Goal: Task Accomplishment & Management: Use online tool/utility

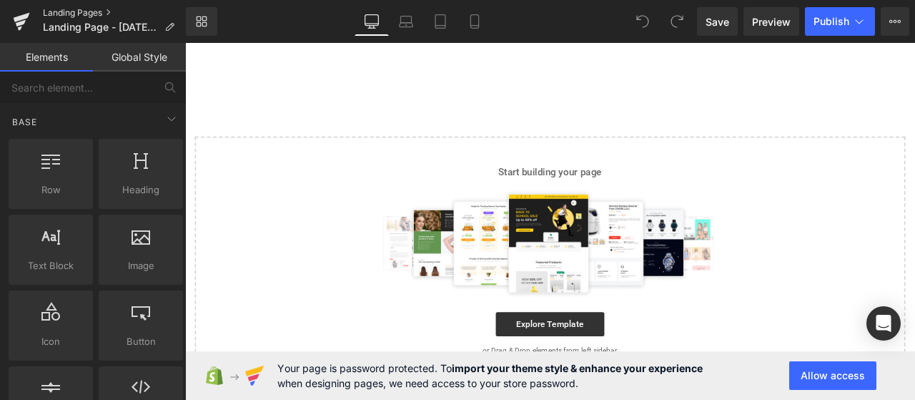
click at [92, 18] on link "Landing Pages" at bounding box center [114, 12] width 143 height 11
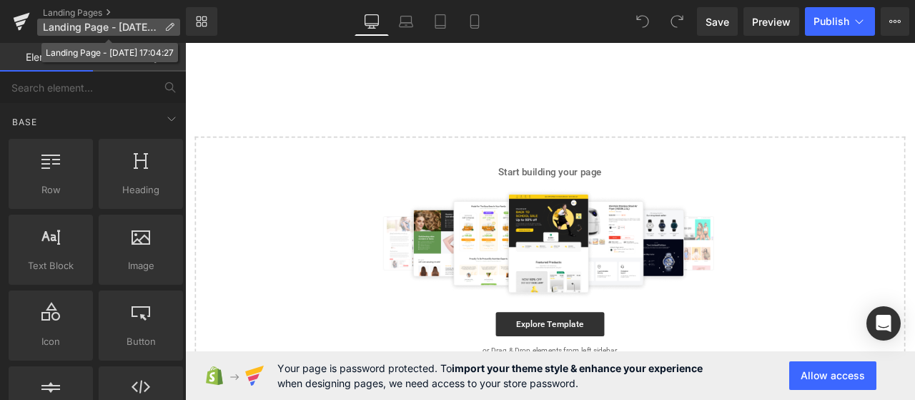
click at [113, 31] on span "Landing Page - Sep 7, 17:04:27" at bounding box center [101, 26] width 116 height 11
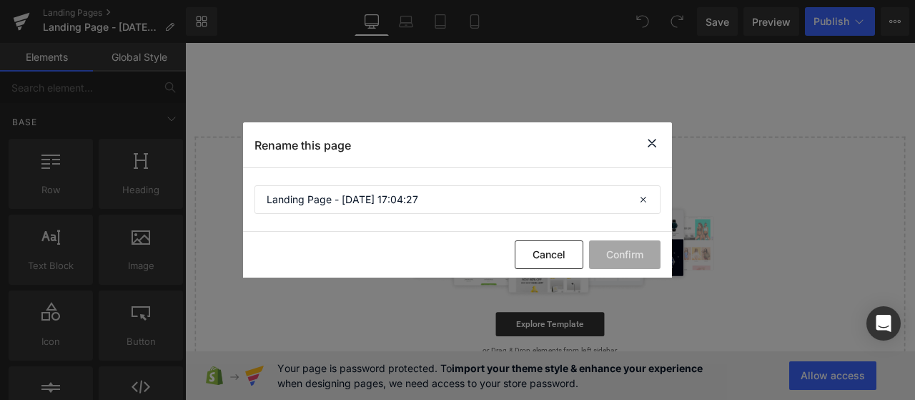
click at [653, 139] on icon at bounding box center [651, 143] width 17 height 18
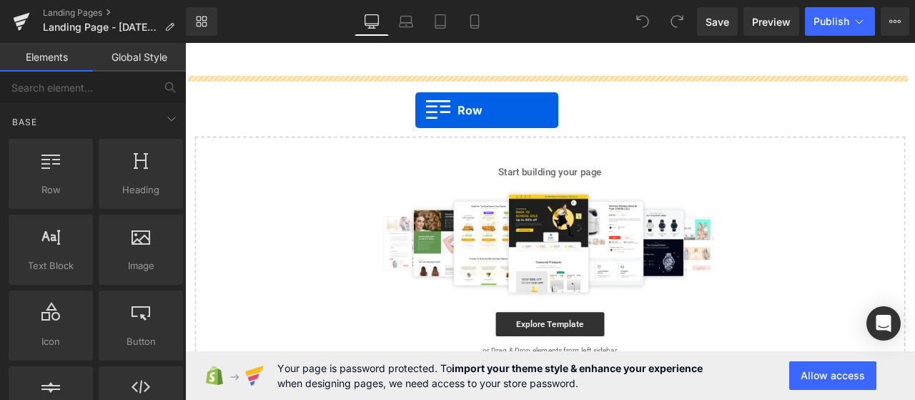
drag, startPoint x: 245, startPoint y: 225, endPoint x: 458, endPoint y: 122, distance: 236.6
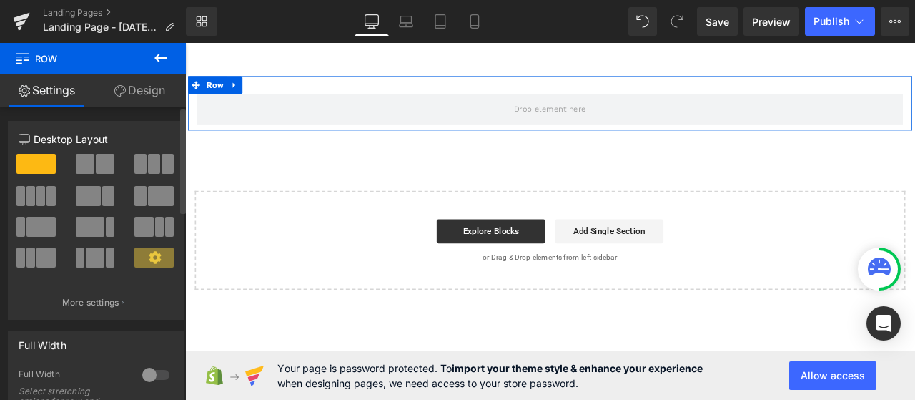
click at [81, 167] on span at bounding box center [85, 164] width 19 height 20
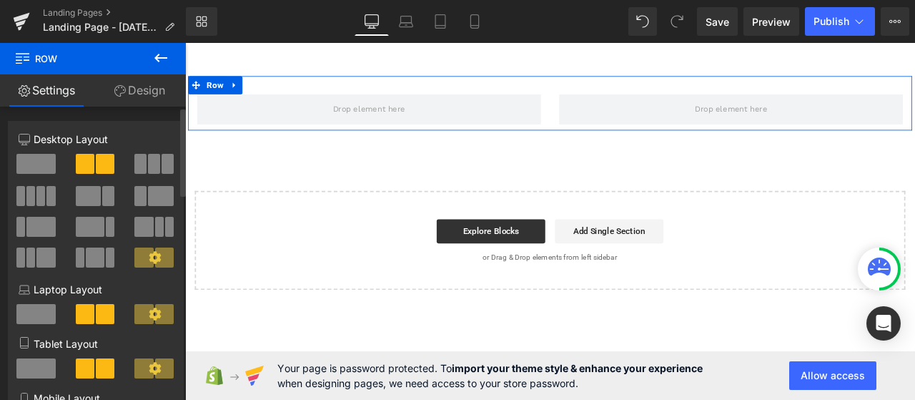
click at [137, 159] on span at bounding box center [140, 164] width 12 height 20
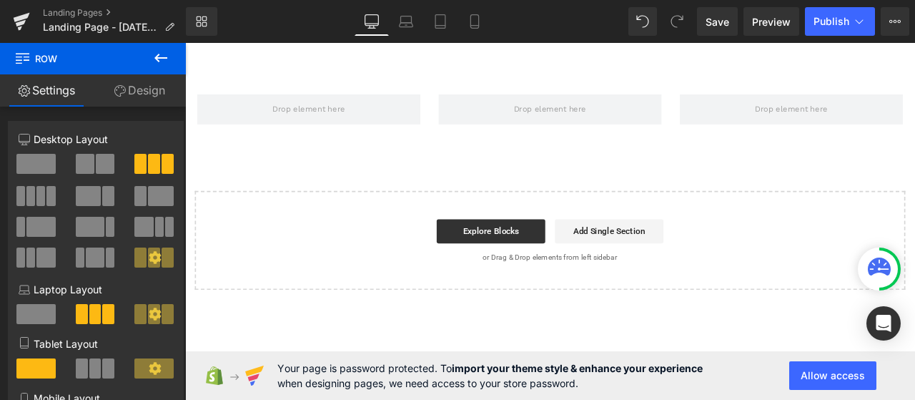
click at [157, 64] on icon at bounding box center [160, 57] width 17 height 17
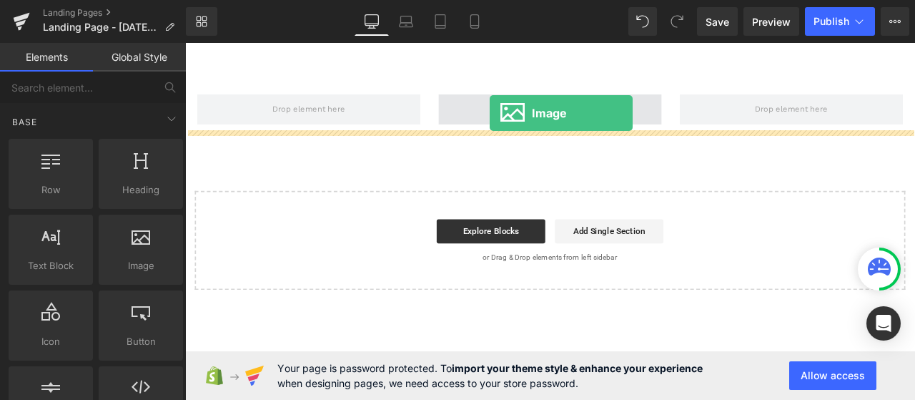
drag, startPoint x: 316, startPoint y: 304, endPoint x: 546, endPoint y: 126, distance: 291.0
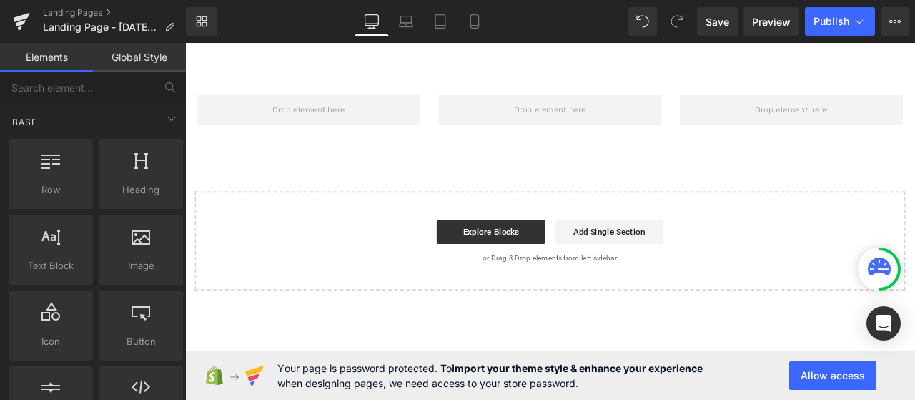
drag, startPoint x: 495, startPoint y: 342, endPoint x: 332, endPoint y: 346, distance: 162.3
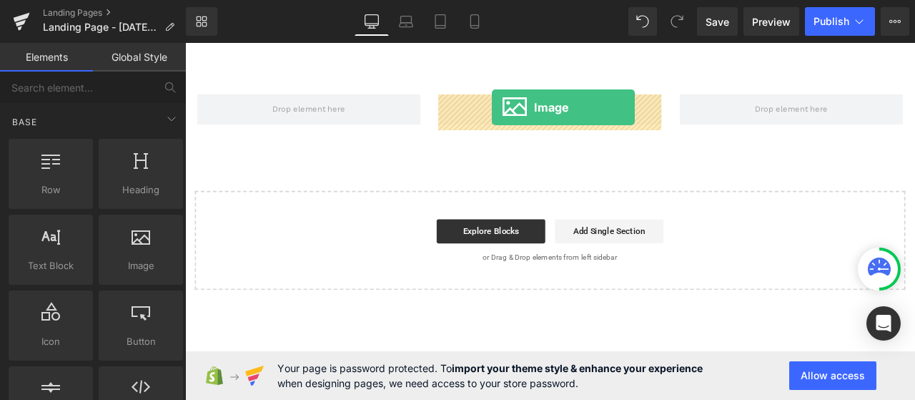
drag, startPoint x: 321, startPoint y: 295, endPoint x: 549, endPoint y: 119, distance: 287.6
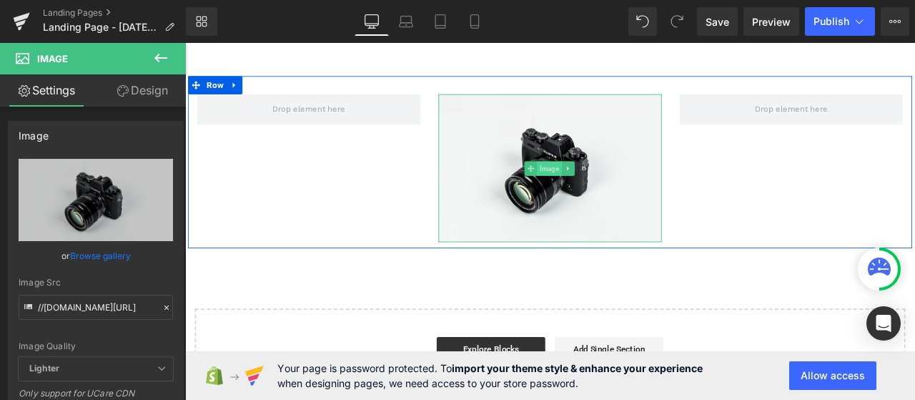
click at [619, 184] on span "Image" at bounding box center [616, 191] width 29 height 17
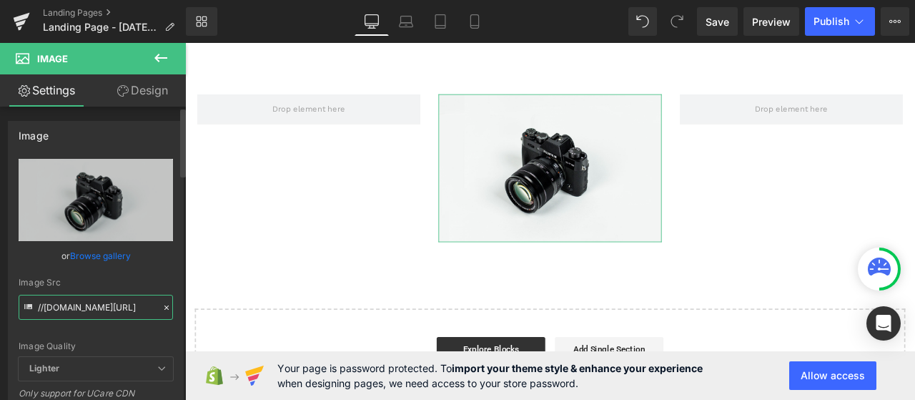
click at [99, 306] on input "//d1um8515vdn9kb.cloudfront.net/images/parallax.jpg" at bounding box center [96, 307] width 154 height 25
paste input "https://section.store/cdn/shop/files/bg_med_pakke_close_up_482c942e-0040-4947-b…"
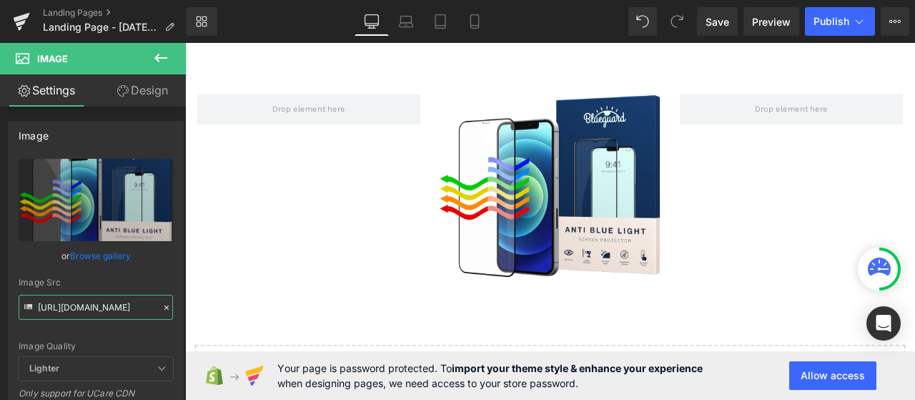
type input "https://section.store/cdn/shop/files/bg_med_pakke_close_up_482c942e-0040-4947-b…"
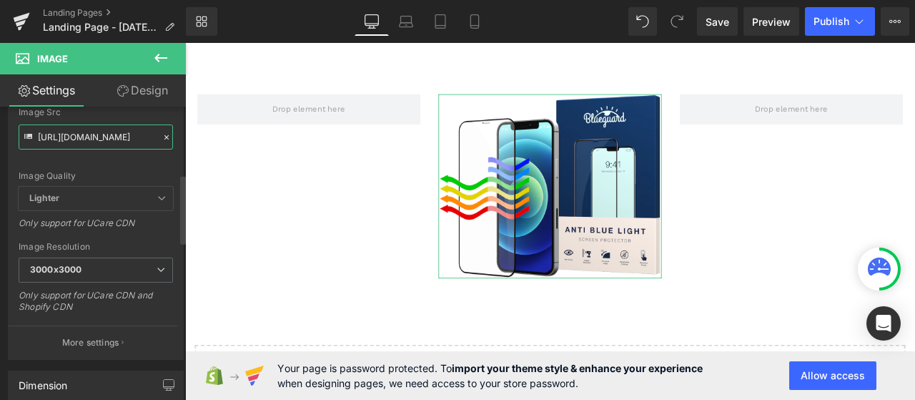
scroll to position [0, 0]
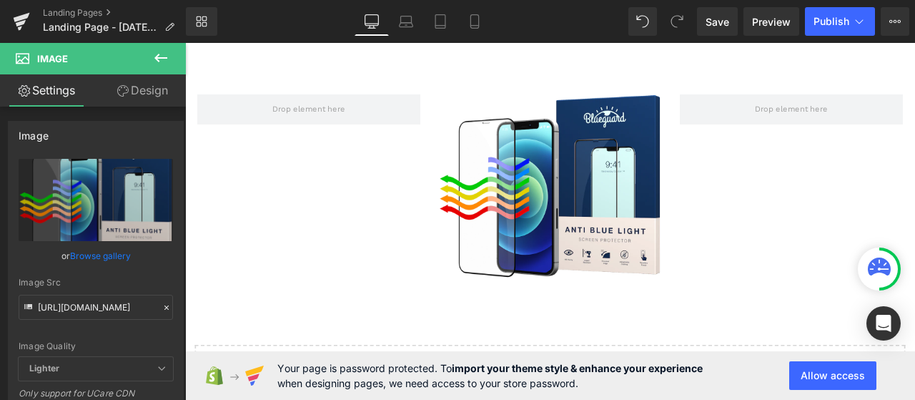
click at [158, 58] on icon at bounding box center [160, 58] width 13 height 9
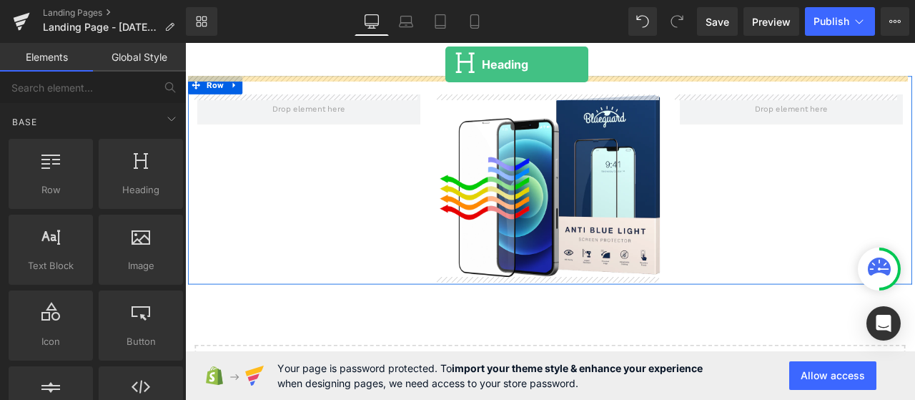
drag, startPoint x: 313, startPoint y: 217, endPoint x: 493, endPoint y: 69, distance: 233.6
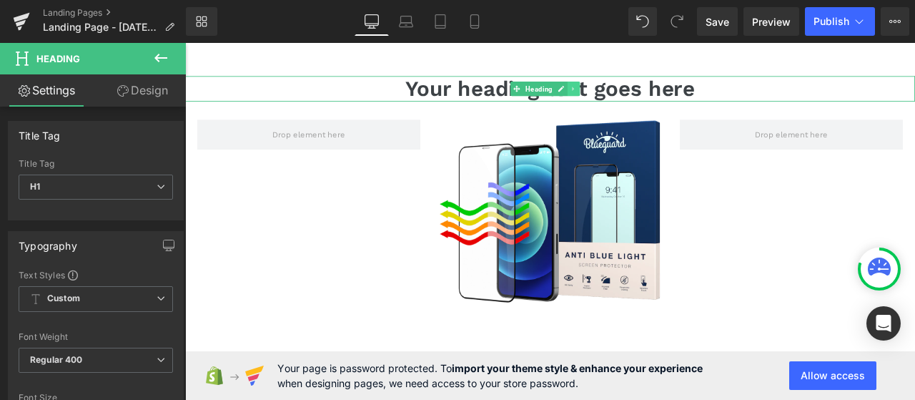
drag, startPoint x: 640, startPoint y: 94, endPoint x: 667, endPoint y: 100, distance: 27.9
click at [640, 94] on link at bounding box center [645, 97] width 15 height 17
click at [781, 96] on h1 "Your heading text goes here" at bounding box center [617, 97] width 865 height 30
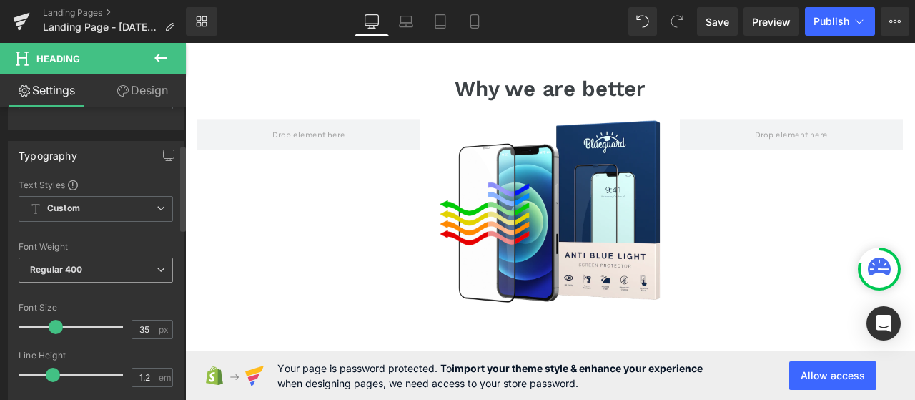
scroll to position [143, 0]
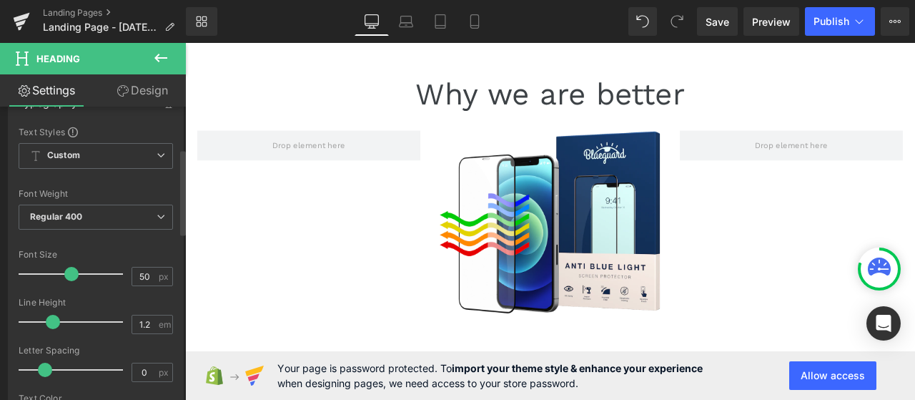
type input "51"
drag, startPoint x: 51, startPoint y: 272, endPoint x: 66, endPoint y: 272, distance: 15.7
click at [66, 272] on span at bounding box center [72, 274] width 14 height 14
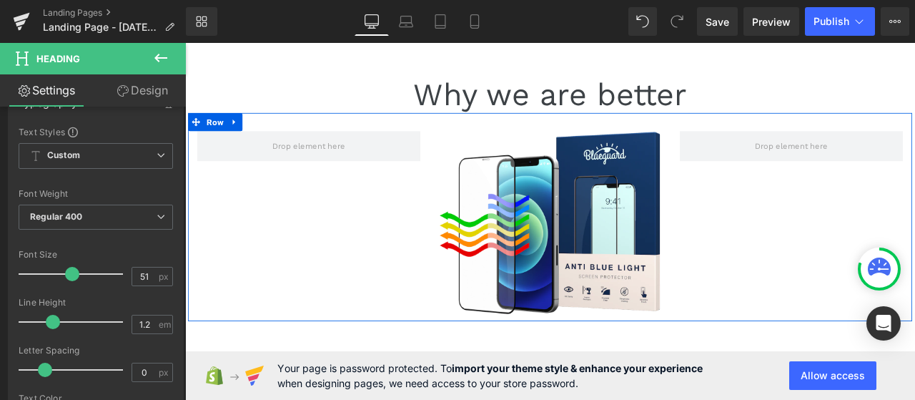
click at [384, 277] on div "Image Row" at bounding box center [618, 249] width 858 height 247
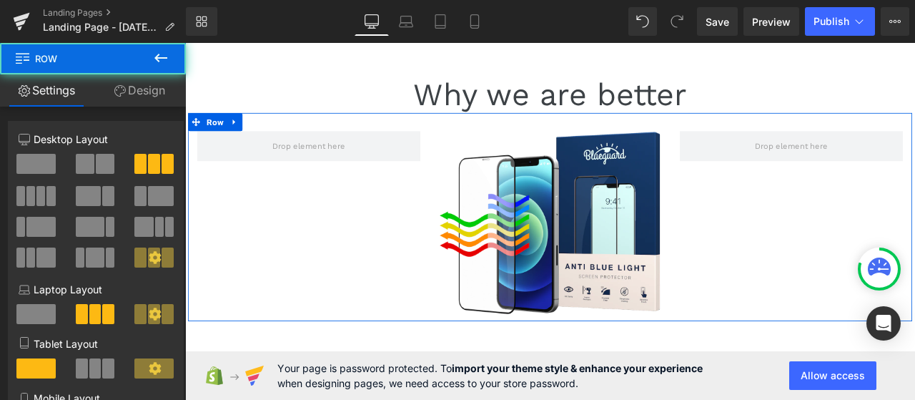
click at [377, 240] on div "Image Row" at bounding box center [618, 249] width 858 height 247
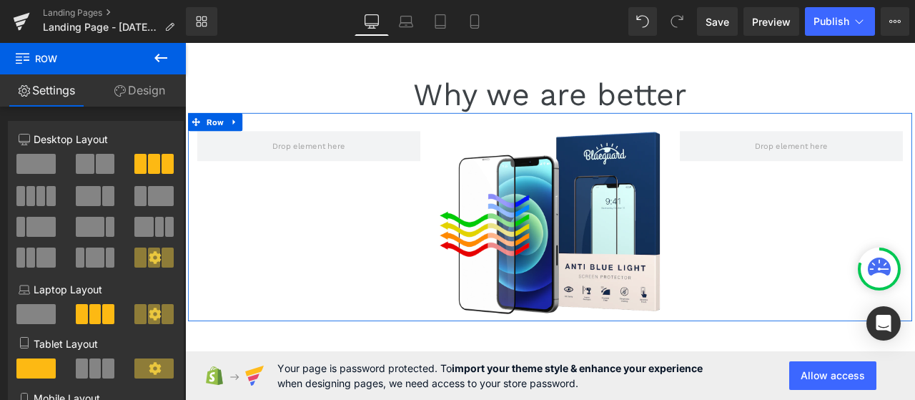
click at [305, 184] on div "Image Row" at bounding box center [618, 249] width 858 height 247
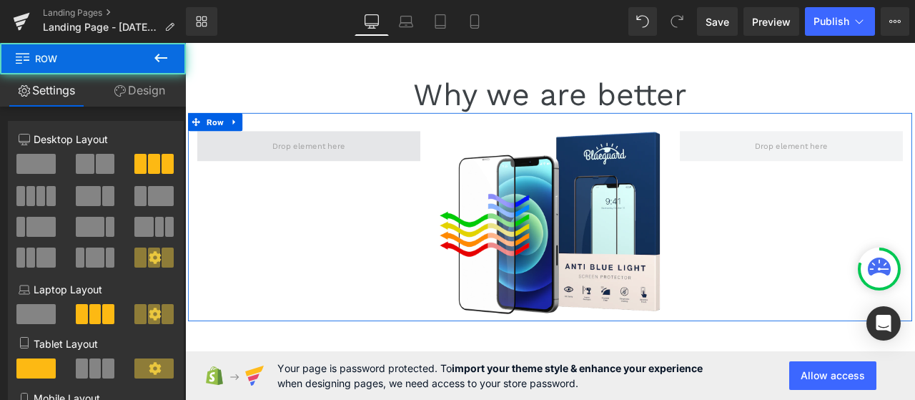
click at [392, 181] on span at bounding box center [331, 165] width 265 height 36
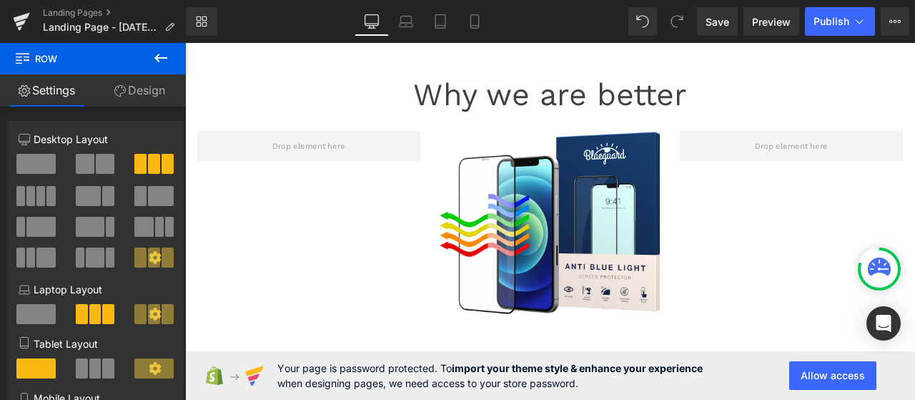
click at [159, 59] on icon at bounding box center [160, 57] width 17 height 17
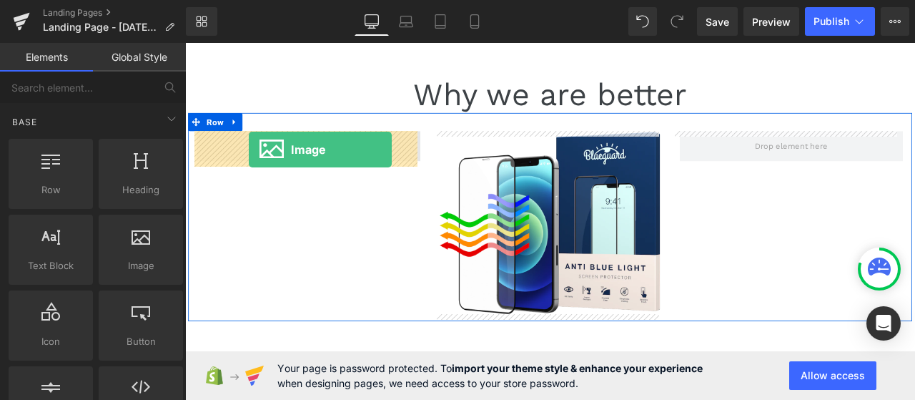
drag, startPoint x: 318, startPoint y: 287, endPoint x: 261, endPoint y: 169, distance: 130.5
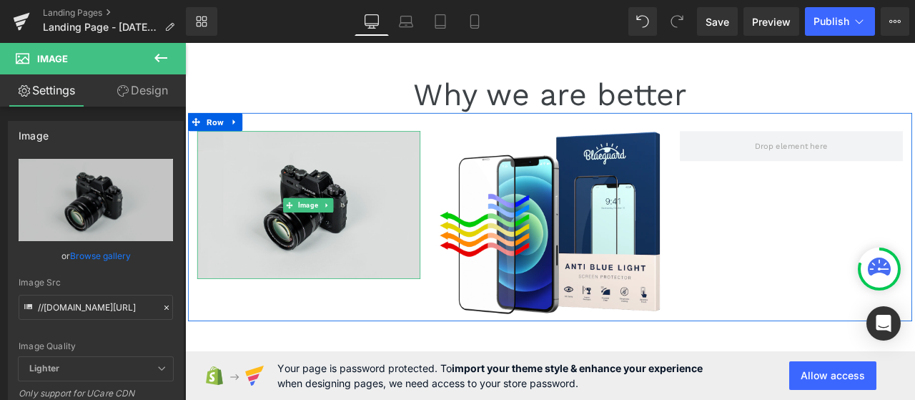
click at [297, 191] on img at bounding box center [331, 234] width 265 height 175
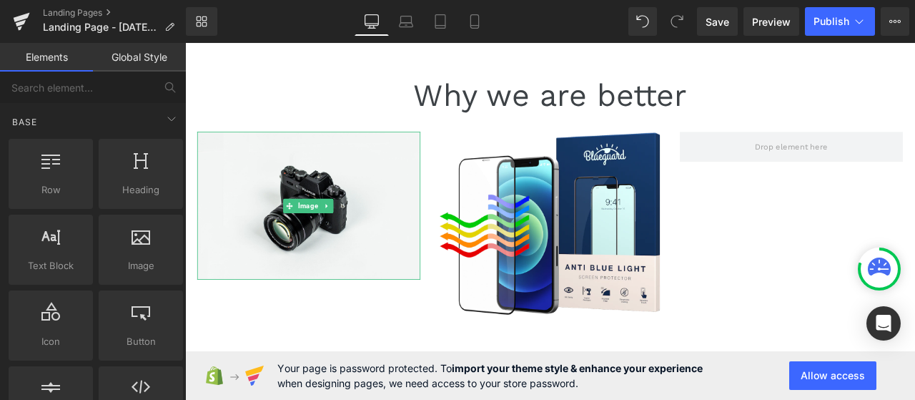
drag, startPoint x: 431, startPoint y: 337, endPoint x: 257, endPoint y: 340, distance: 174.5
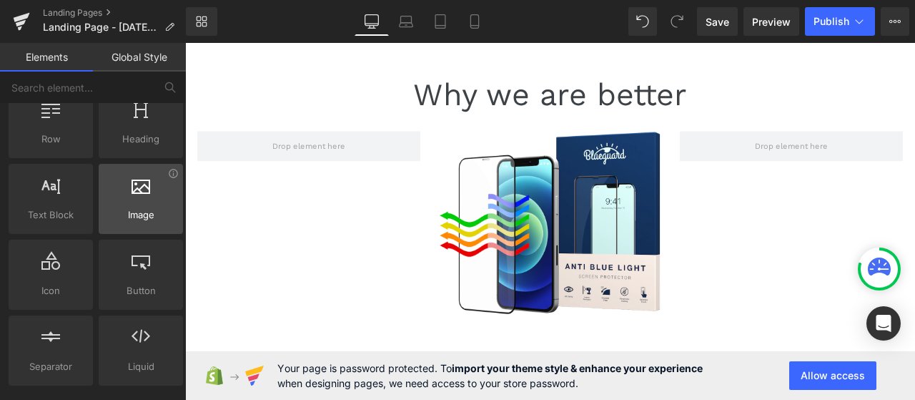
scroll to position [0, 0]
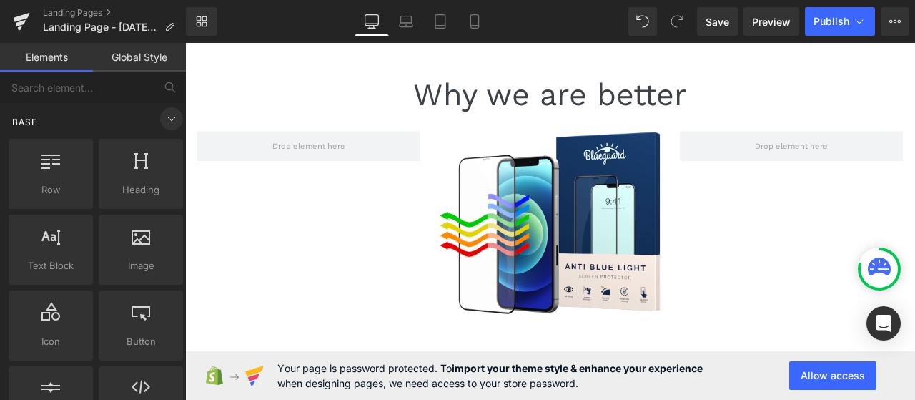
click at [164, 128] on span at bounding box center [171, 118] width 23 height 23
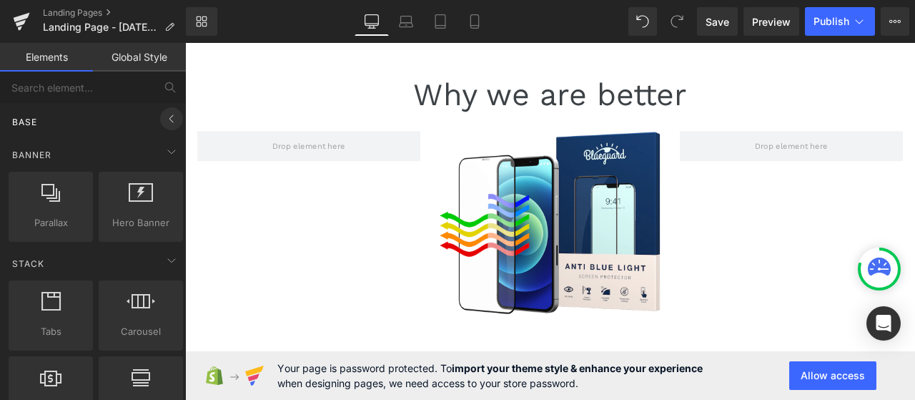
click at [164, 128] on span at bounding box center [171, 118] width 23 height 23
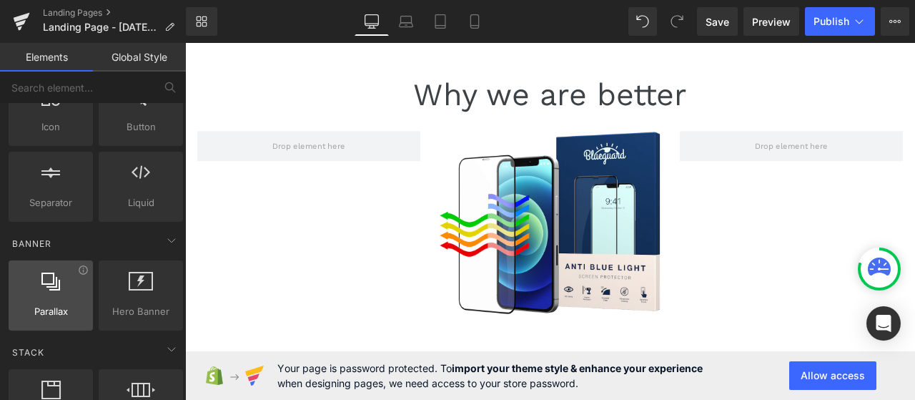
scroll to position [71, 0]
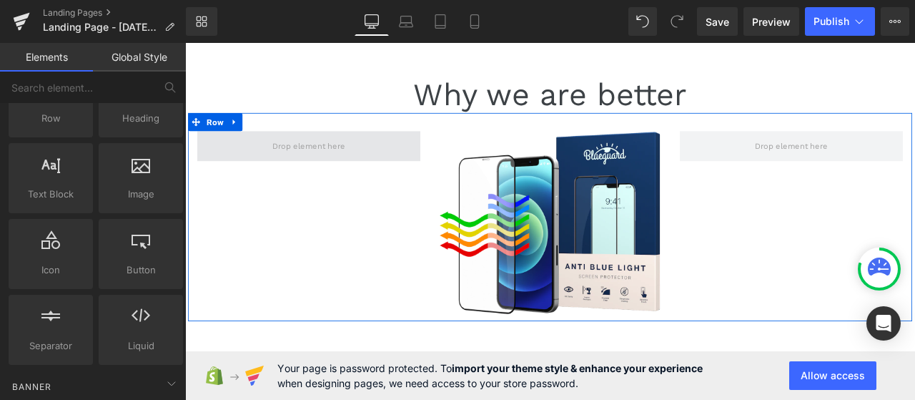
click at [361, 171] on span at bounding box center [332, 164] width 96 height 21
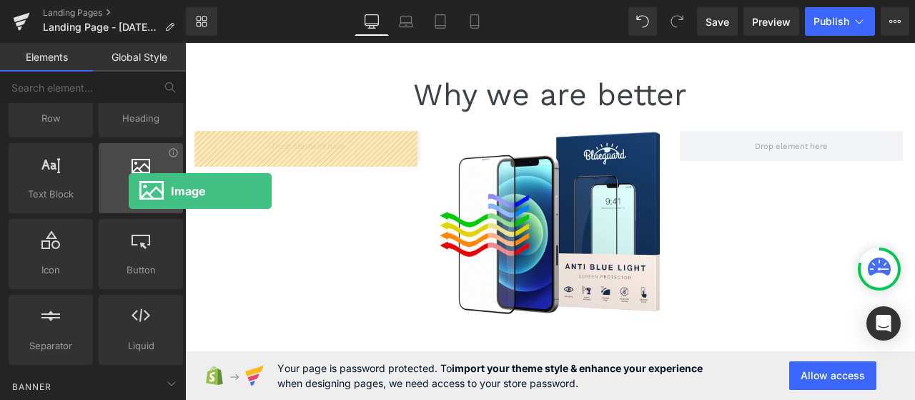
click at [129, 191] on span "Image" at bounding box center [141, 194] width 76 height 15
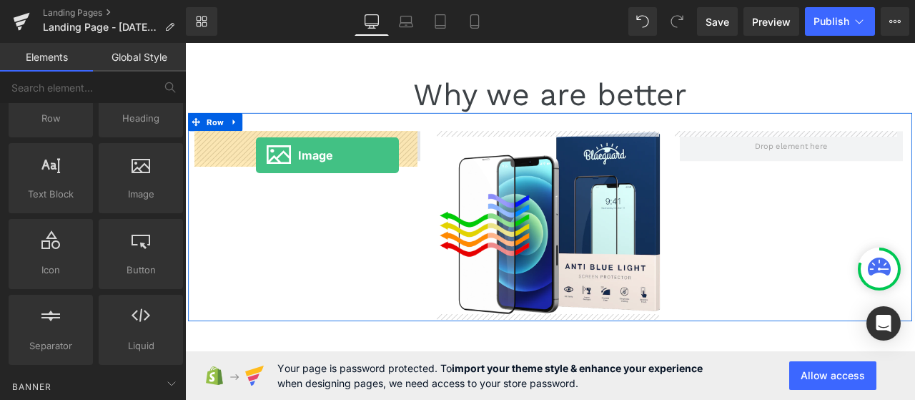
drag, startPoint x: 321, startPoint y: 230, endPoint x: 269, endPoint y: 176, distance: 75.3
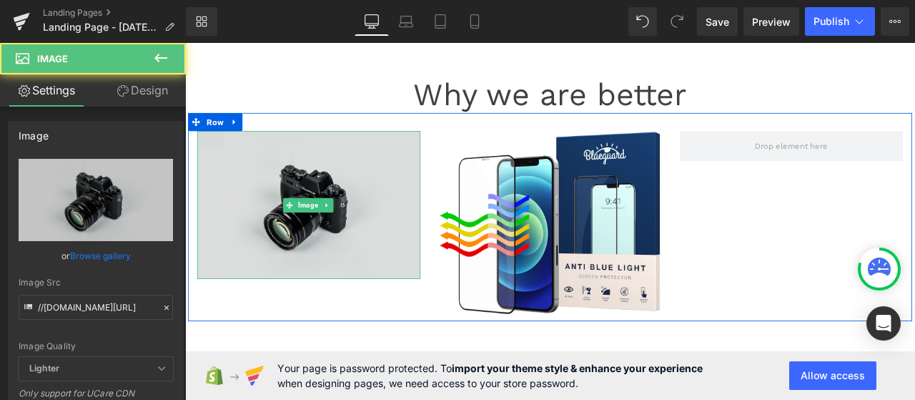
click at [367, 231] on img at bounding box center [331, 234] width 265 height 175
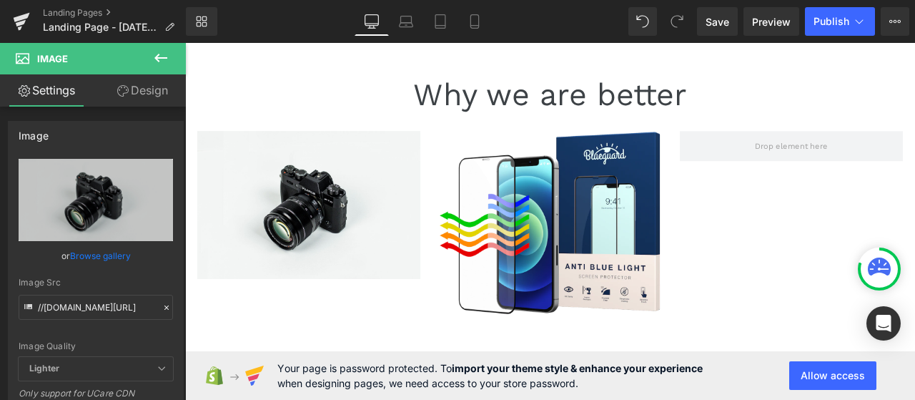
click at [166, 57] on icon at bounding box center [160, 58] width 13 height 9
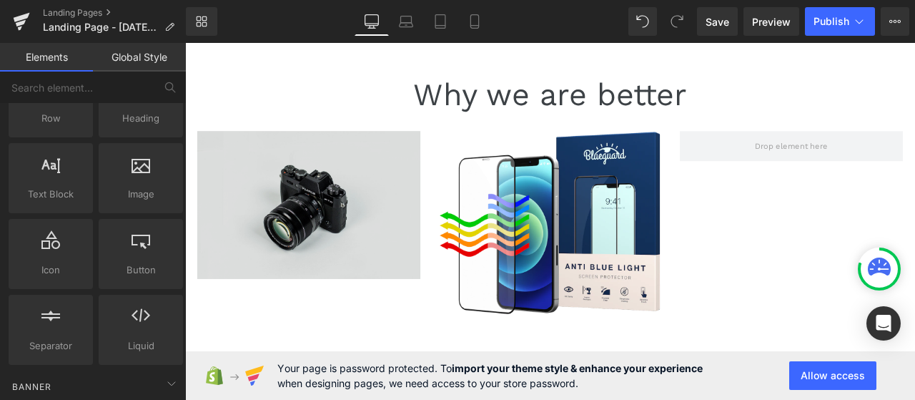
click at [269, 210] on img at bounding box center [331, 234] width 265 height 175
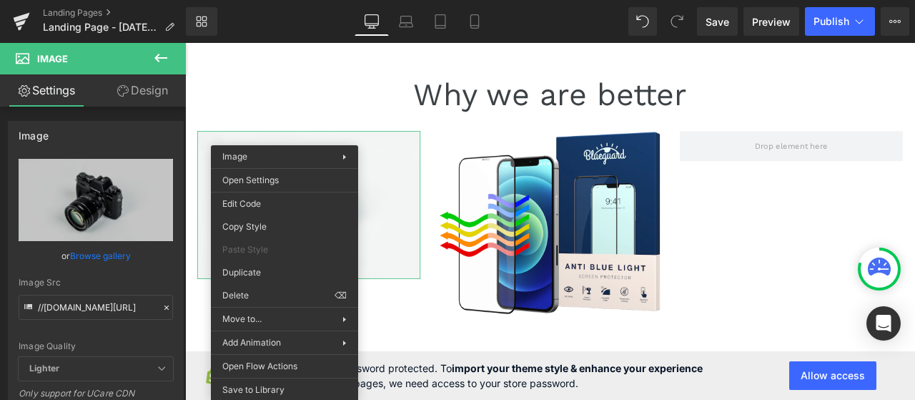
drag, startPoint x: 434, startPoint y: 331, endPoint x: 261, endPoint y: 332, distance: 173.0
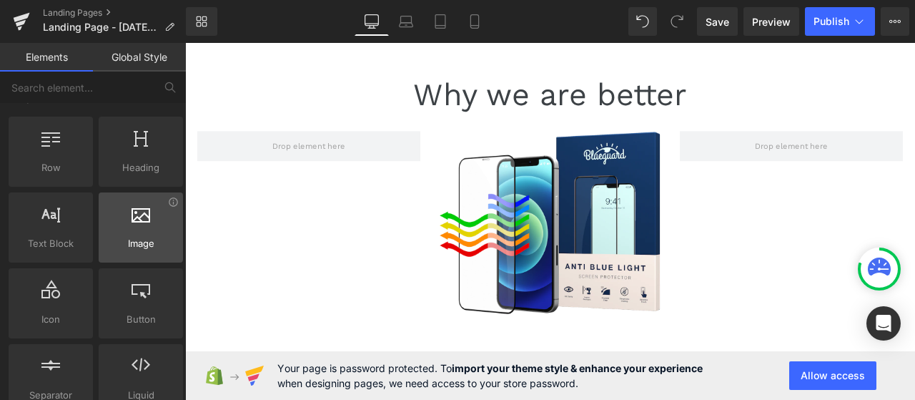
scroll to position [0, 0]
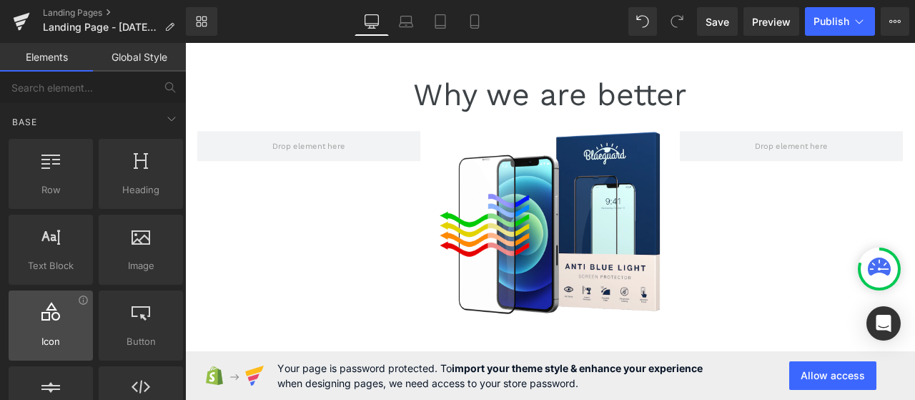
click at [50, 322] on div at bounding box center [51, 318] width 76 height 32
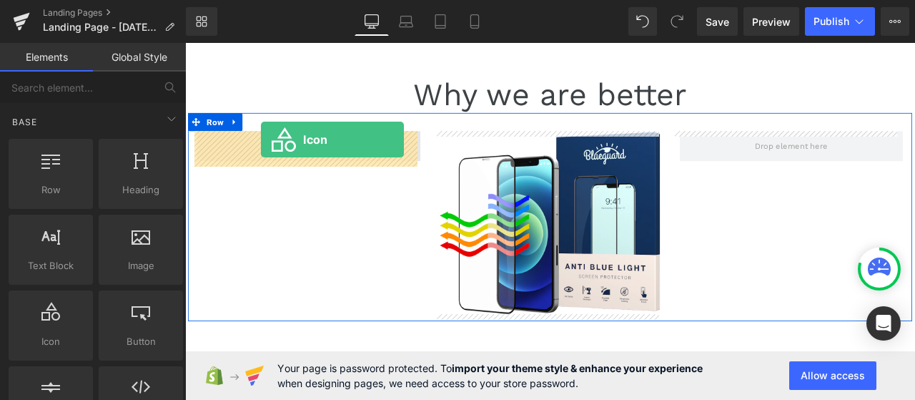
drag, startPoint x: 234, startPoint y: 358, endPoint x: 275, endPoint y: 157, distance: 205.1
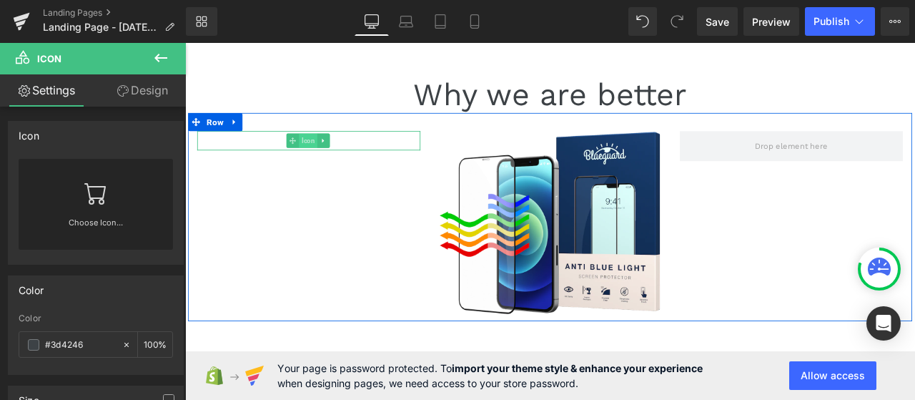
click at [323, 156] on span "Icon" at bounding box center [331, 158] width 22 height 17
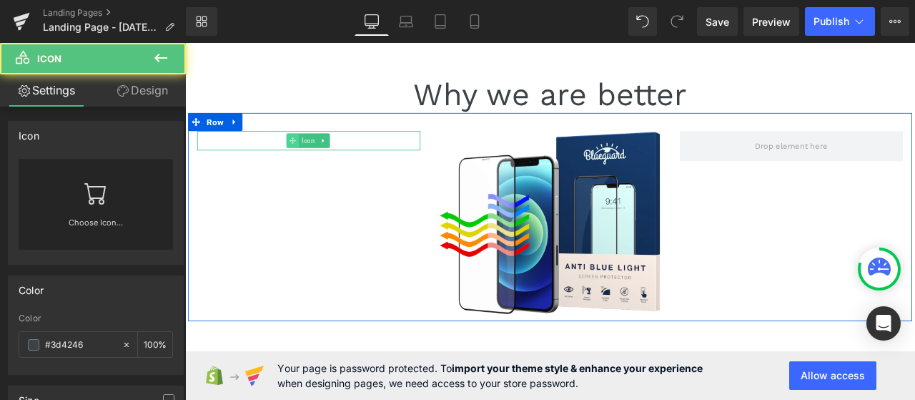
click at [307, 154] on span at bounding box center [312, 158] width 15 height 17
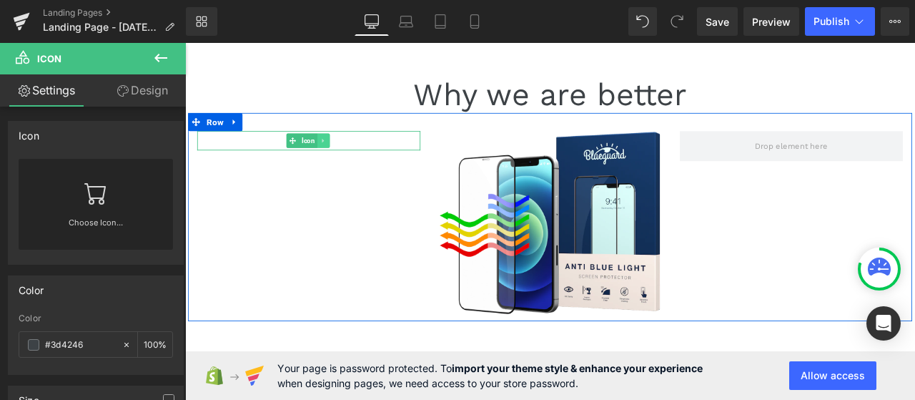
click at [347, 159] on icon at bounding box center [349, 158] width 8 height 9
click at [354, 157] on icon at bounding box center [357, 159] width 8 height 8
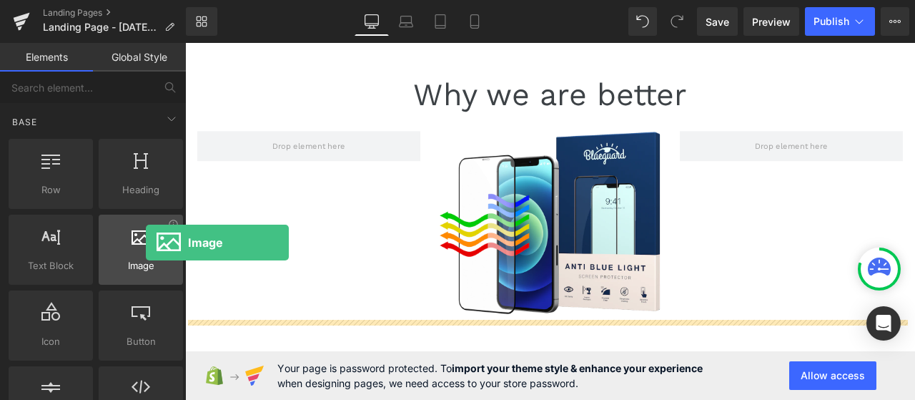
click at [146, 242] on div at bounding box center [141, 242] width 76 height 32
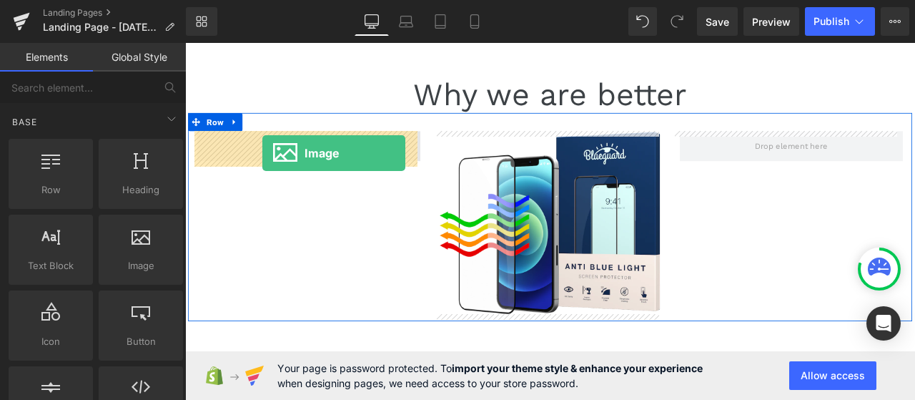
drag, startPoint x: 314, startPoint y: 295, endPoint x: 277, endPoint y: 174, distance: 127.1
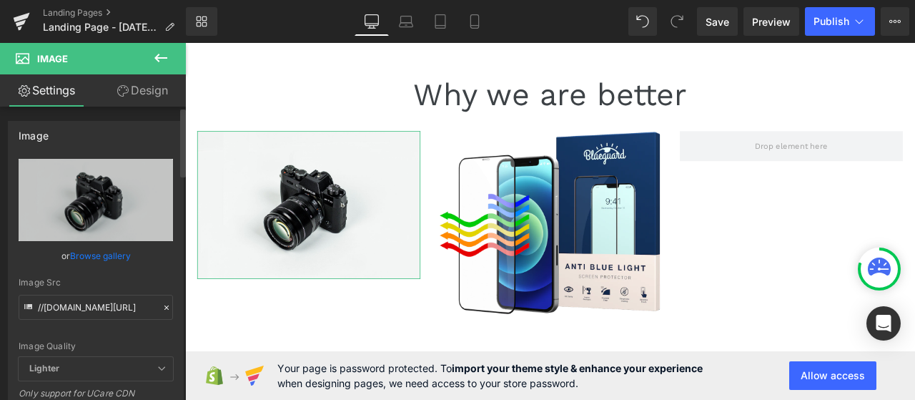
click at [90, 254] on link "Browse gallery" at bounding box center [100, 255] width 61 height 25
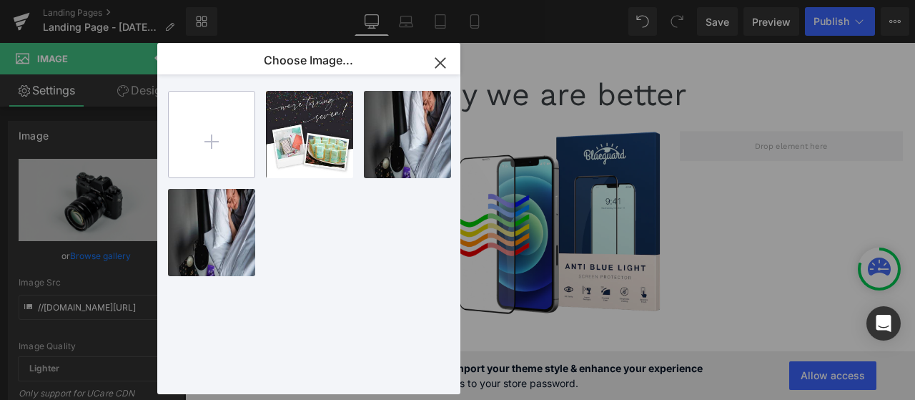
click at [209, 149] on input "file" at bounding box center [212, 135] width 86 height 86
click at [208, 144] on input "file" at bounding box center [212, 135] width 86 height 86
click at [440, 62] on icon "button" at bounding box center [439, 62] width 9 height 9
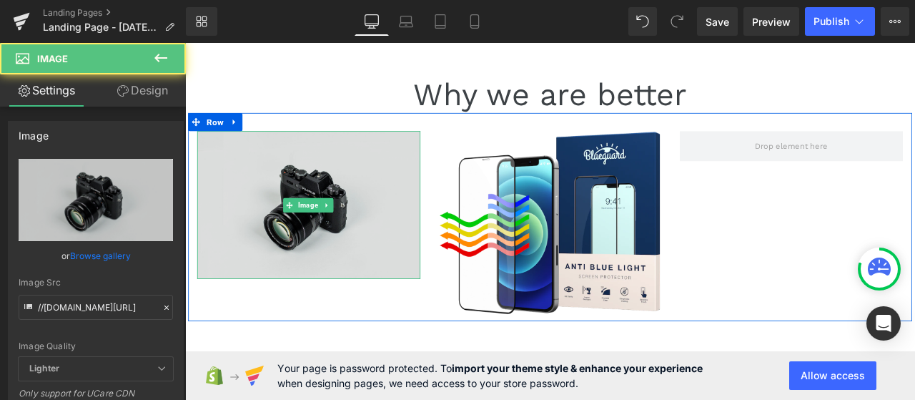
click at [328, 186] on img at bounding box center [331, 234] width 265 height 175
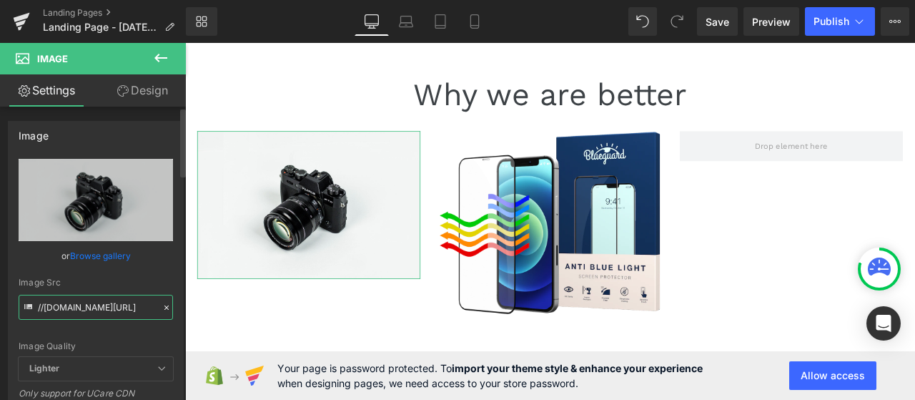
click at [94, 307] on input "//d1um8515vdn9kb.cloudfront.net/images/parallax.jpg" at bounding box center [96, 307] width 154 height 25
paste input "text"
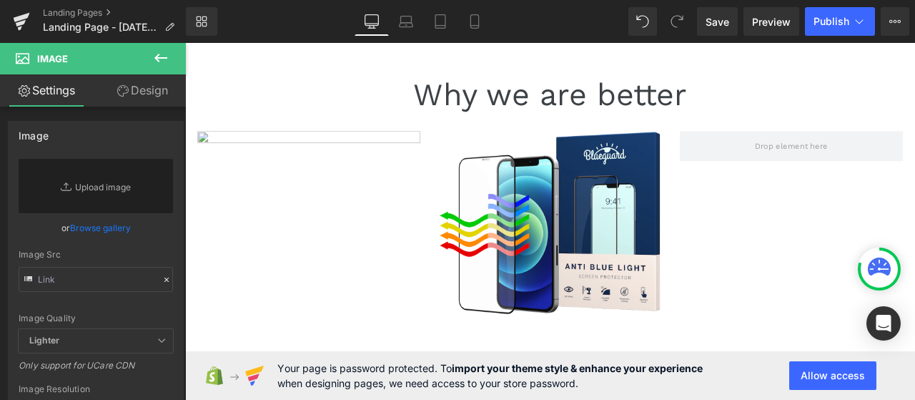
click at [151, 52] on button at bounding box center [161, 58] width 50 height 31
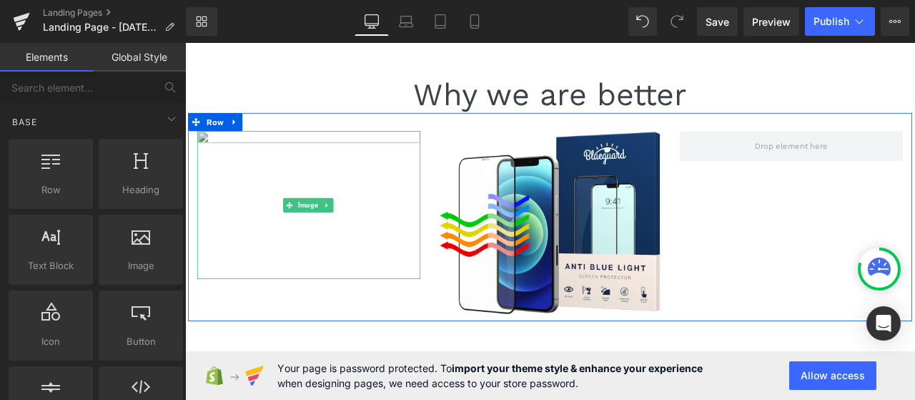
click at [285, 179] on img at bounding box center [331, 234] width 265 height 175
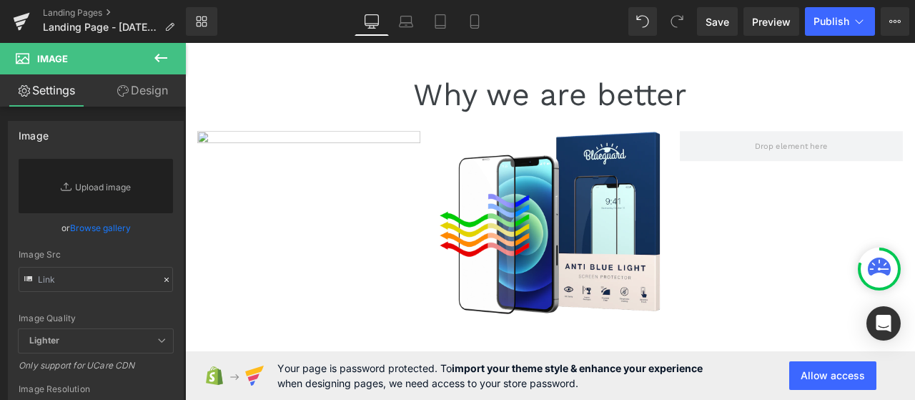
click at [156, 61] on icon at bounding box center [160, 57] width 17 height 17
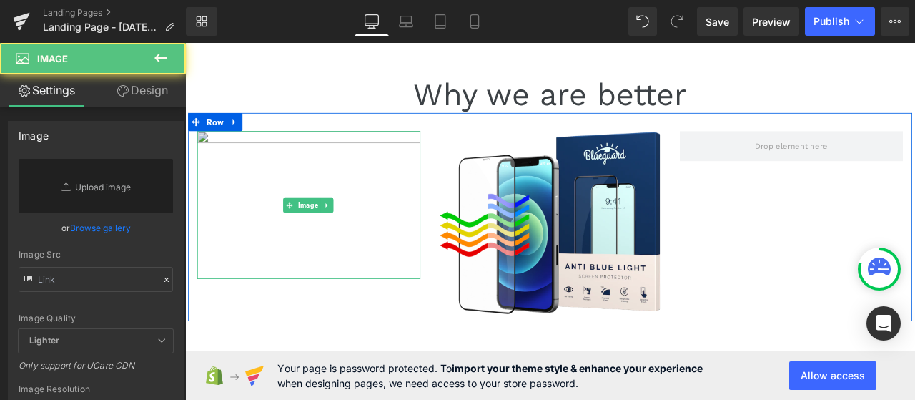
click at [307, 178] on img at bounding box center [331, 234] width 265 height 175
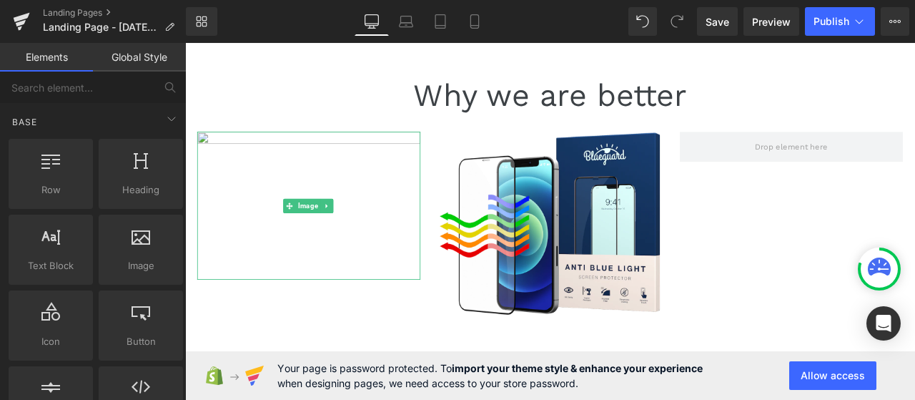
drag, startPoint x: 440, startPoint y: 338, endPoint x: 267, endPoint y: 341, distance: 173.0
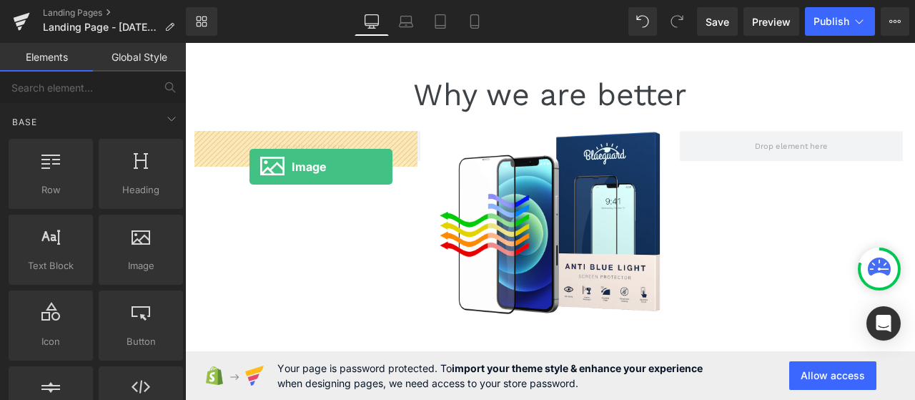
drag, startPoint x: 332, startPoint y: 295, endPoint x: 262, endPoint y: 189, distance: 126.9
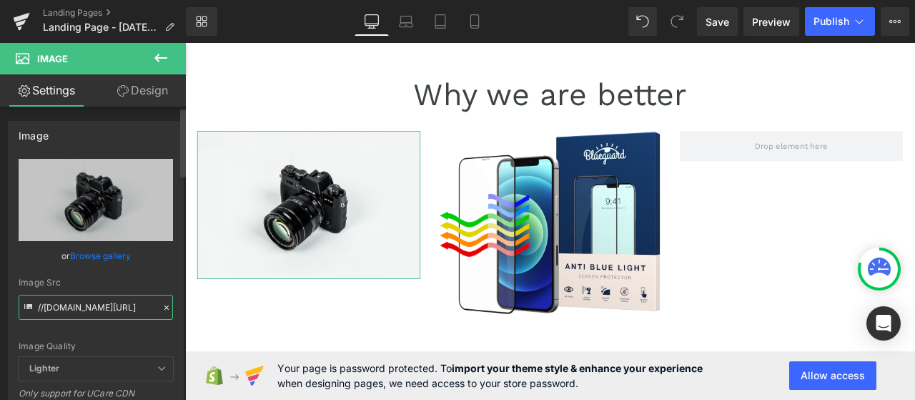
click at [100, 304] on input "//d1um8515vdn9kb.cloudfront.net/images/parallax.jpg" at bounding box center [96, 307] width 154 height 25
click at [109, 250] on link "Browse gallery" at bounding box center [100, 255] width 61 height 25
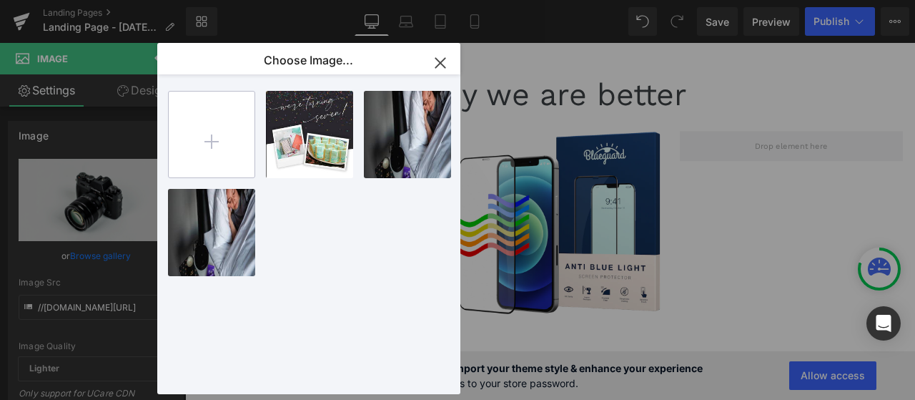
click at [194, 151] on input "file" at bounding box center [212, 135] width 86 height 86
type input "C:\fakepath\heart.png"
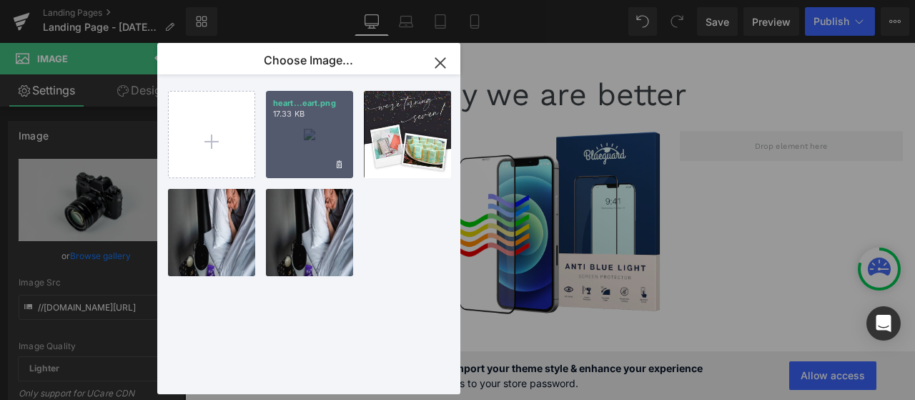
click at [310, 162] on div "heart...eart.png 17.33 KB" at bounding box center [309, 134] width 87 height 87
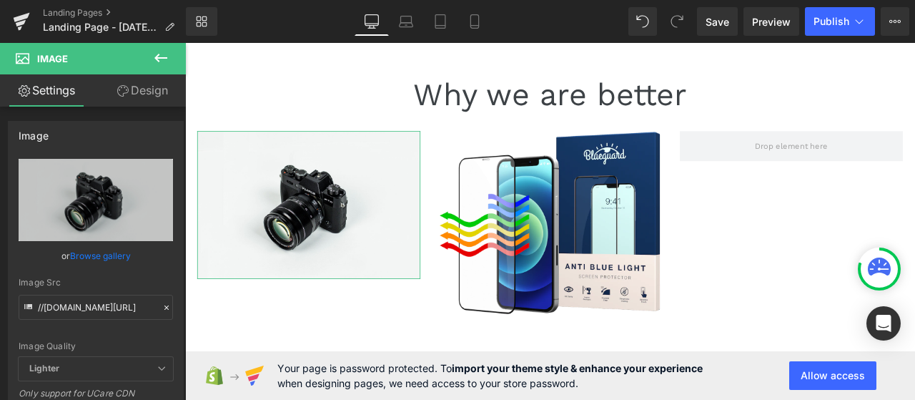
click at [104, 253] on link "Browse gallery" at bounding box center [100, 255] width 61 height 25
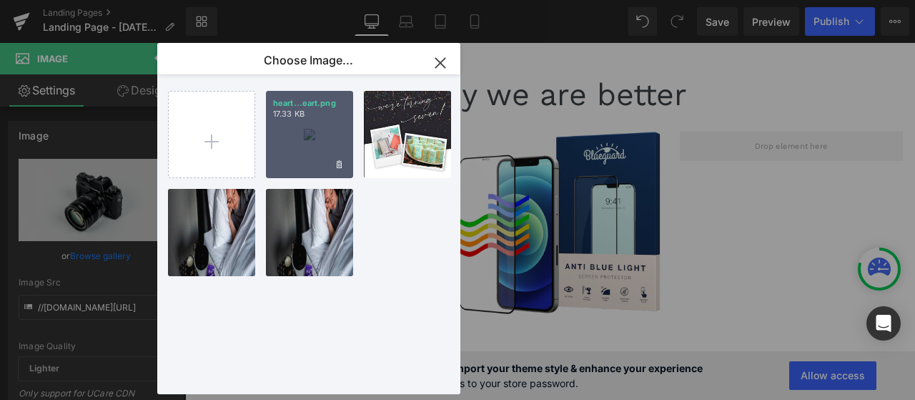
click at [322, 145] on div "heart...eart.png 17.33 KB" at bounding box center [309, 134] width 87 height 87
type input "https://ucarecdn.com/24607ef5-0a05-4e88-993e-af85fdd271eb/-/format/auto/-/previ…"
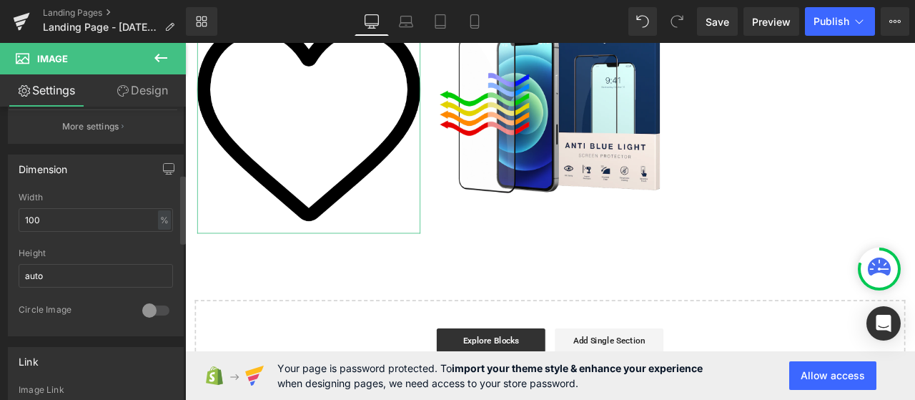
scroll to position [286, 0]
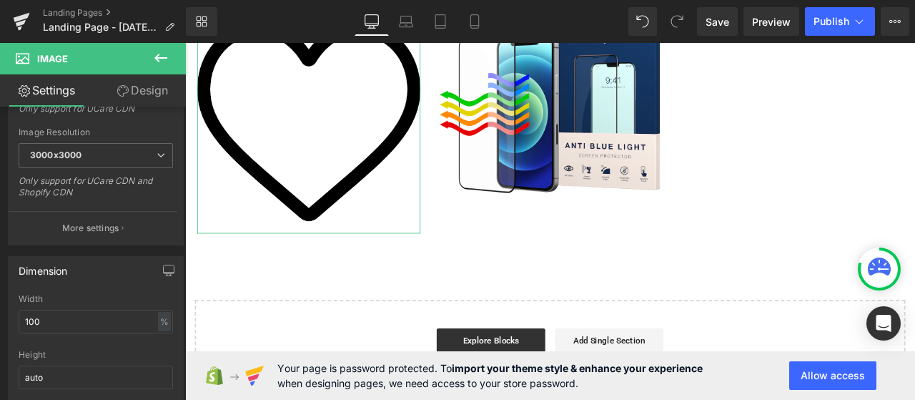
click at [143, 94] on link "Design" at bounding box center [142, 90] width 93 height 32
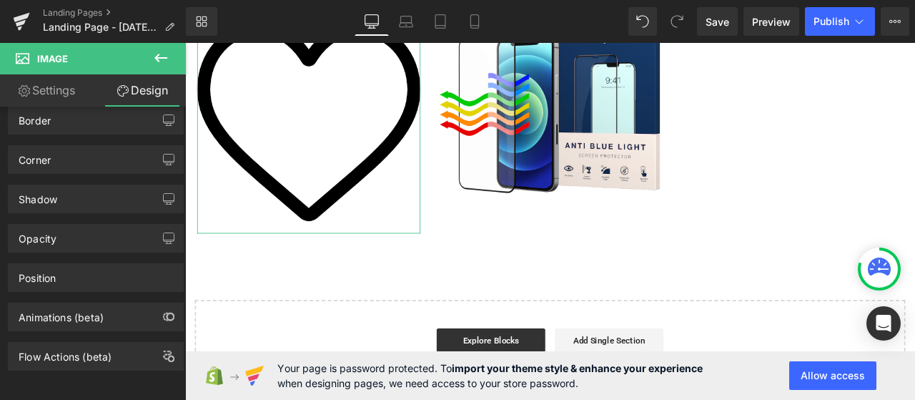
scroll to position [0, 0]
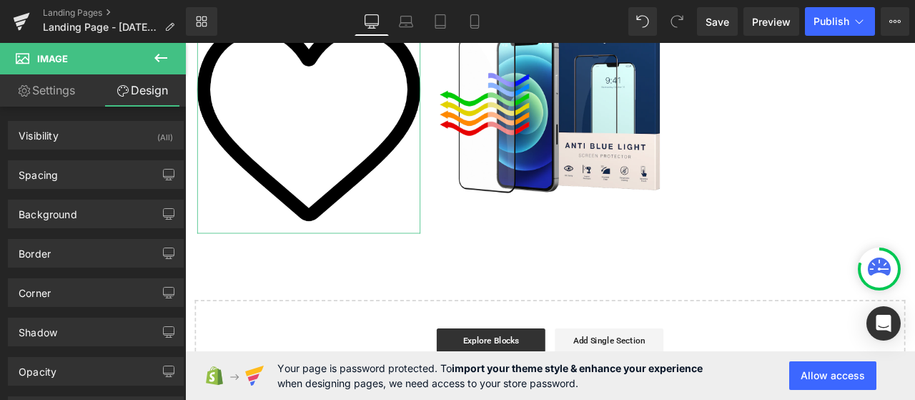
click at [57, 94] on link "Settings" at bounding box center [46, 90] width 93 height 32
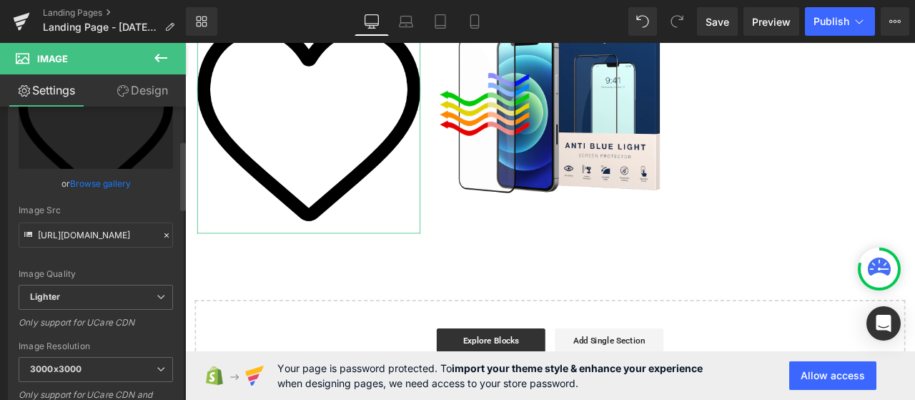
scroll to position [143, 0]
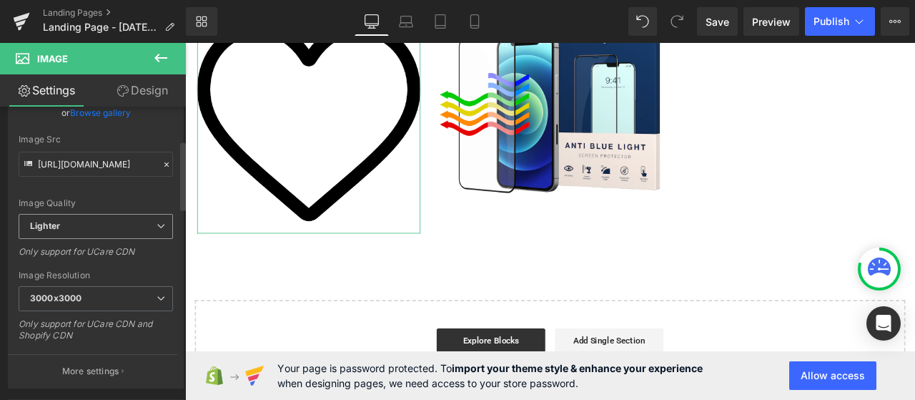
click at [132, 229] on span "Lighter" at bounding box center [96, 226] width 154 height 25
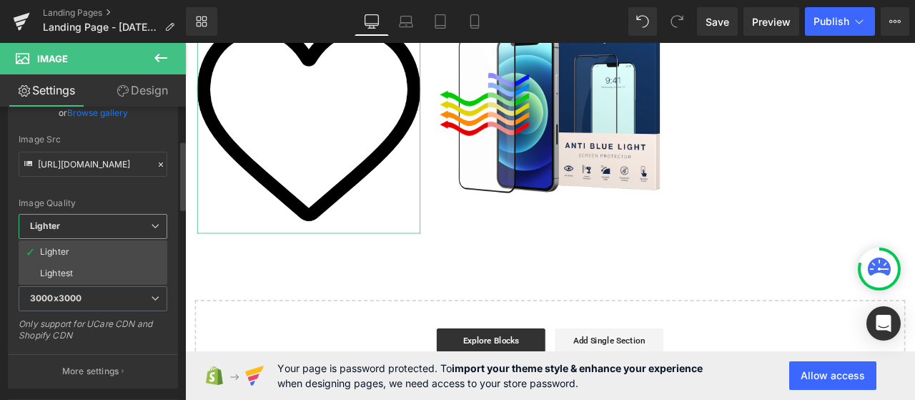
click at [134, 224] on span "Lighter" at bounding box center [93, 226] width 149 height 25
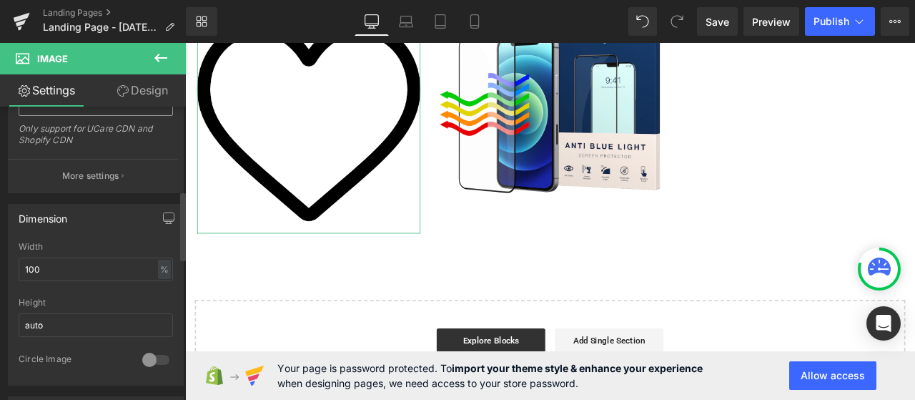
scroll to position [357, 0]
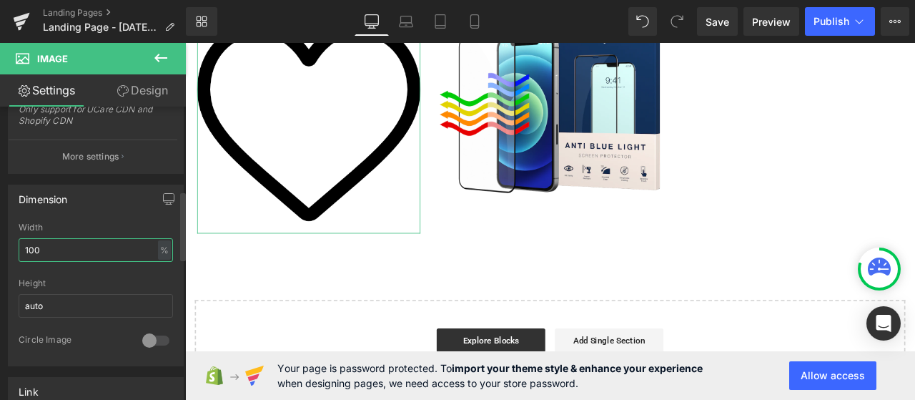
click at [49, 244] on input "100" at bounding box center [96, 250] width 154 height 24
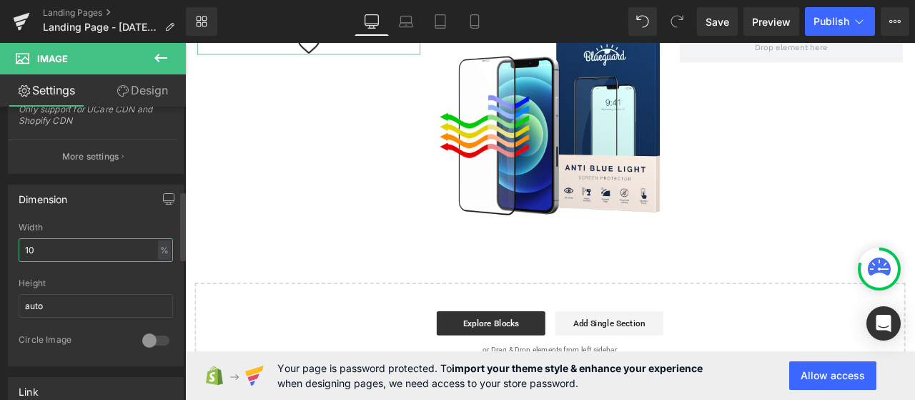
type input "1"
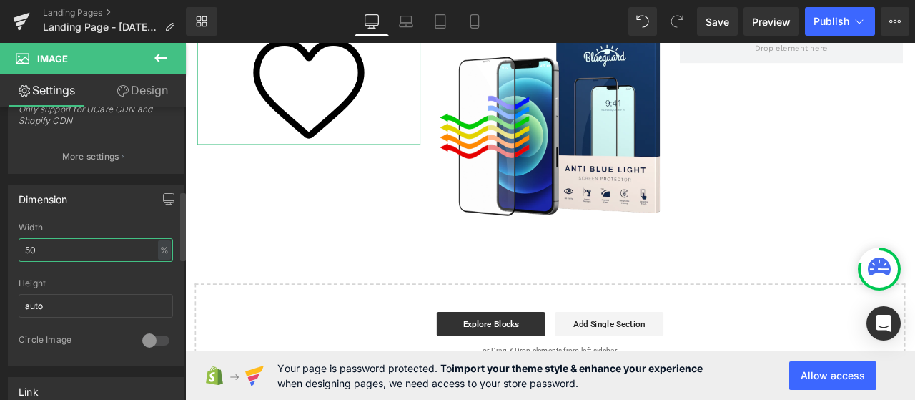
type input "5"
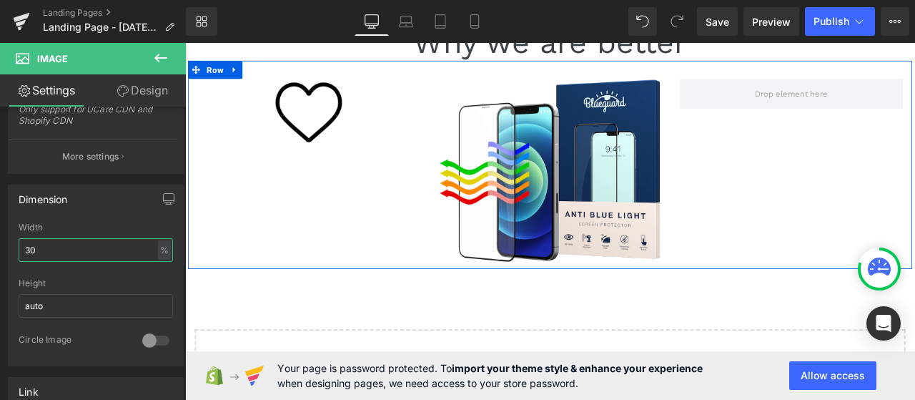
scroll to position [0, 0]
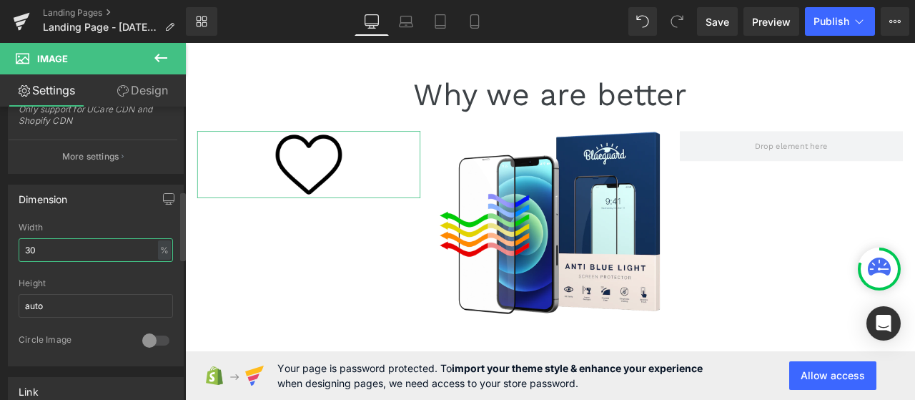
click at [94, 250] on input "30" at bounding box center [96, 250] width 154 height 24
type input "3"
type input "20"
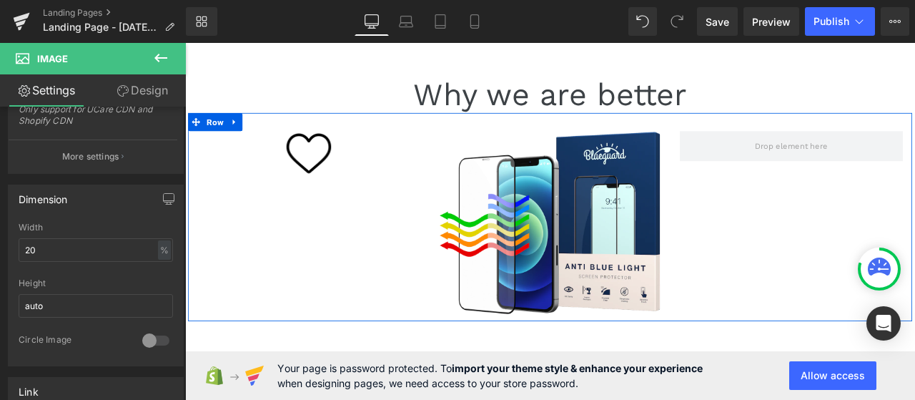
click at [345, 225] on div "Image Image Row" at bounding box center [618, 249] width 858 height 247
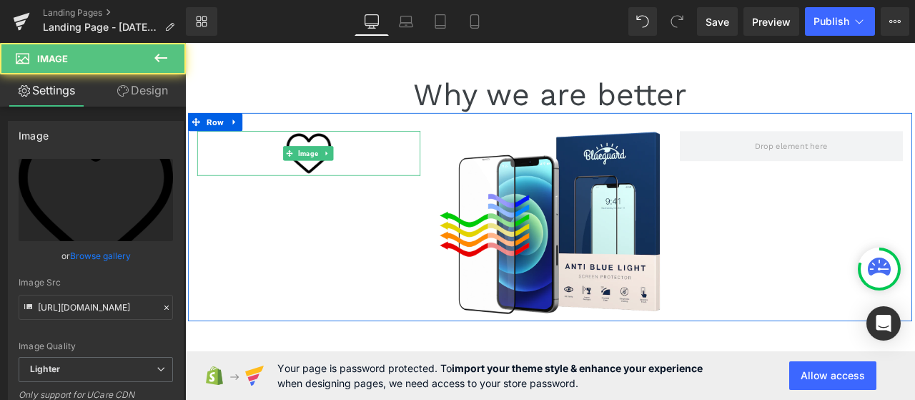
click at [322, 187] on img at bounding box center [331, 173] width 53 height 53
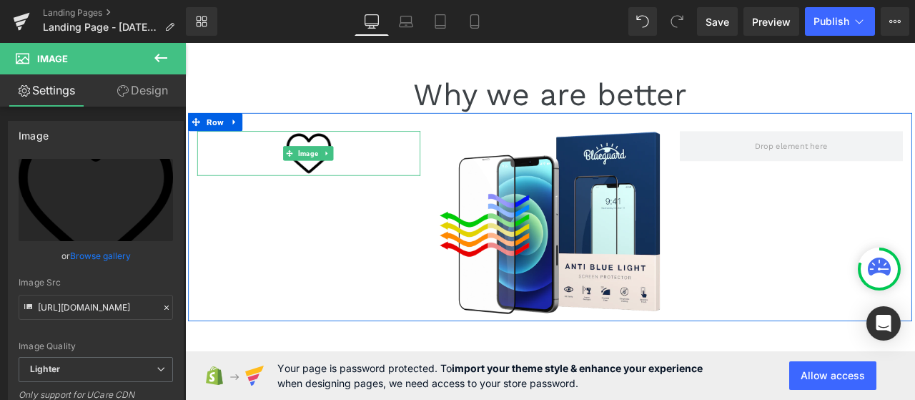
drag, startPoint x: 262, startPoint y: 175, endPoint x: 227, endPoint y: 226, distance: 61.7
click at [261, 177] on div at bounding box center [331, 173] width 265 height 53
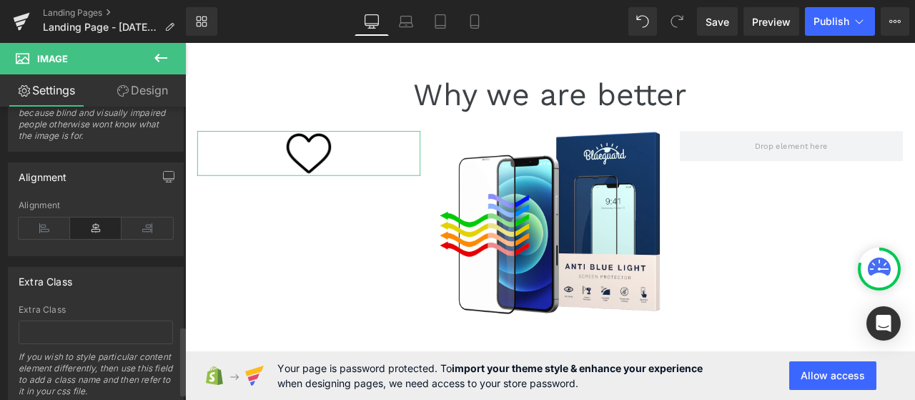
scroll to position [965, 0]
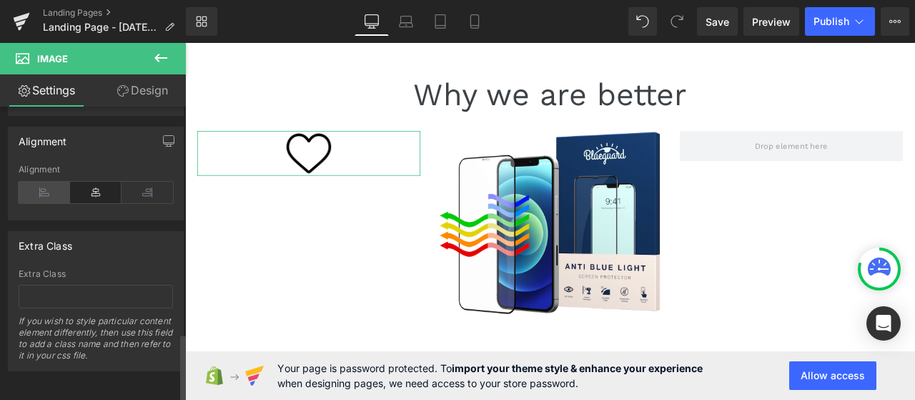
click at [35, 182] on icon at bounding box center [44, 192] width 51 height 21
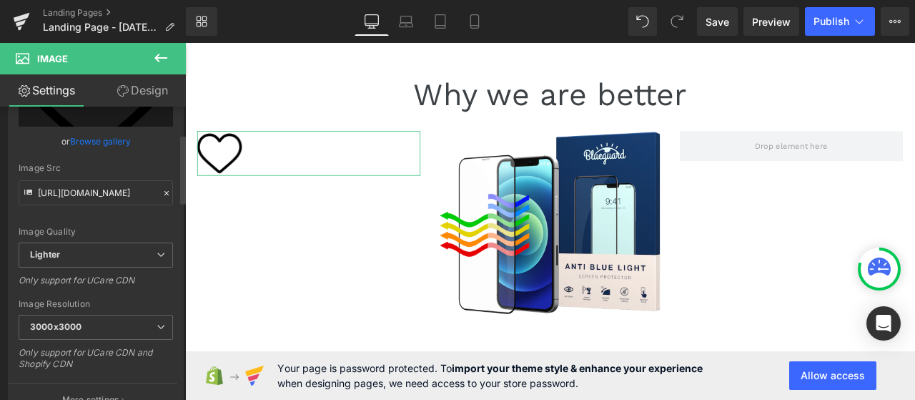
scroll to position [36, 0]
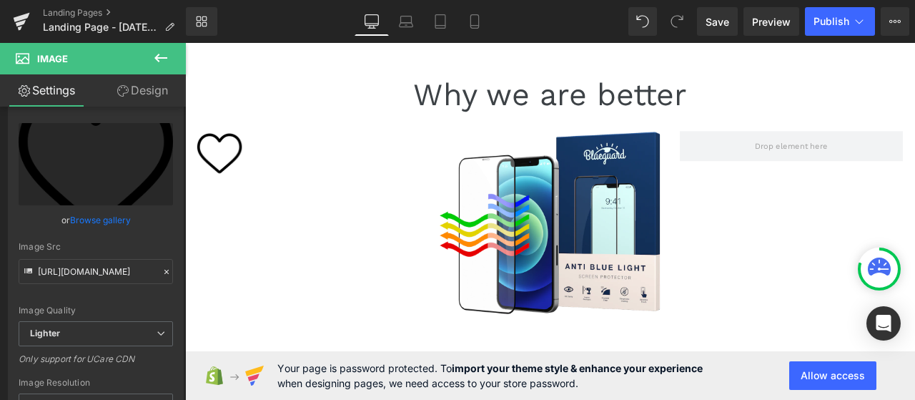
click at [149, 55] on button at bounding box center [161, 58] width 50 height 31
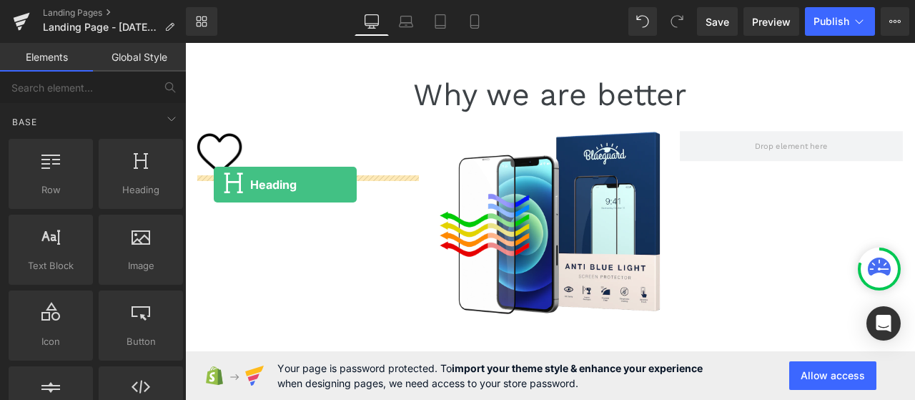
drag, startPoint x: 318, startPoint y: 213, endPoint x: 219, endPoint y: 211, distance: 99.4
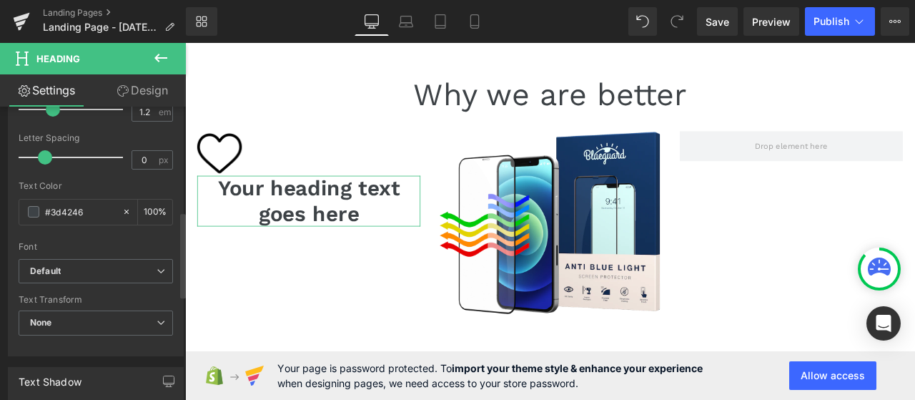
scroll to position [357, 0]
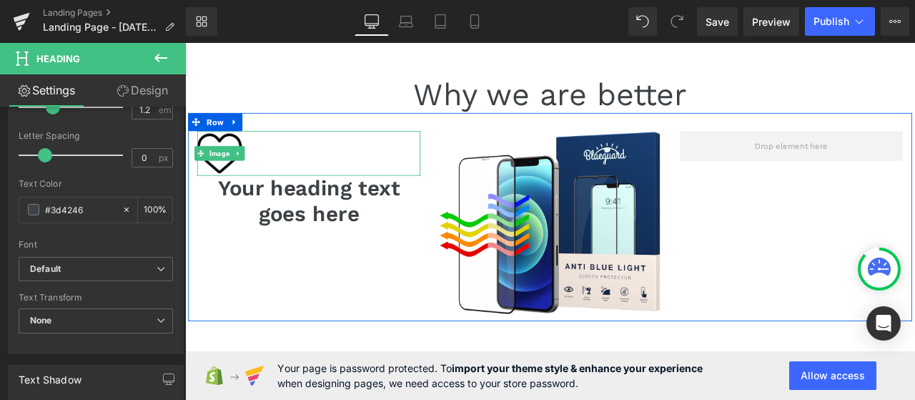
drag, startPoint x: 284, startPoint y: 175, endPoint x: 256, endPoint y: 191, distance: 32.0
click at [285, 175] on div at bounding box center [331, 173] width 265 height 53
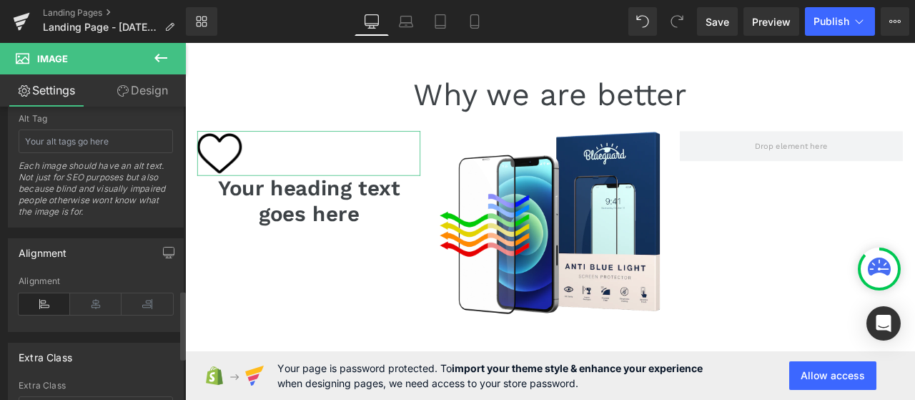
scroll to position [965, 0]
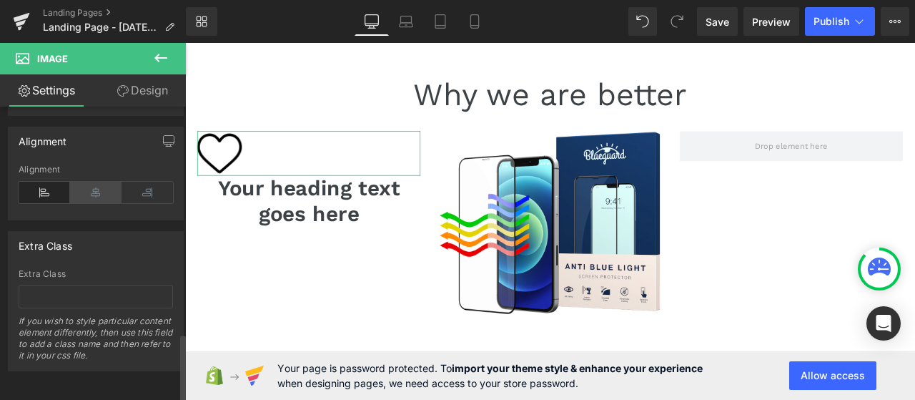
click at [74, 187] on icon at bounding box center [95, 192] width 51 height 21
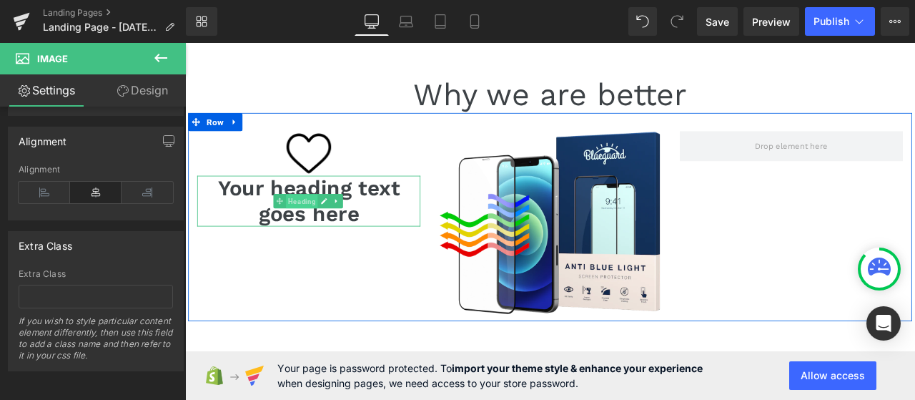
click at [315, 229] on span "Heading" at bounding box center [324, 230] width 38 height 17
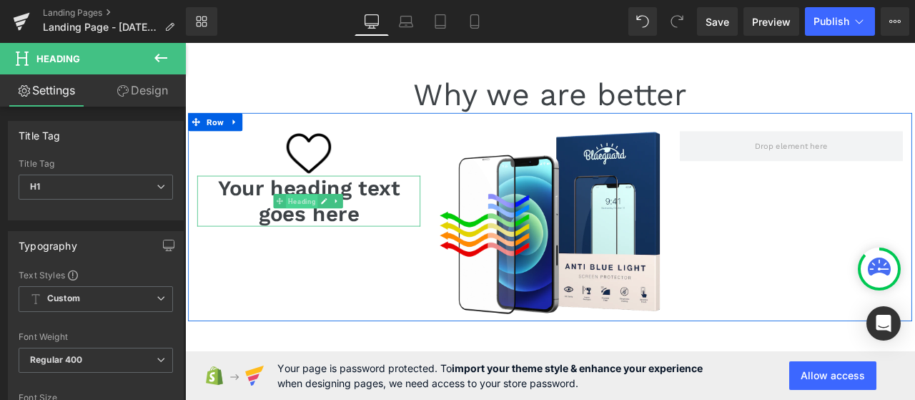
click at [328, 233] on span "Heading" at bounding box center [324, 230] width 38 height 17
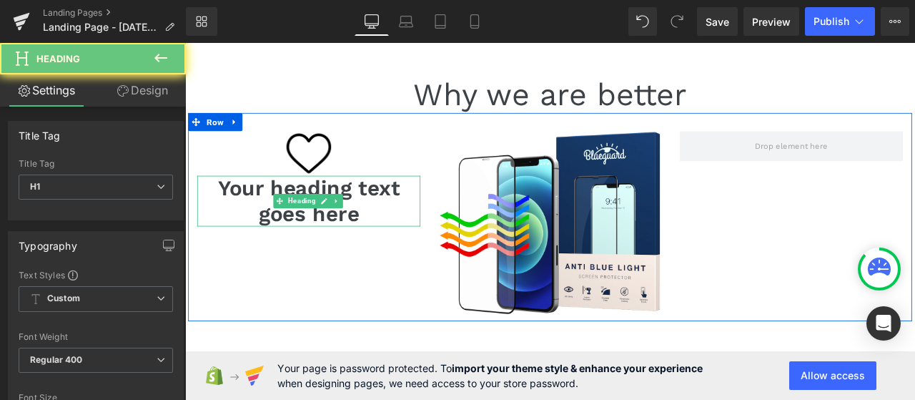
click at [418, 245] on h1 "Your heading text goes here" at bounding box center [331, 230] width 265 height 60
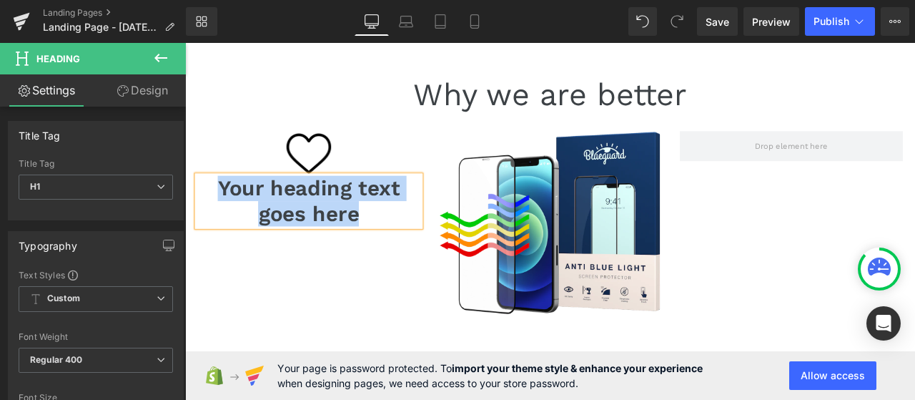
paste div
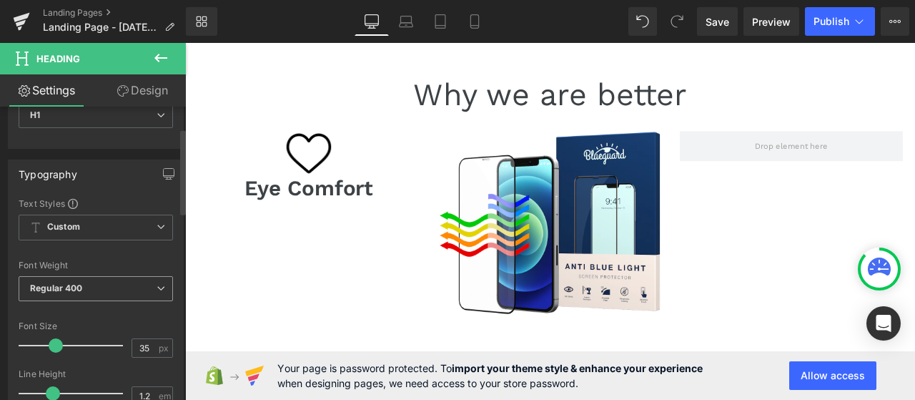
scroll to position [143, 0]
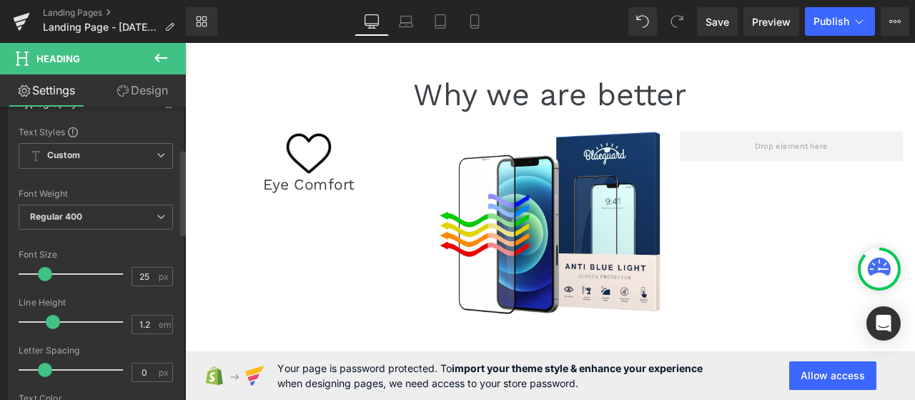
type input "24"
drag, startPoint x: 56, startPoint y: 273, endPoint x: 46, endPoint y: 272, distance: 10.7
click at [46, 272] on span at bounding box center [44, 274] width 14 height 14
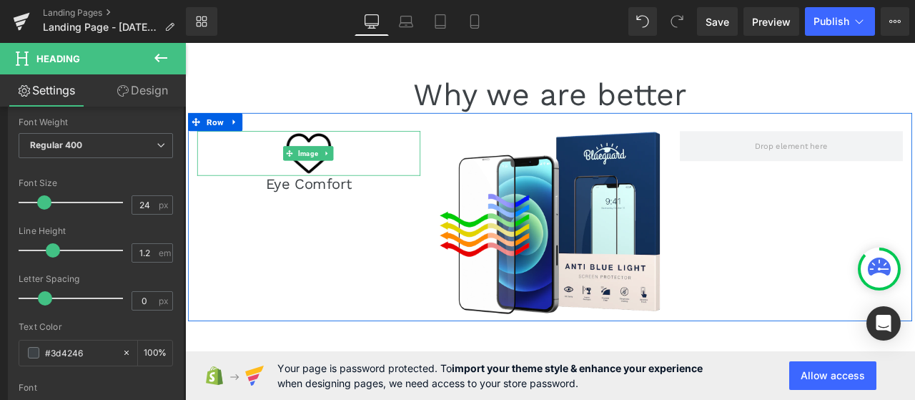
click at [367, 157] on div at bounding box center [331, 173] width 265 height 53
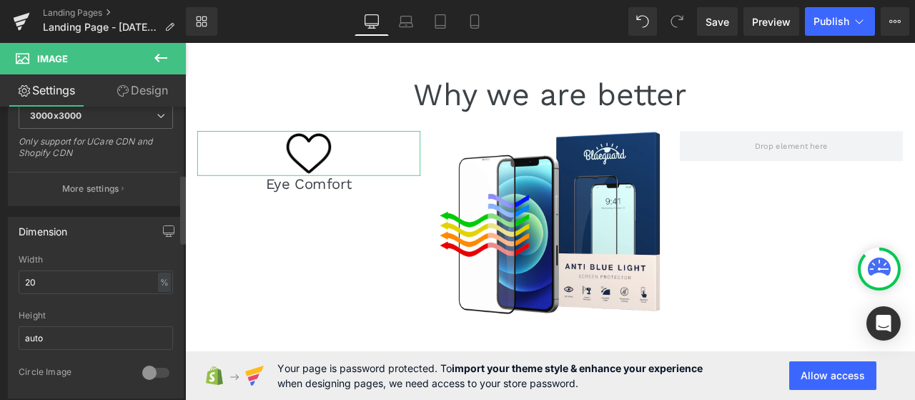
scroll to position [357, 0]
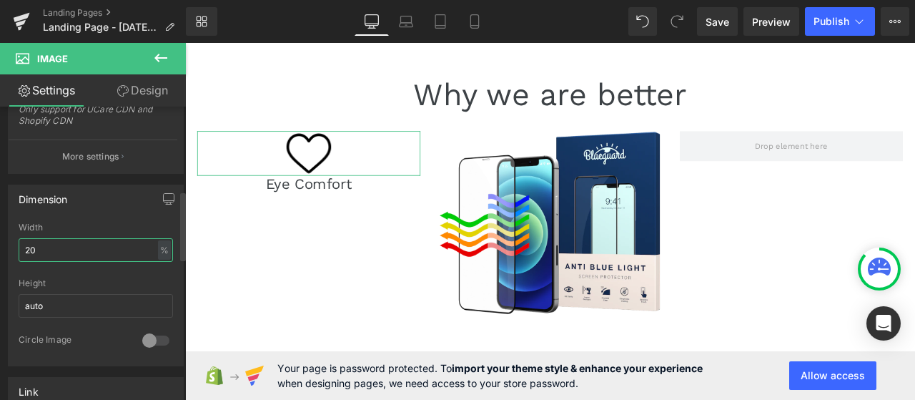
click at [59, 244] on input "20" at bounding box center [96, 250] width 154 height 24
type input "2"
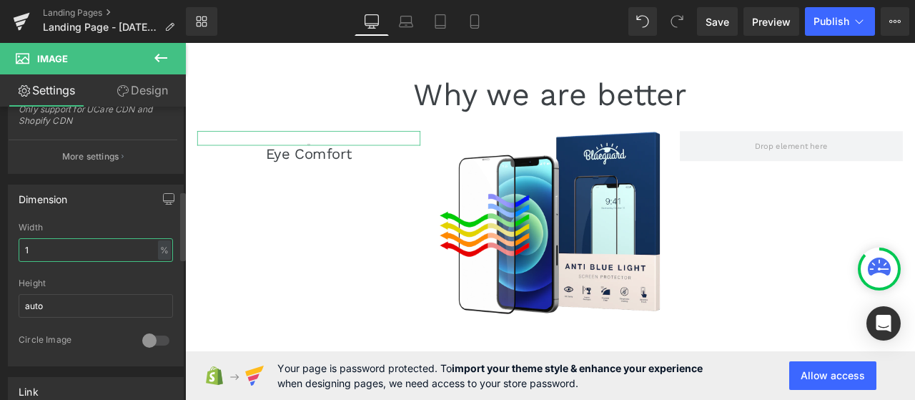
type input "15"
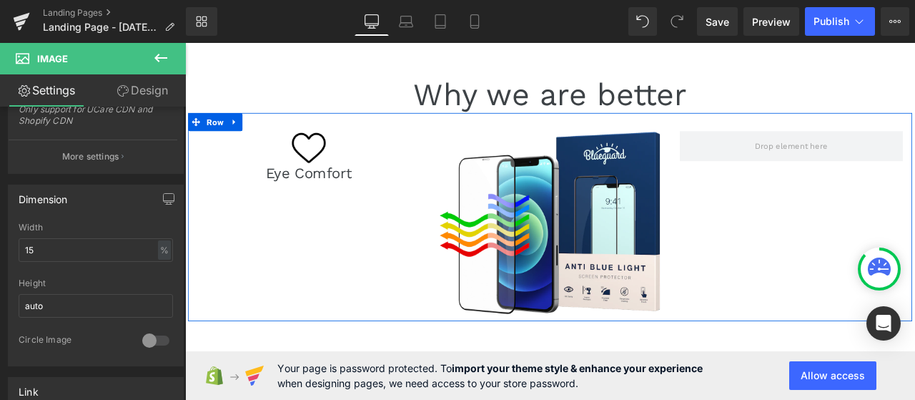
click at [386, 242] on div "Image Eye Comfort Heading Image Row" at bounding box center [618, 249] width 858 height 247
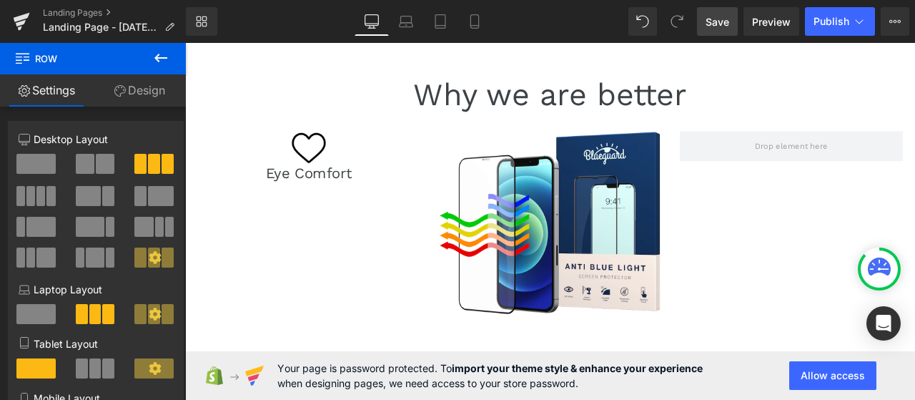
click at [724, 26] on span "Save" at bounding box center [718, 21] width 24 height 15
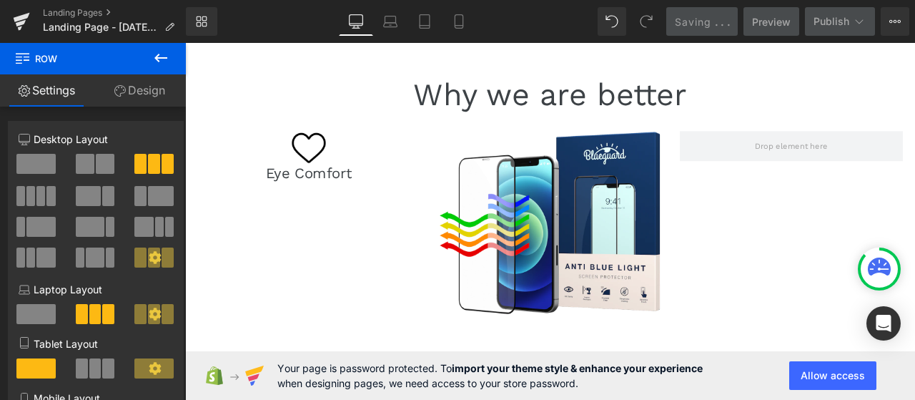
click at [160, 59] on icon at bounding box center [160, 57] width 17 height 17
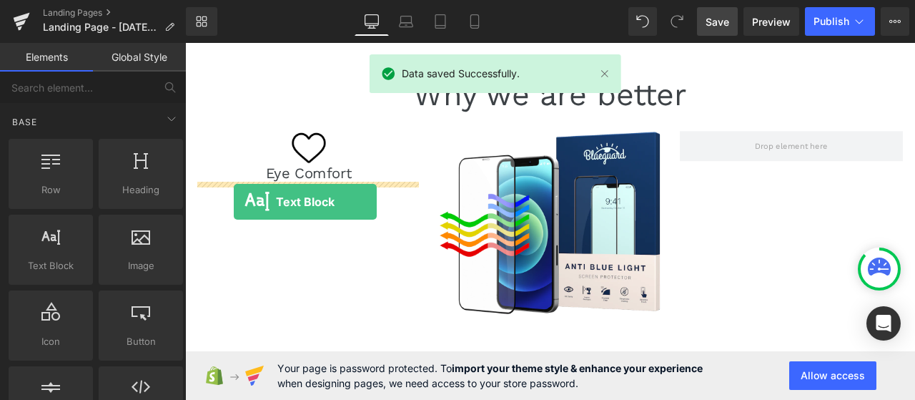
drag, startPoint x: 242, startPoint y: 294, endPoint x: 242, endPoint y: 231, distance: 62.9
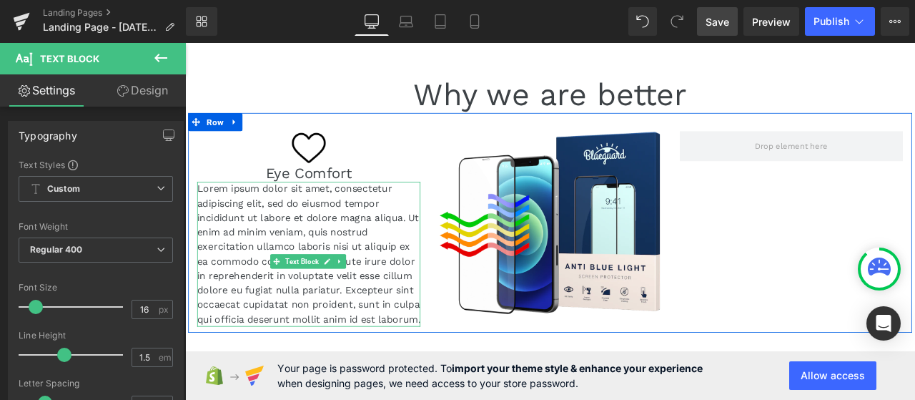
click at [282, 258] on p "Lorem ipsum dolor sit amet, consectetur adipiscing elit, sed do eiusmod tempor …" at bounding box center [331, 293] width 265 height 172
click at [314, 379] on p "Lorem ipsum dolor sit amet, consectetur adipiscing elit, sed do eiusmod tempor …" at bounding box center [331, 293] width 265 height 172
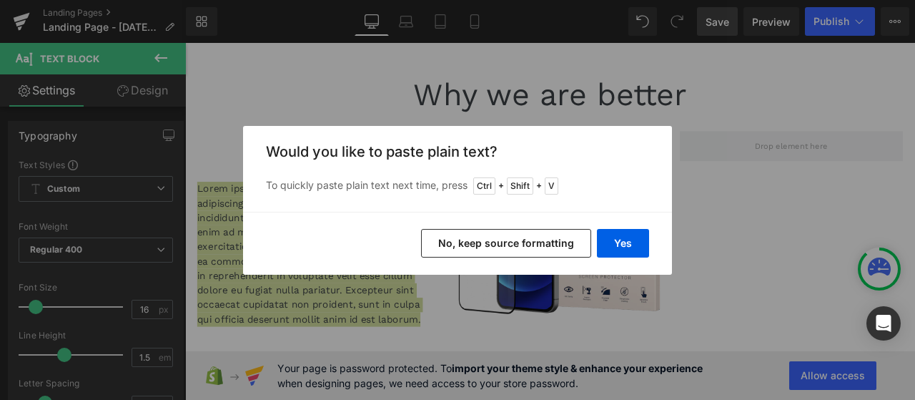
click at [509, 247] on button "No, keep source formatting" at bounding box center [506, 243] width 170 height 29
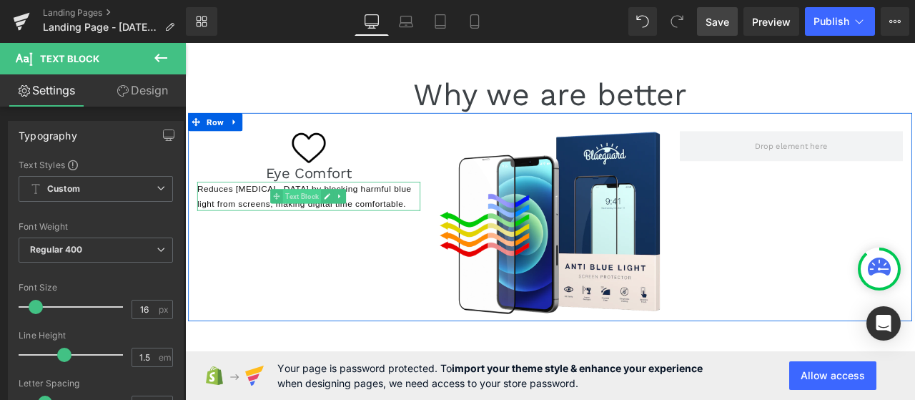
click at [334, 225] on span "Text Block" at bounding box center [323, 224] width 45 height 17
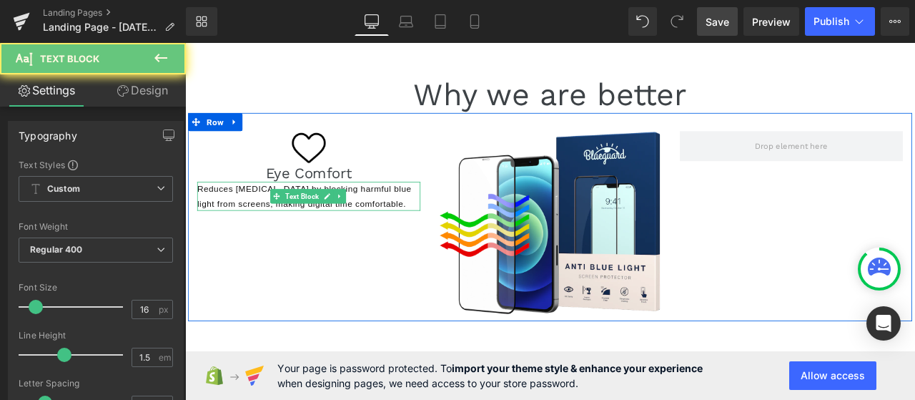
click at [431, 229] on p "Reduces eye strain by blocking harmful blue light from screens, making digital …" at bounding box center [331, 224] width 265 height 34
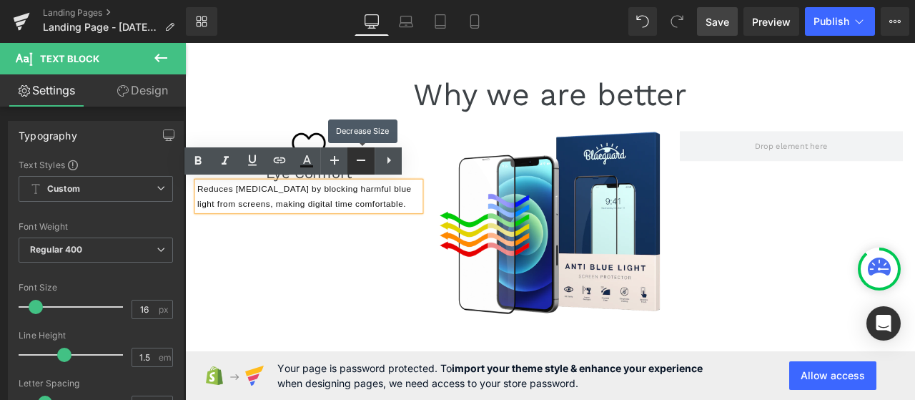
click at [356, 156] on icon at bounding box center [360, 160] width 17 height 17
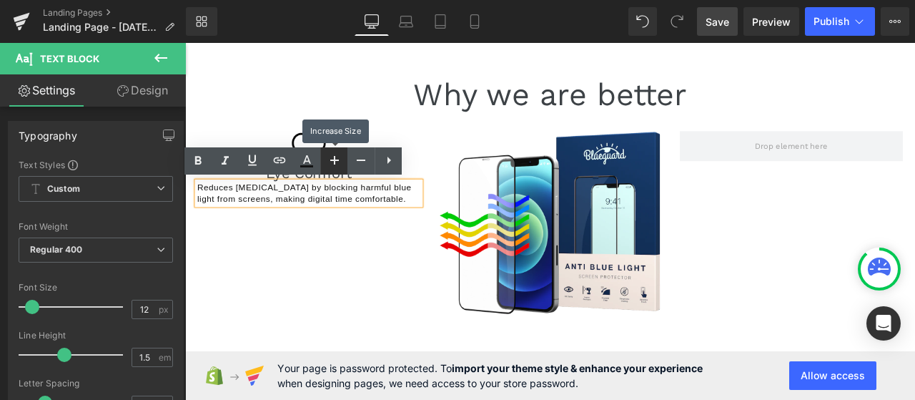
click at [338, 161] on icon at bounding box center [334, 160] width 9 height 9
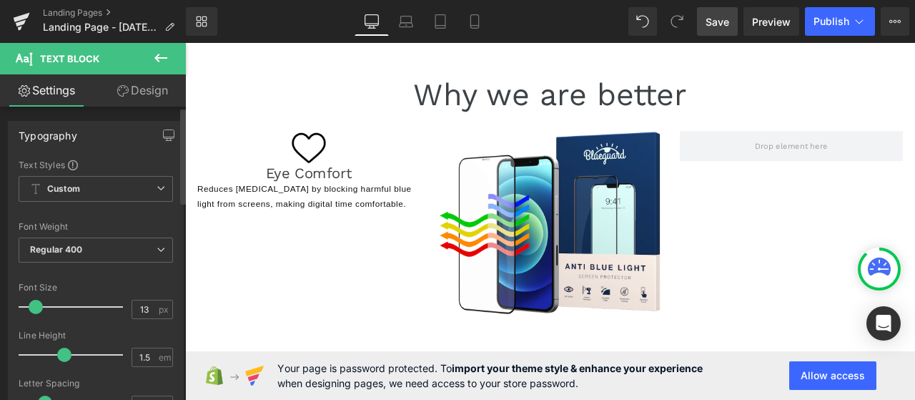
type input "12"
click at [31, 305] on span at bounding box center [32, 307] width 14 height 14
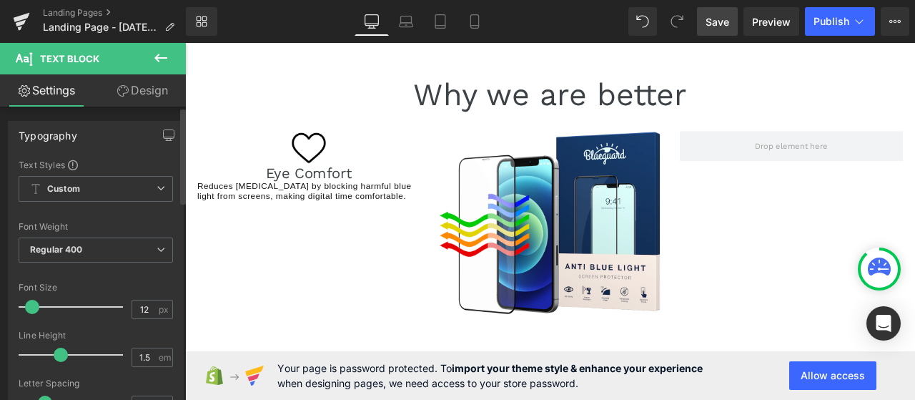
type input "1.6"
click at [66, 352] on span at bounding box center [68, 354] width 14 height 14
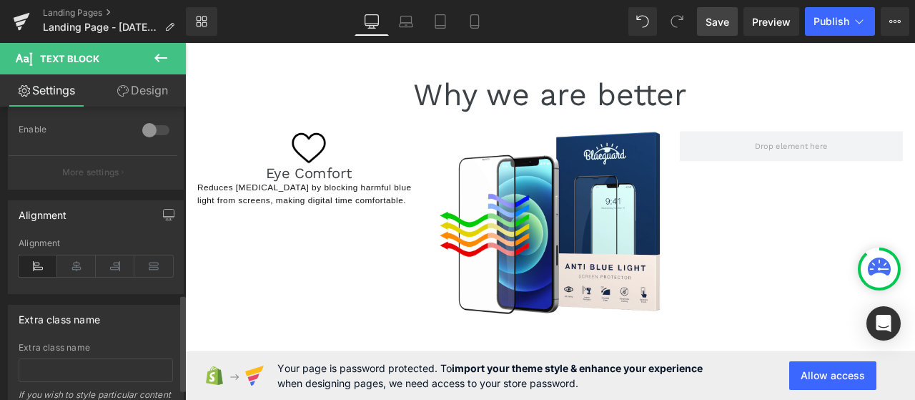
scroll to position [572, 0]
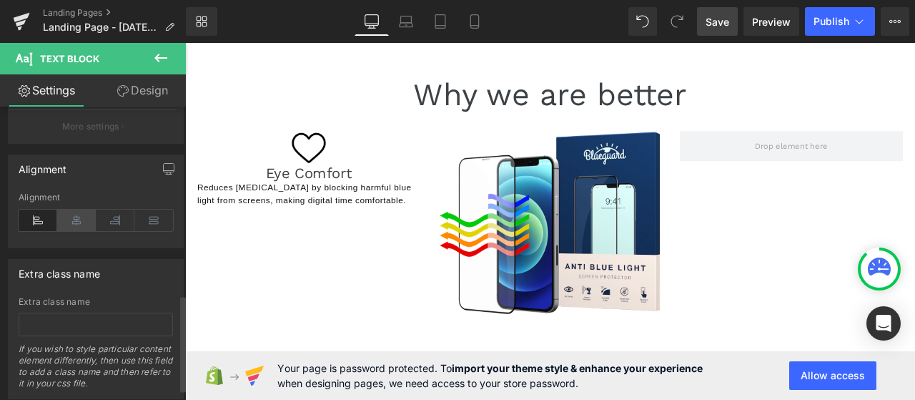
click at [74, 209] on icon at bounding box center [76, 219] width 39 height 21
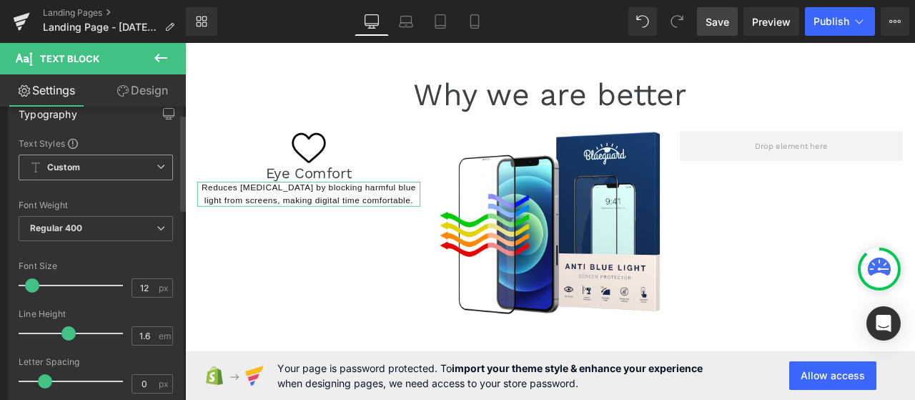
scroll to position [0, 0]
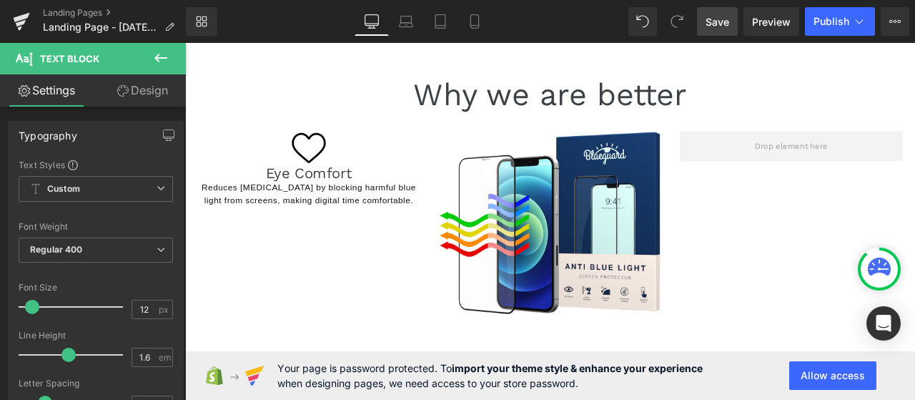
drag, startPoint x: 152, startPoint y: 54, endPoint x: 154, endPoint y: 65, distance: 11.8
click at [152, 54] on button at bounding box center [161, 58] width 50 height 31
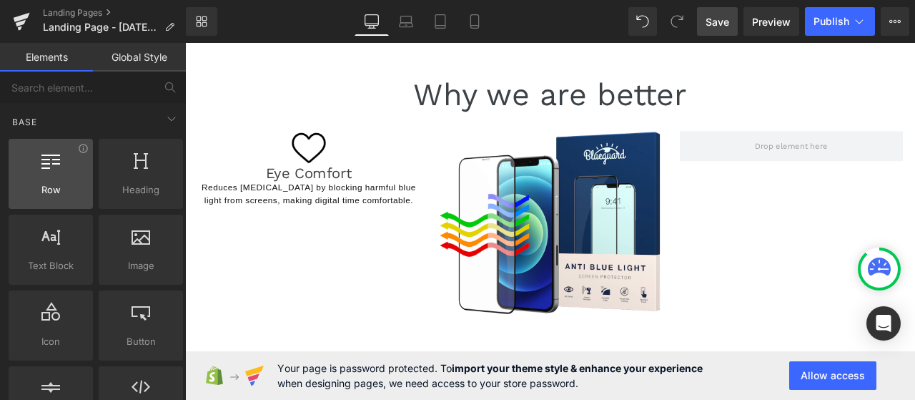
click at [67, 165] on div at bounding box center [51, 166] width 76 height 32
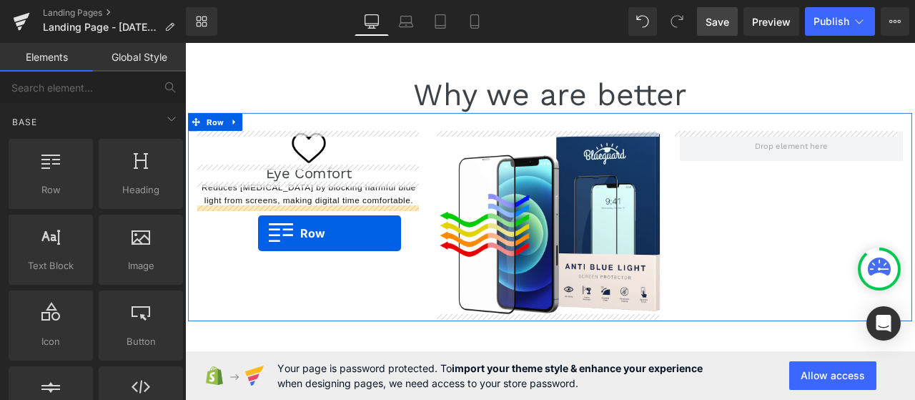
drag, startPoint x: 239, startPoint y: 212, endPoint x: 272, endPoint y: 268, distance: 64.7
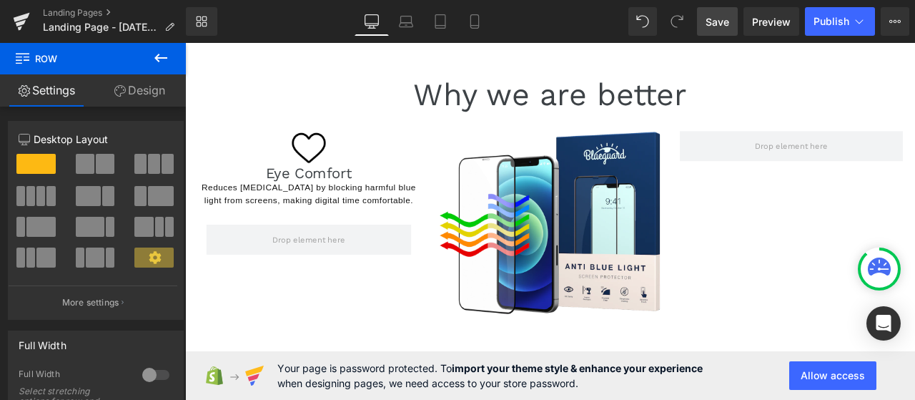
click at [164, 59] on icon at bounding box center [160, 57] width 17 height 17
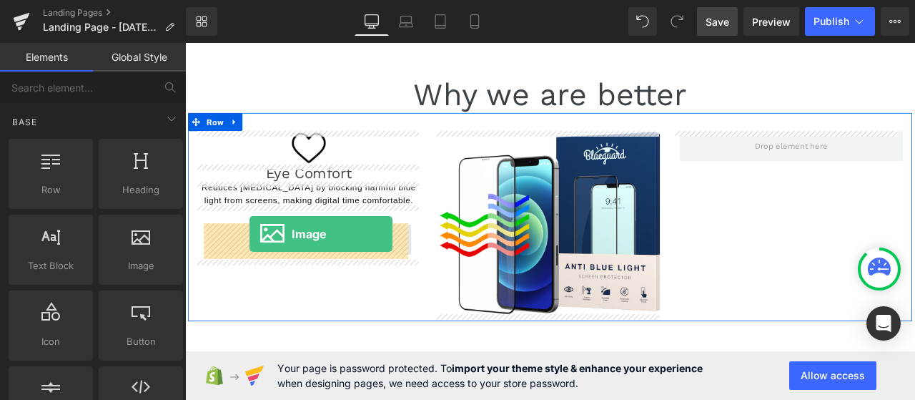
drag, startPoint x: 307, startPoint y: 287, endPoint x: 262, endPoint y: 269, distance: 48.5
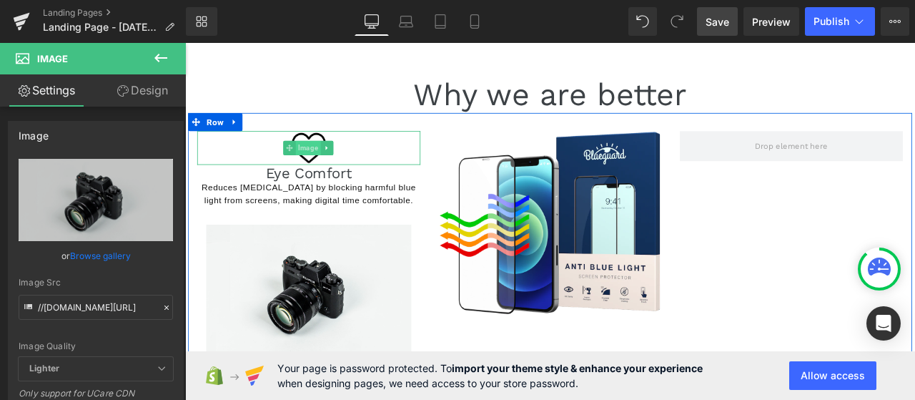
click at [323, 168] on span "Image" at bounding box center [330, 167] width 29 height 17
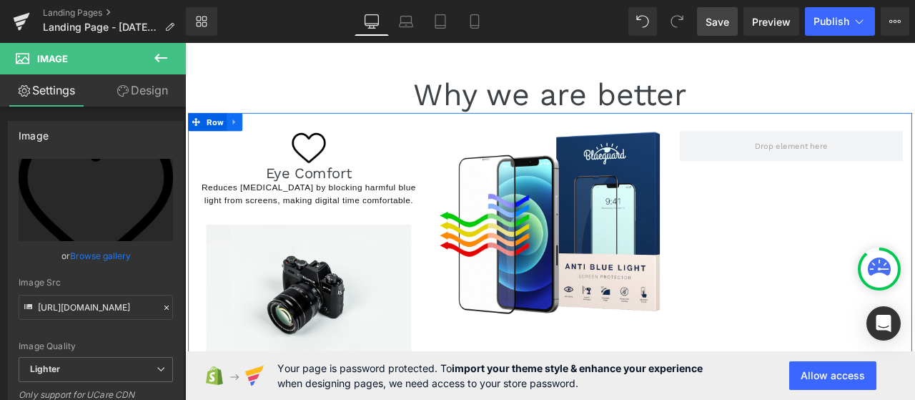
click at [234, 129] on link at bounding box center [243, 136] width 19 height 21
click at [264, 133] on icon at bounding box center [262, 137] width 10 height 11
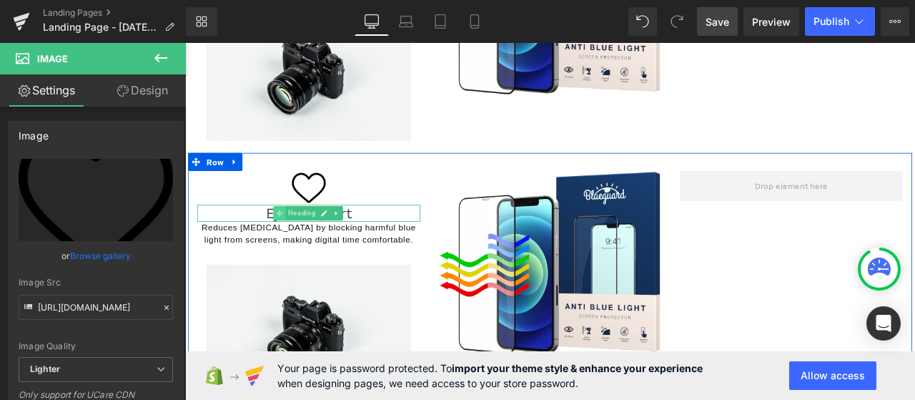
scroll to position [189, 0]
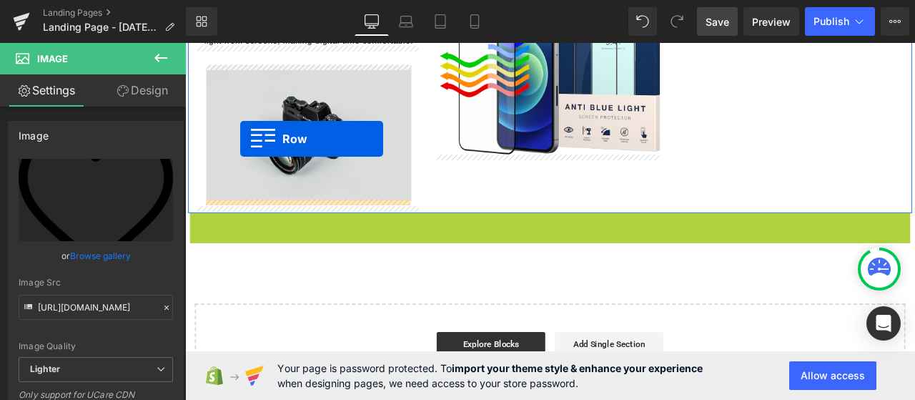
drag, startPoint x: 211, startPoint y: 257, endPoint x: 250, endPoint y: 157, distance: 107.5
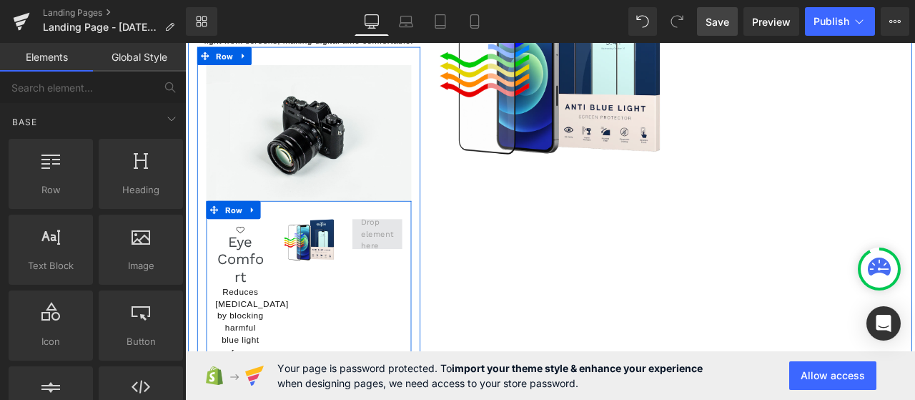
click at [407, 281] on span at bounding box center [413, 269] width 48 height 49
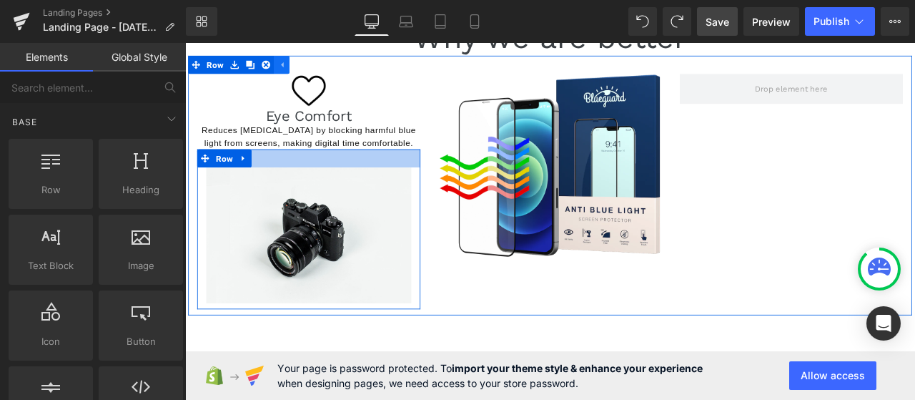
scroll to position [46, 0]
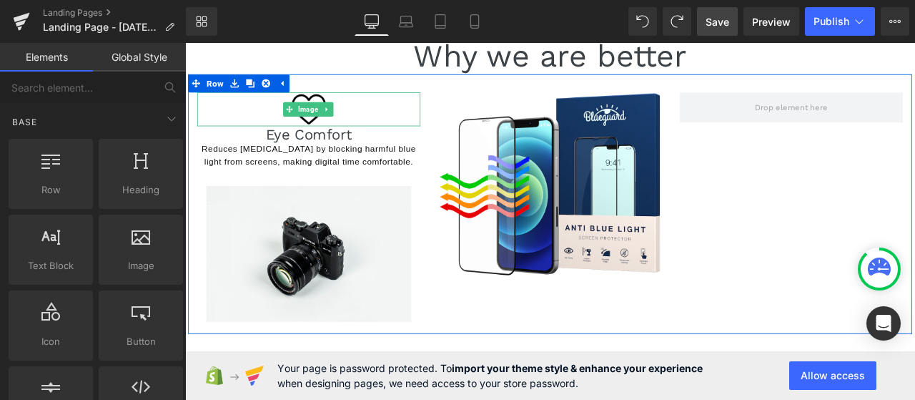
click at [369, 124] on div at bounding box center [331, 121] width 265 height 39
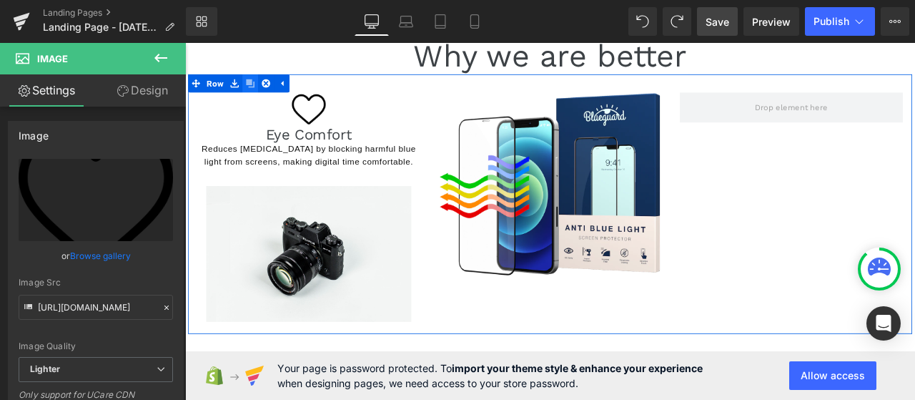
click at [262, 94] on icon at bounding box center [262, 91] width 10 height 11
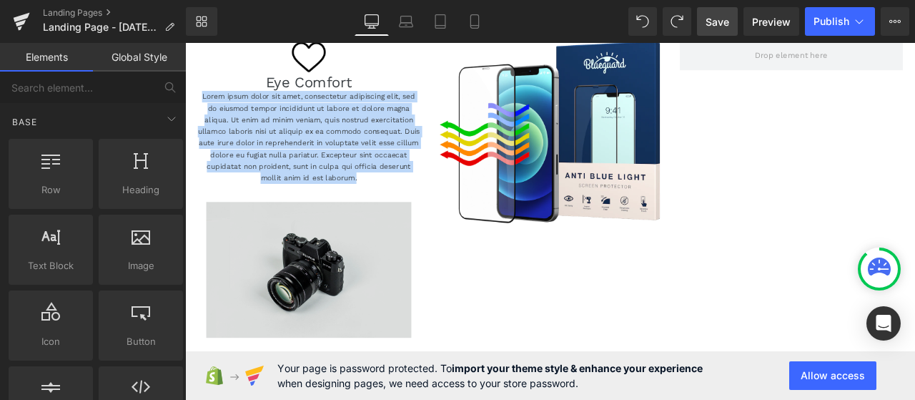
scroll to position [107, 0]
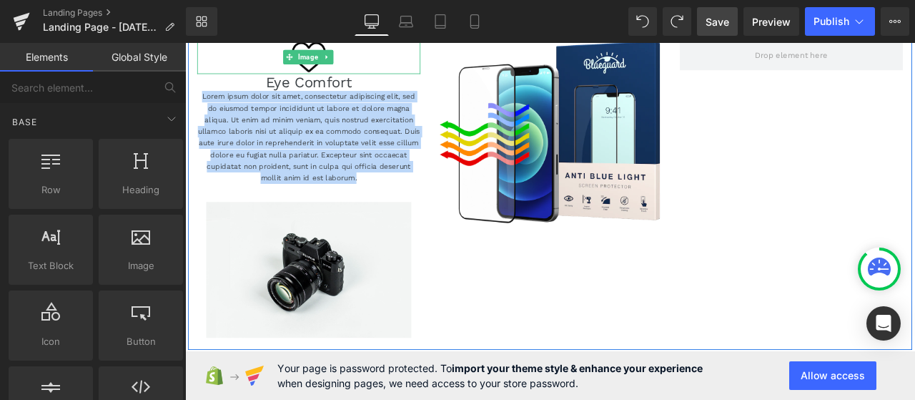
click at [380, 68] on div at bounding box center [331, 59] width 265 height 39
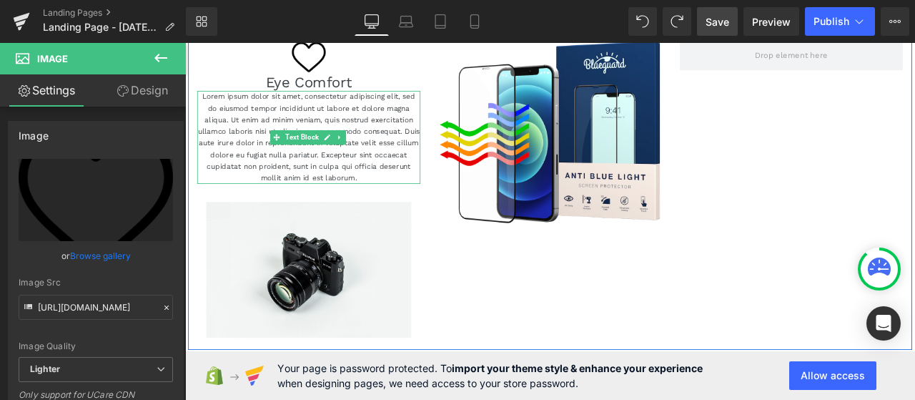
scroll to position [36, 0]
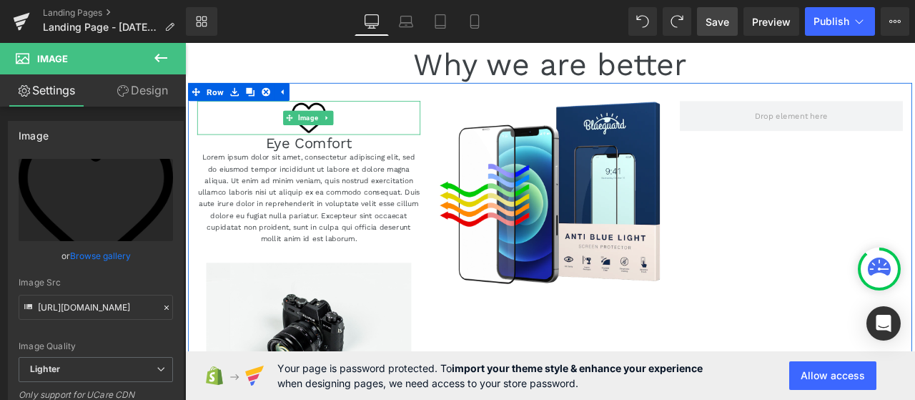
click at [413, 136] on div at bounding box center [331, 131] width 265 height 39
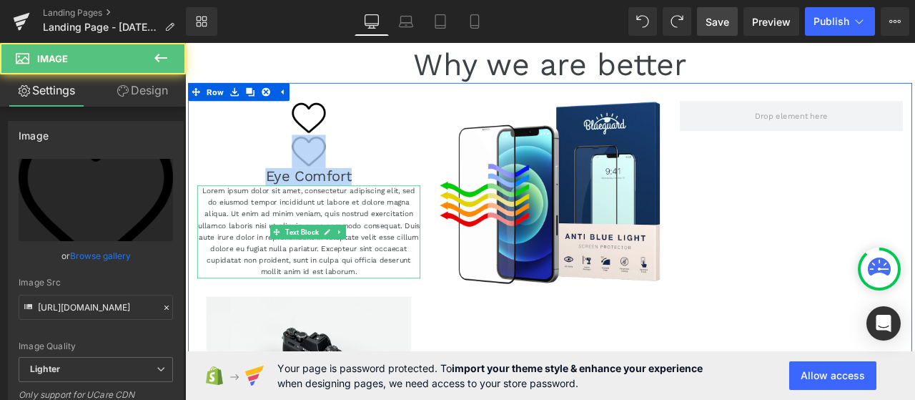
drag, startPoint x: 215, startPoint y: 164, endPoint x: 271, endPoint y: 237, distance: 91.8
click at [275, 246] on div "Image Image Eye Comfort Heading Lorem ipsum dolor sit amet, consectetur adipisc…" at bounding box center [332, 312] width 286 height 400
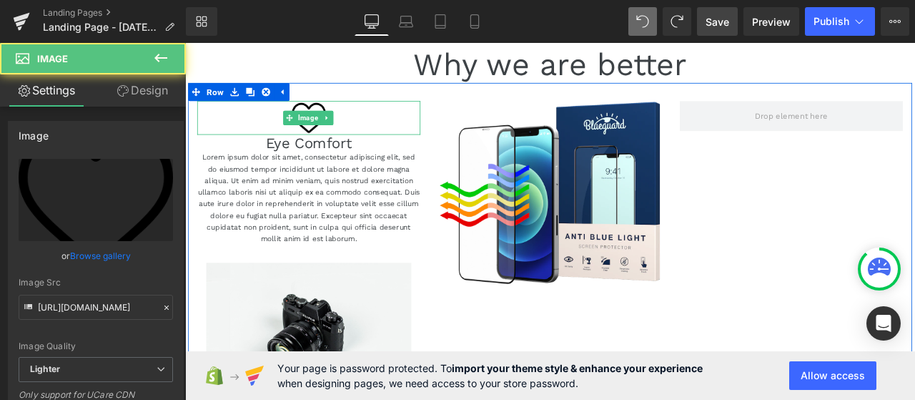
click at [382, 133] on div at bounding box center [331, 131] width 265 height 39
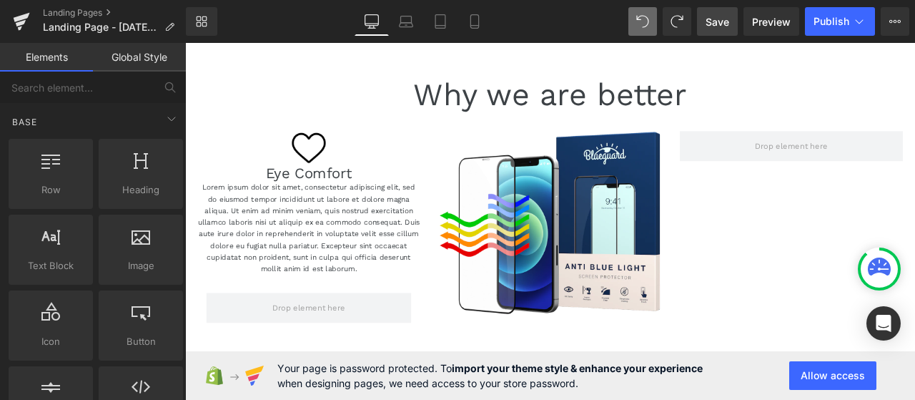
scroll to position [0, 0]
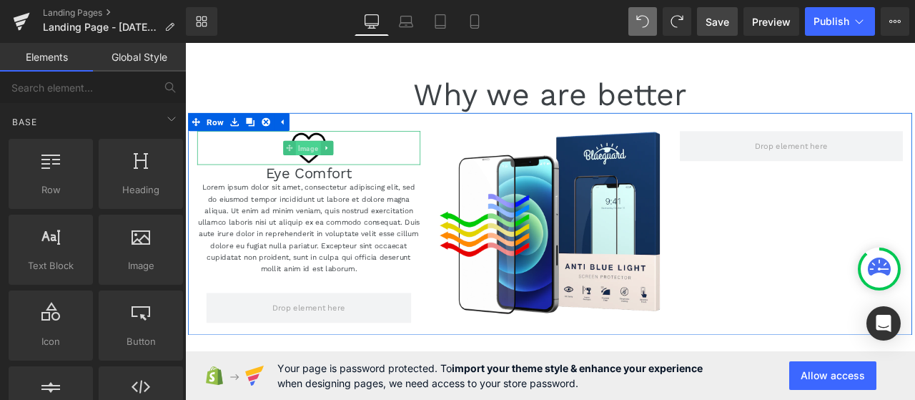
click at [334, 168] on span "Image" at bounding box center [330, 167] width 29 height 17
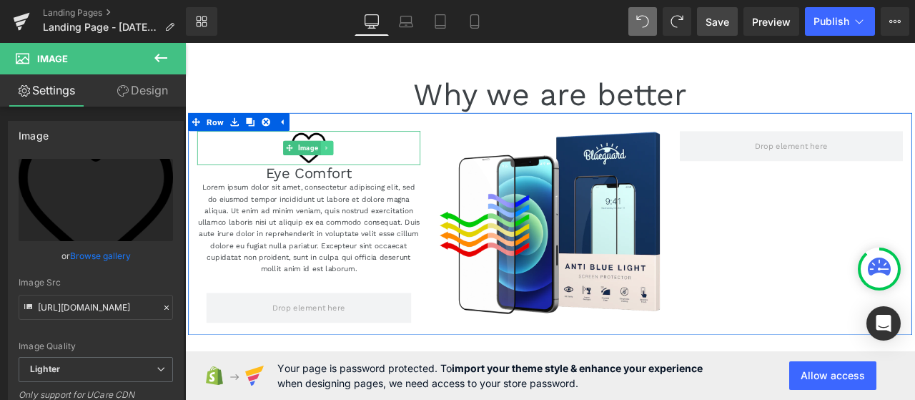
click at [352, 168] on icon at bounding box center [353, 167] width 8 height 9
click at [342, 168] on icon at bounding box center [346, 167] width 8 height 8
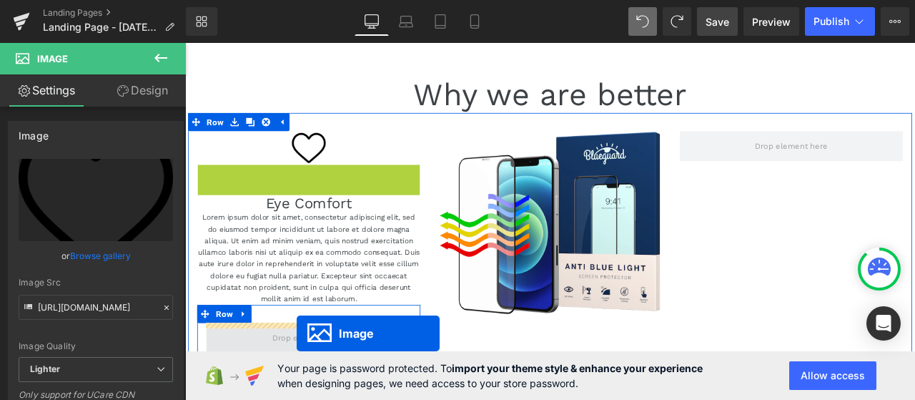
drag, startPoint x: 305, startPoint y: 204, endPoint x: 317, endPoint y: 386, distance: 182.7
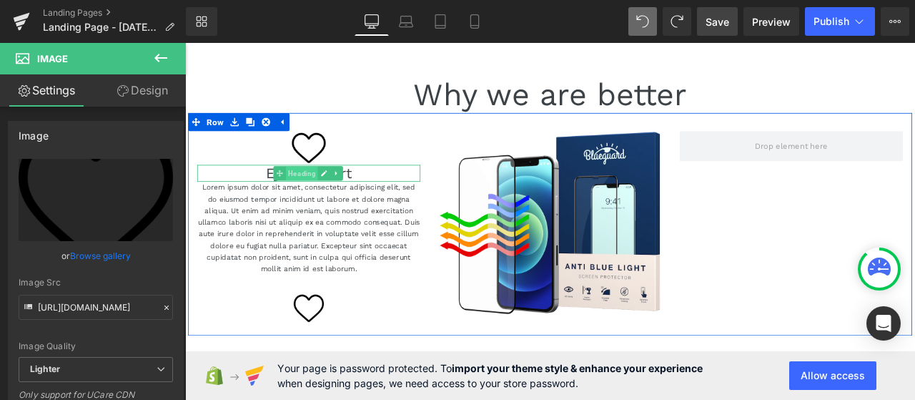
click at [336, 197] on span "Heading" at bounding box center [324, 197] width 38 height 17
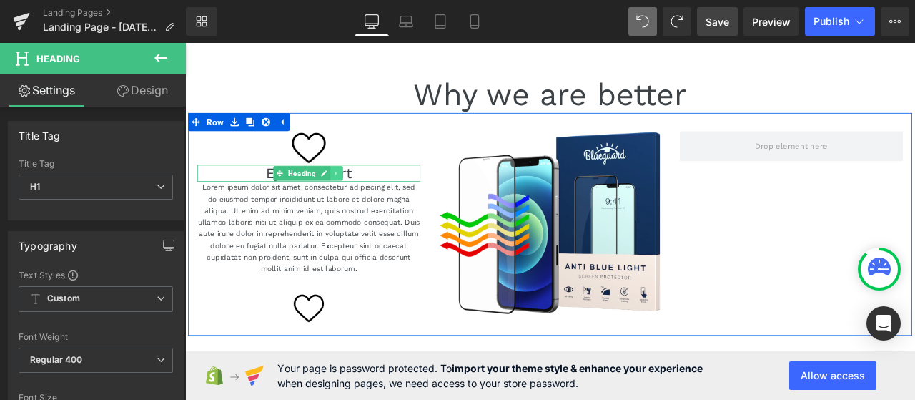
click at [364, 196] on icon at bounding box center [365, 197] width 8 height 9
click at [350, 194] on link at bounding box center [357, 197] width 15 height 17
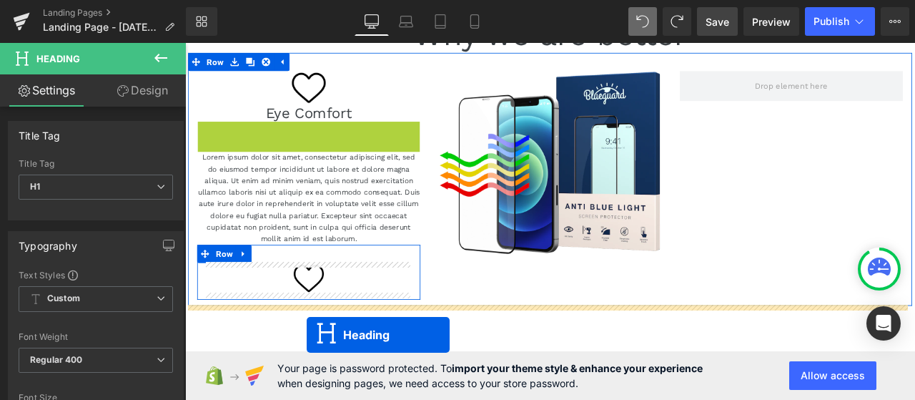
scroll to position [86, 0]
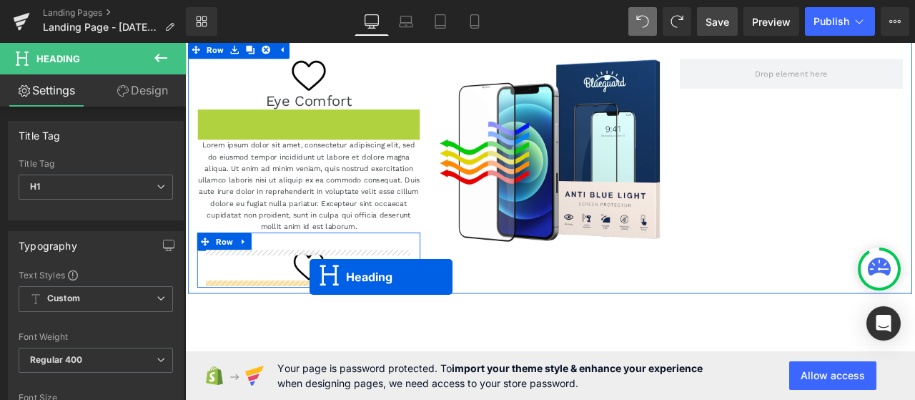
drag, startPoint x: 294, startPoint y: 216, endPoint x: 332, endPoint y: 320, distance: 111.3
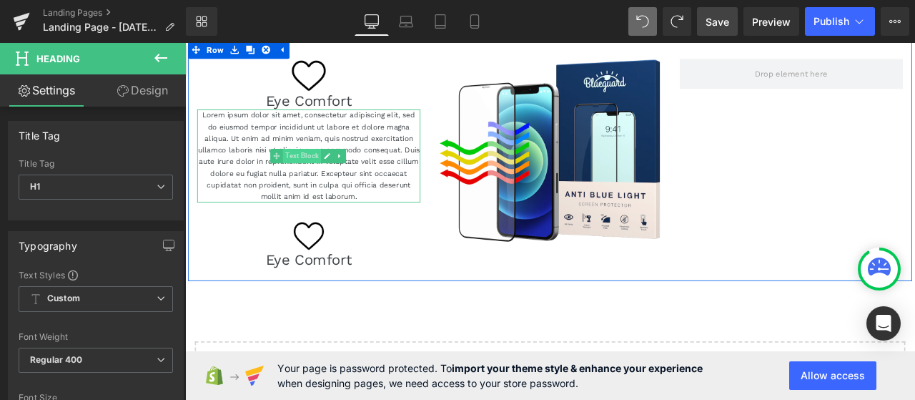
click at [312, 182] on span "Text Block" at bounding box center [323, 176] width 45 height 17
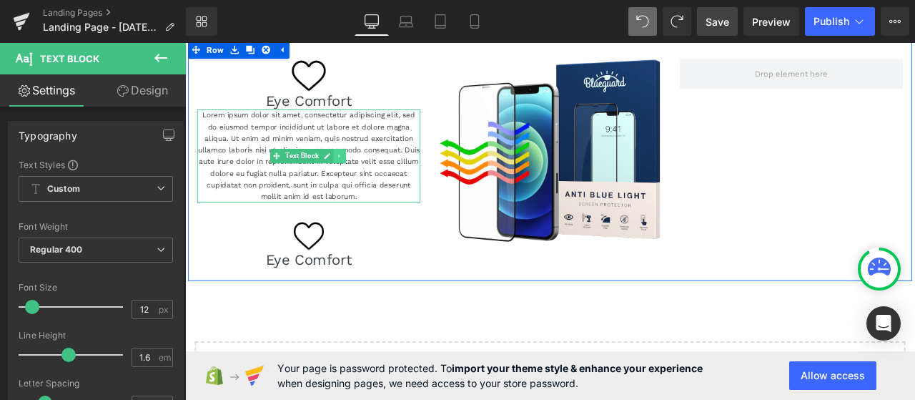
click at [361, 176] on link at bounding box center [368, 176] width 15 height 17
click at [357, 179] on icon at bounding box center [361, 177] width 8 height 8
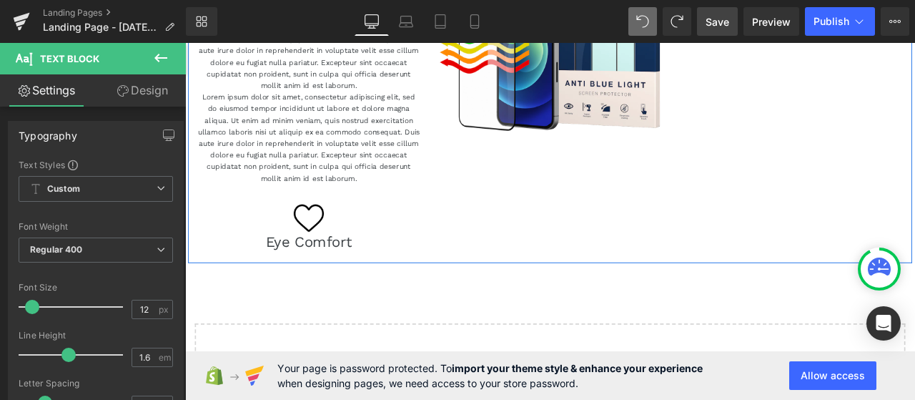
scroll to position [217, 0]
click at [284, 191] on p "Lorem ipsum dolor sit amet, consectetur adipiscing elit, sed do eiusmod tempor …" at bounding box center [331, 155] width 265 height 110
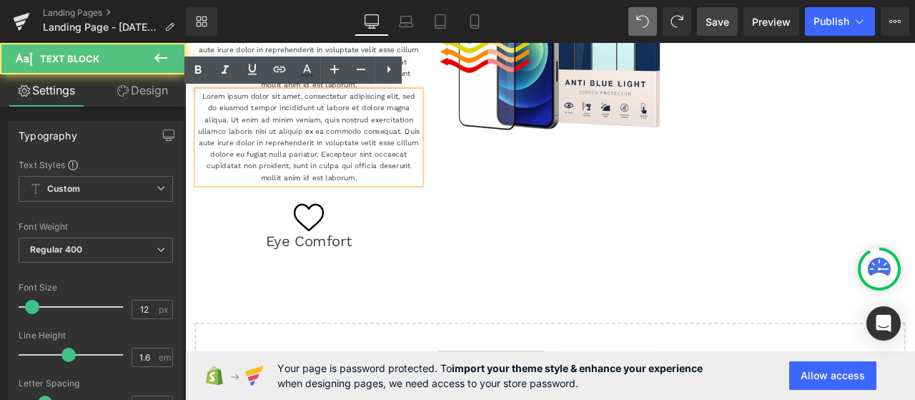
drag, startPoint x: 298, startPoint y: 131, endPoint x: 323, endPoint y: 137, distance: 25.7
click at [298, 131] on p "Lorem ipsum dolor sit amet, consectetur adipiscing elit, sed do eiusmod tempor …" at bounding box center [331, 155] width 265 height 110
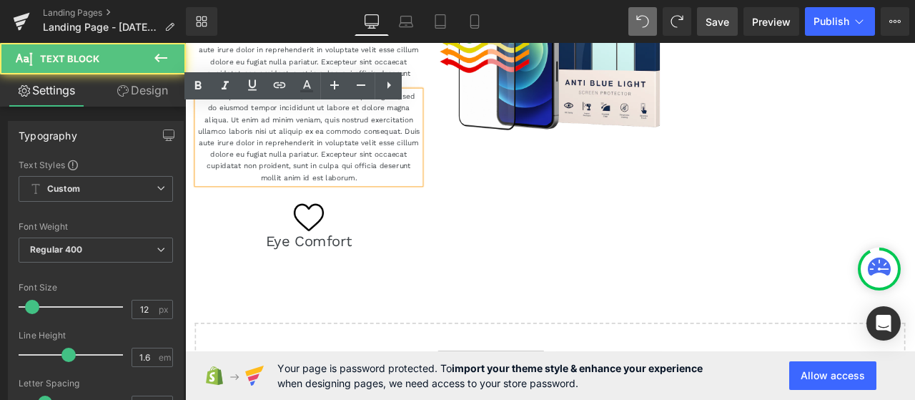
scroll to position [74, 0]
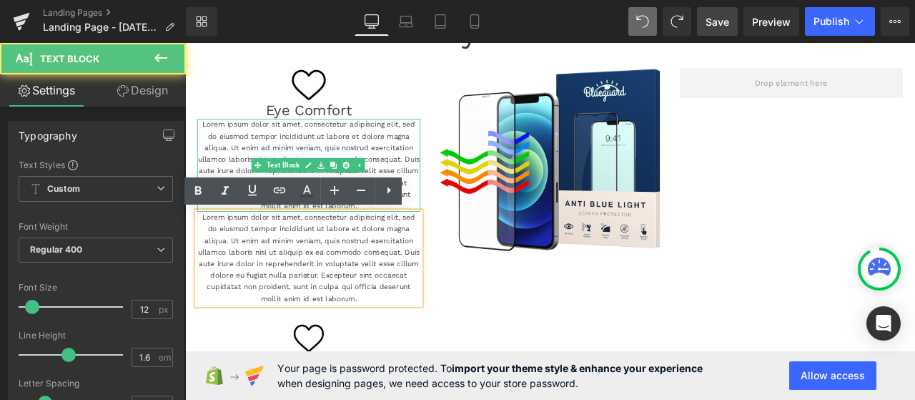
click at [334, 154] on p "Lorem ipsum dolor sit amet, consectetur adipiscing elit, sed do eiusmod tempor …" at bounding box center [331, 188] width 265 height 110
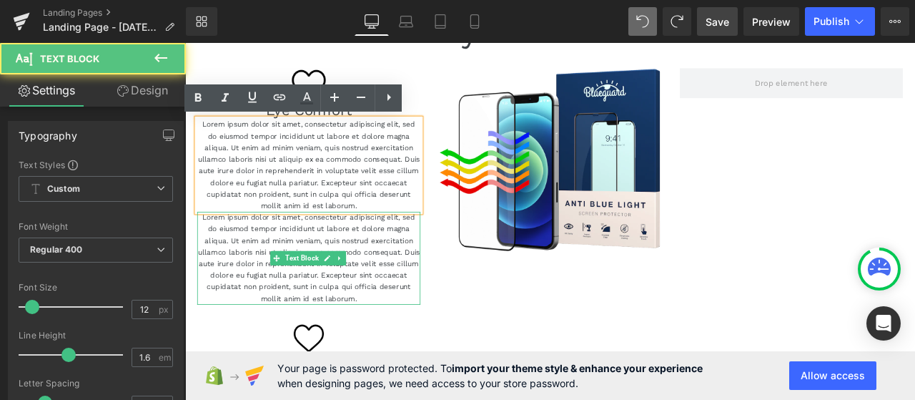
click at [341, 261] on p "Lorem ipsum dolor sit amet, consectetur adipiscing elit, sed do eiusmod tempor …" at bounding box center [331, 298] width 265 height 110
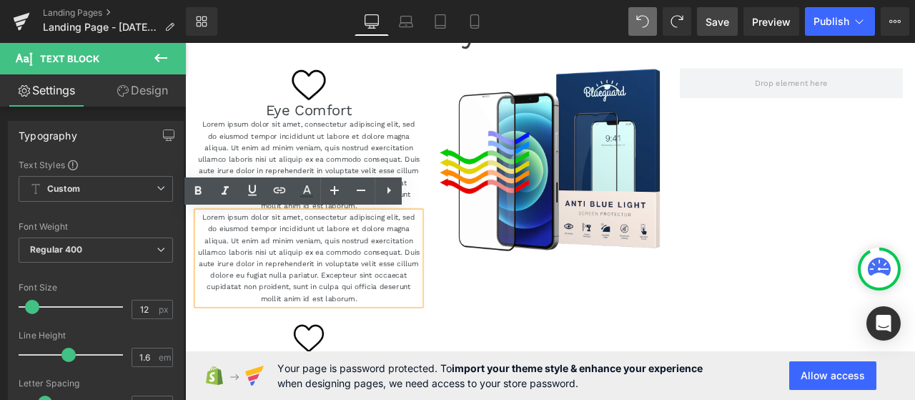
click at [307, 174] on p "Lorem ipsum dolor sit amet, consectetur adipiscing elit, sed do eiusmod tempor …" at bounding box center [331, 188] width 265 height 110
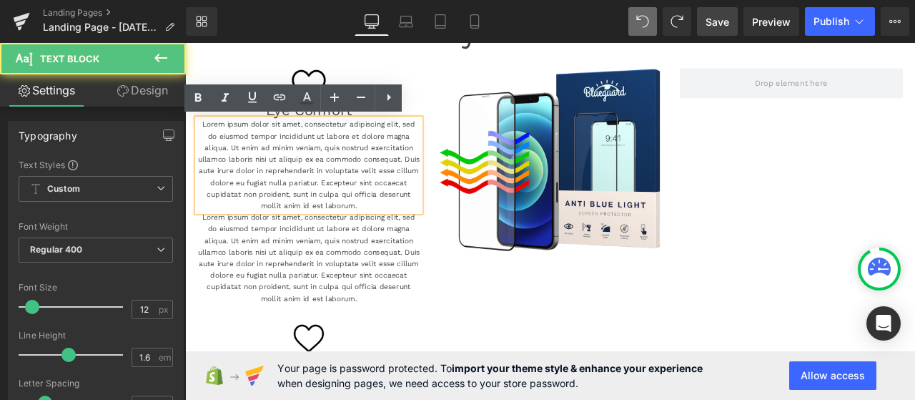
click at [305, 264] on p "Lorem ipsum dolor sit amet, consectetur adipiscing elit, sed do eiusmod tempor …" at bounding box center [331, 298] width 265 height 110
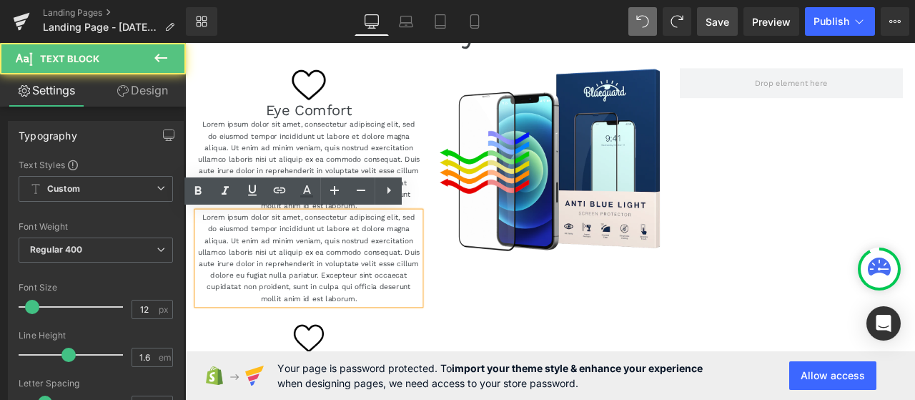
click at [305, 298] on p "Lorem ipsum dolor sit amet, consectetur adipiscing elit, sed do eiusmod tempor …" at bounding box center [331, 298] width 265 height 110
click at [290, 294] on p "Lorem ipsum dolor sit amet, consectetur adipiscing elit, sed do eiusmod tempor …" at bounding box center [331, 298] width 265 height 110
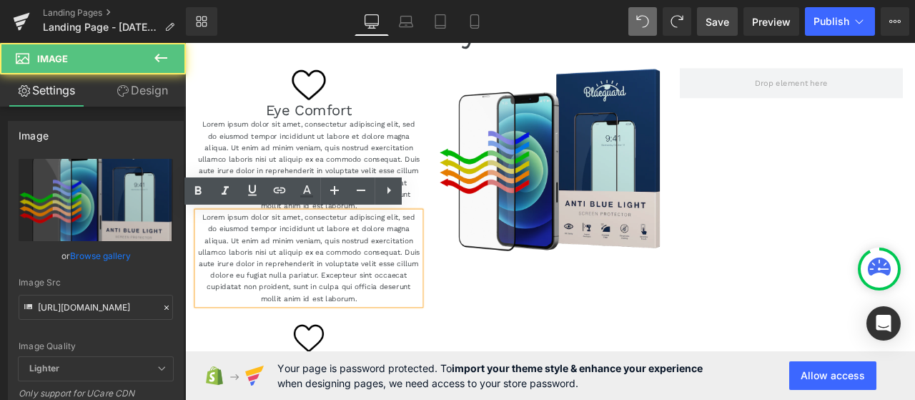
click at [596, 144] on img at bounding box center [617, 182] width 265 height 218
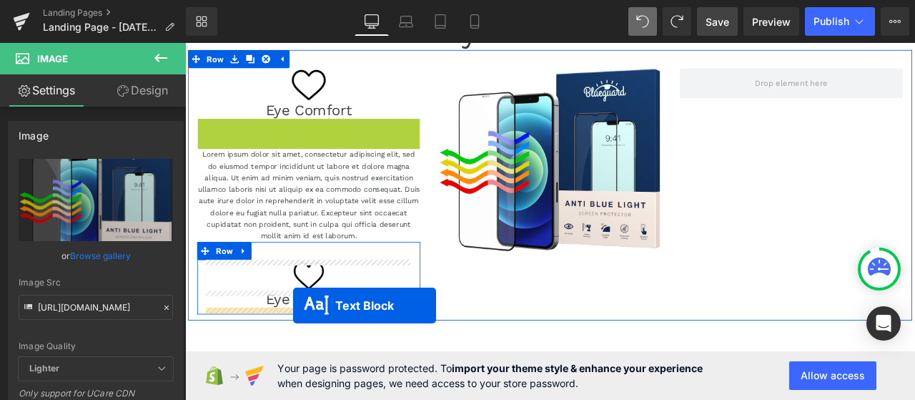
drag, startPoint x: 270, startPoint y: 189, endPoint x: 314, endPoint y: 354, distance: 171.0
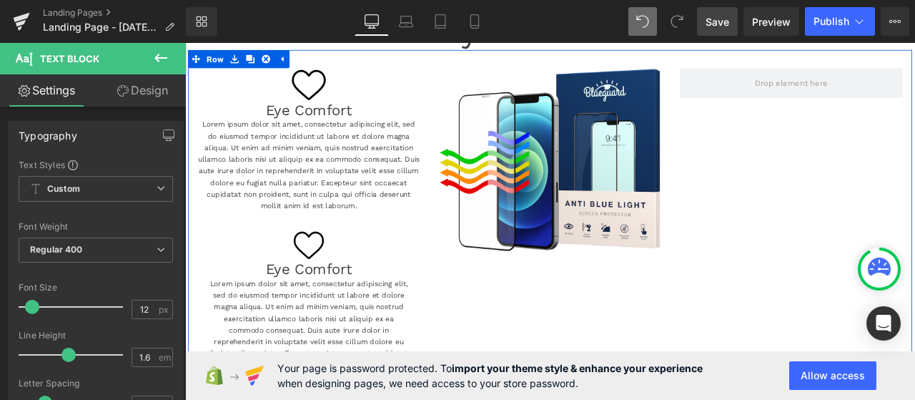
click at [580, 297] on div "Image Eye Comfort Heading Lorem ipsum dolor sit amet, consectetur adipiscing el…" at bounding box center [618, 255] width 858 height 408
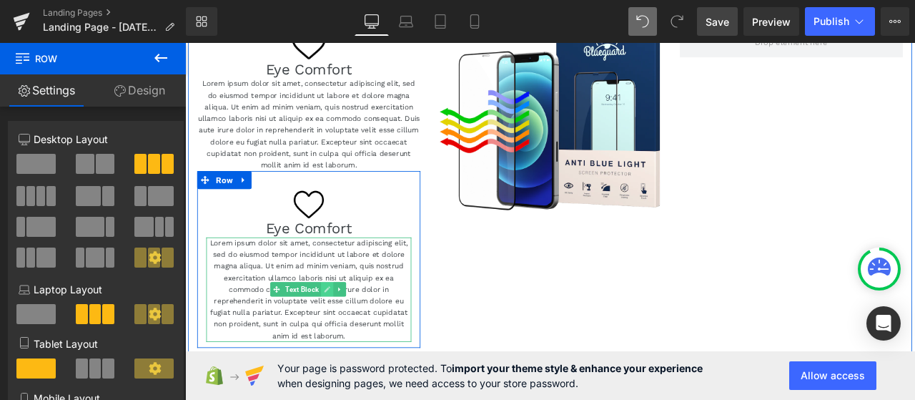
scroll to position [146, 0]
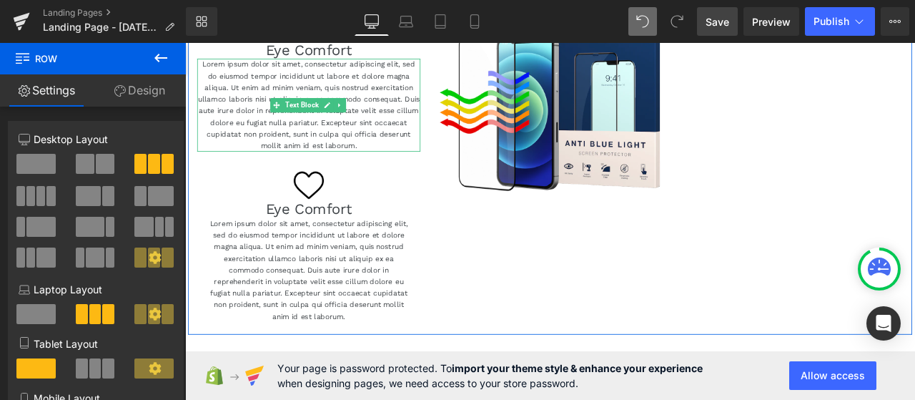
drag, startPoint x: 305, startPoint y: 123, endPoint x: 319, endPoint y: 141, distance: 22.9
click at [305, 123] on span "Text Block" at bounding box center [323, 116] width 45 height 17
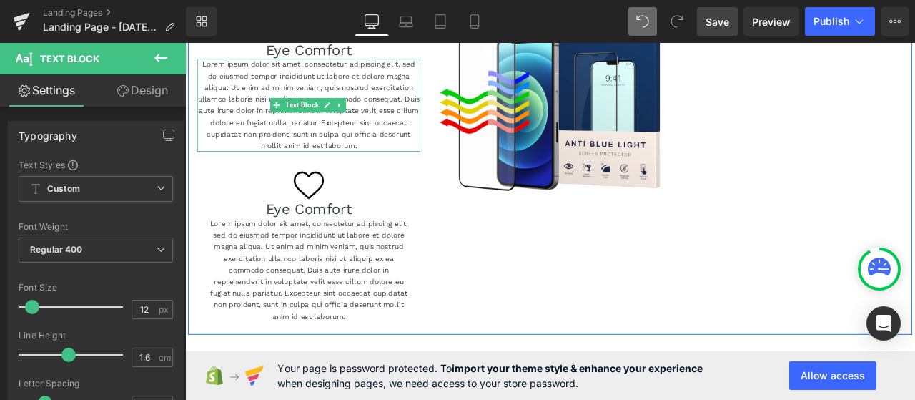
click at [410, 157] on p "Lorem ipsum dolor sit amet, consectetur adipiscing elit, sed do eiusmod tempor …" at bounding box center [331, 116] width 265 height 110
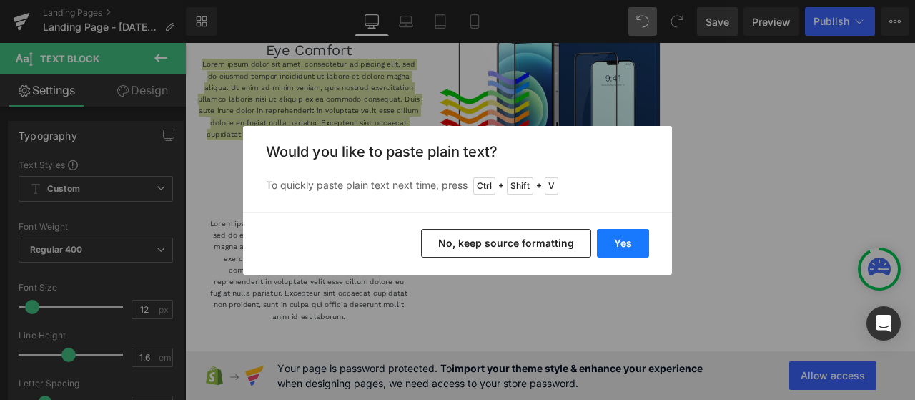
click at [615, 235] on button "Yes" at bounding box center [623, 243] width 52 height 29
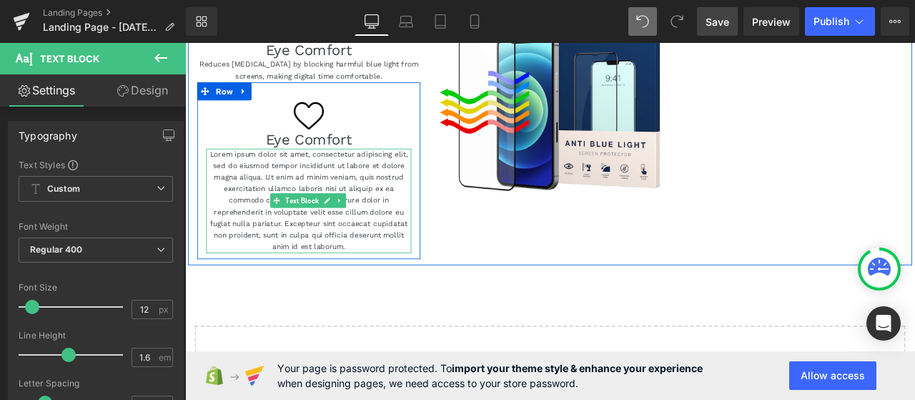
click at [325, 200] on p "Lorem ipsum dolor sit amet, consectetur adipiscing elit, sed do eiusmod tempor …" at bounding box center [331, 230] width 243 height 124
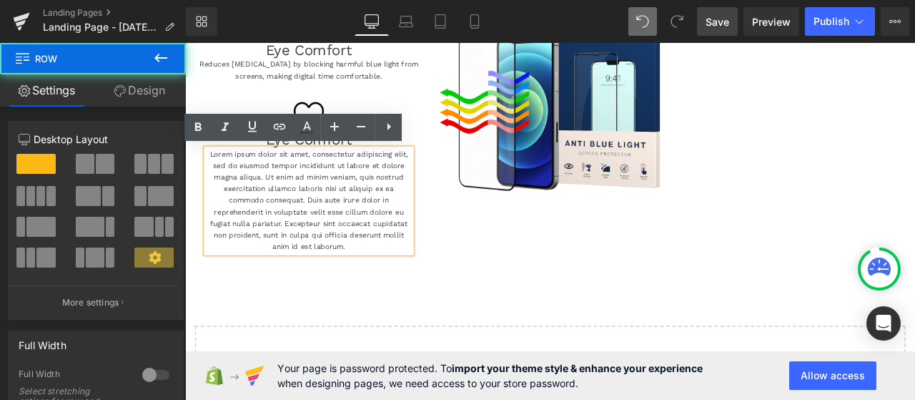
click at [334, 106] on div "Image Eye Comfort Heading Lorem ipsum dolor sit amet, consectetur adipiscing el…" at bounding box center [331, 193] width 265 height 209
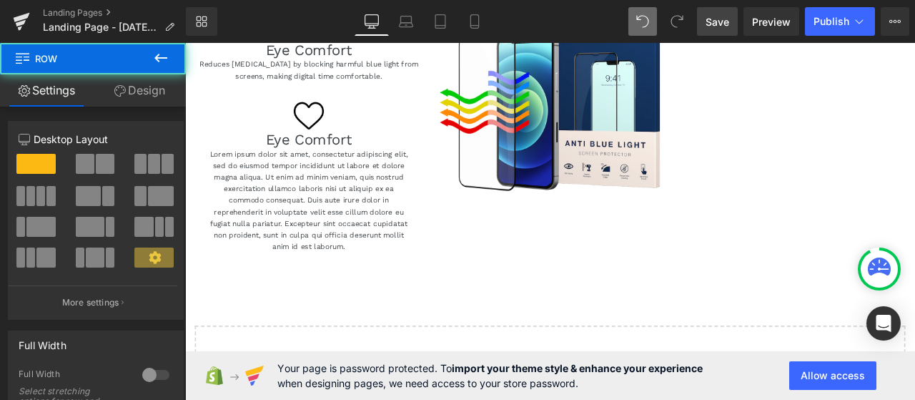
click at [325, 119] on img at bounding box center [332, 129] width 36 height 36
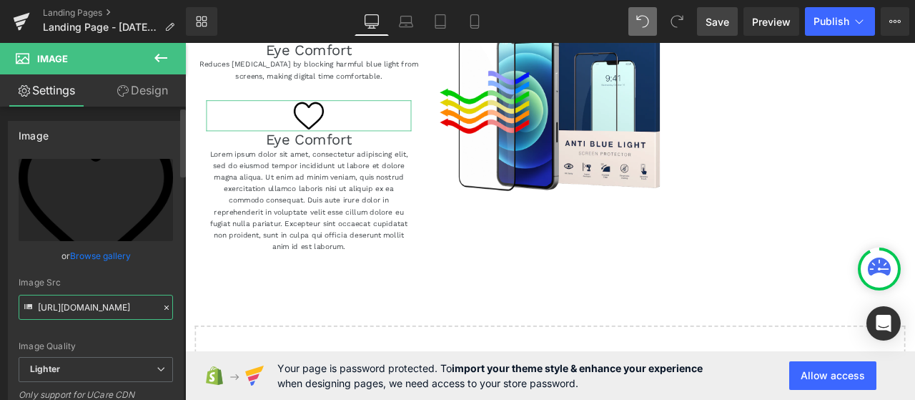
click at [102, 308] on input "https://ucarecdn.com/24607ef5-0a05-4e88-993e-af85fdd271eb/-/format/auto/-/previ…" at bounding box center [96, 307] width 154 height 25
click at [109, 257] on link "Browse gallery" at bounding box center [100, 255] width 61 height 25
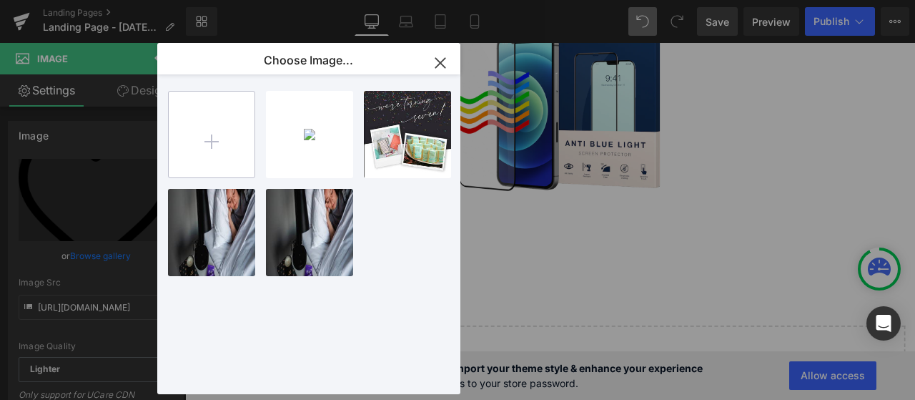
click at [209, 142] on input "file" at bounding box center [212, 135] width 86 height 86
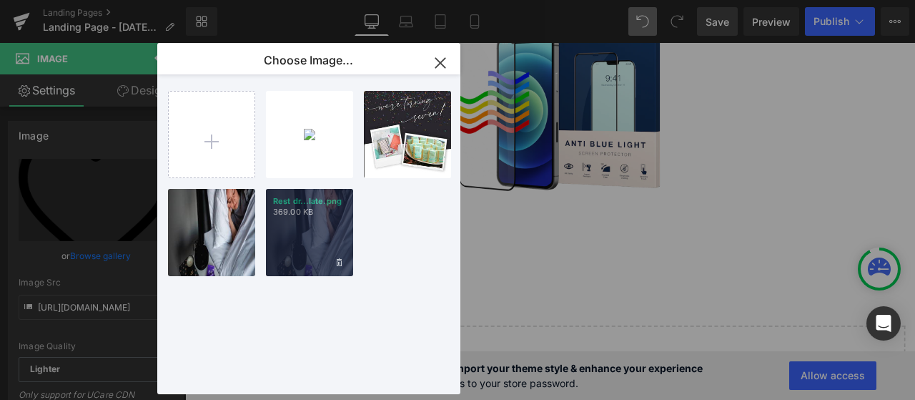
type input "C:\fakepath\moon.png"
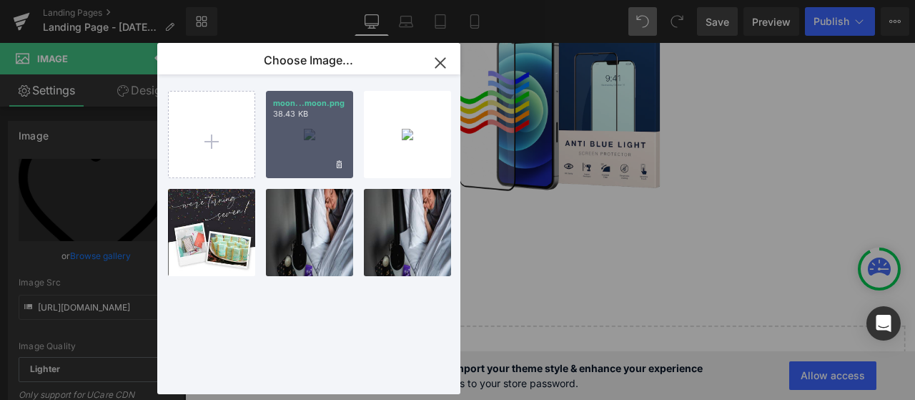
click at [313, 154] on div "moon...moon.png 38.43 KB" at bounding box center [309, 134] width 87 height 87
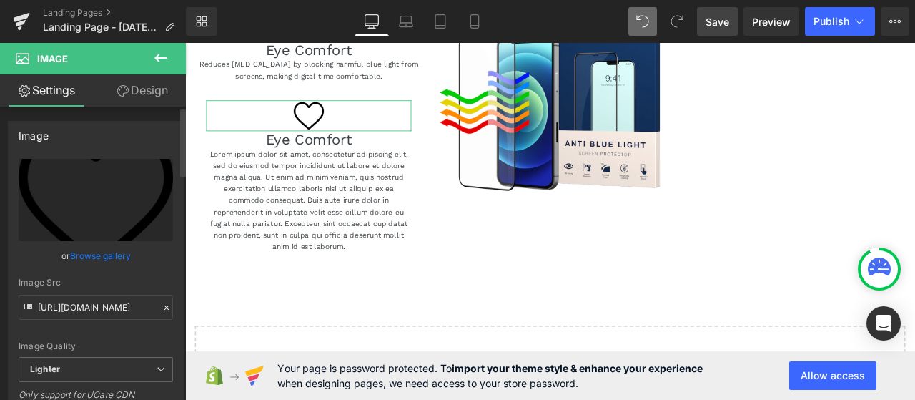
click at [98, 251] on link "Browse gallery" at bounding box center [100, 255] width 61 height 25
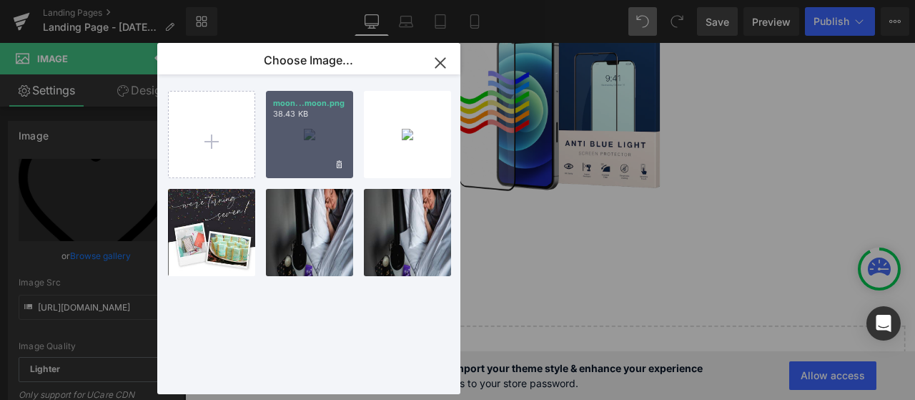
click at [329, 134] on div "moon...moon.png 38.43 KB" at bounding box center [309, 134] width 87 height 87
type input "https://ucarecdn.com/bd421460-abd5-45ed-bc79-ec87ce44a625/-/format/auto/-/previ…"
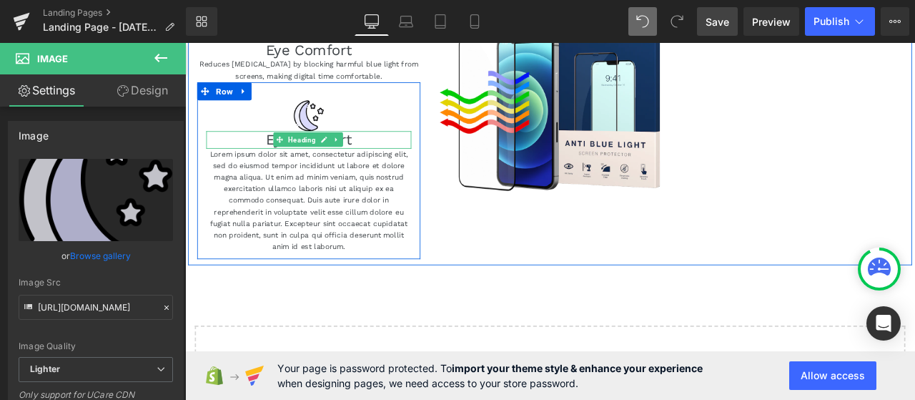
click at [357, 153] on link at bounding box center [364, 157] width 15 height 17
click at [396, 153] on h1 "Eye Comfort" at bounding box center [331, 157] width 243 height 21
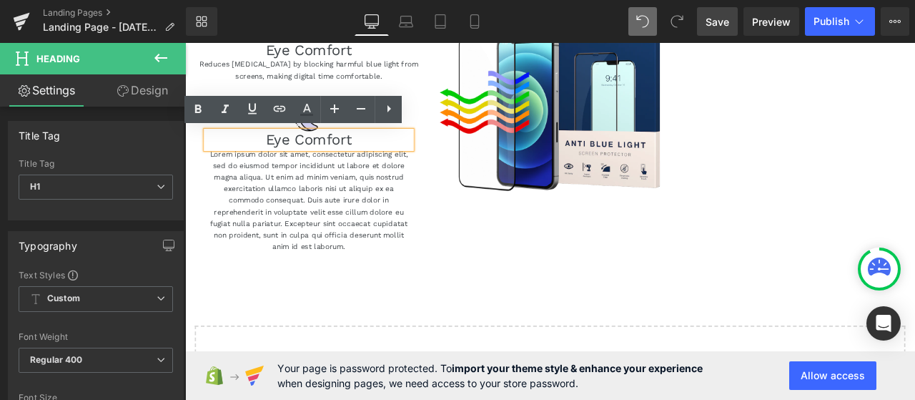
click at [380, 157] on h1 "Eye Comfort" at bounding box center [331, 157] width 243 height 21
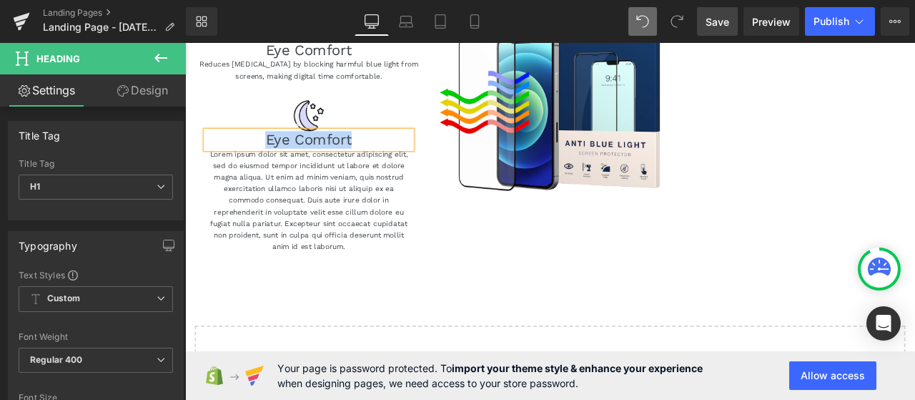
paste div
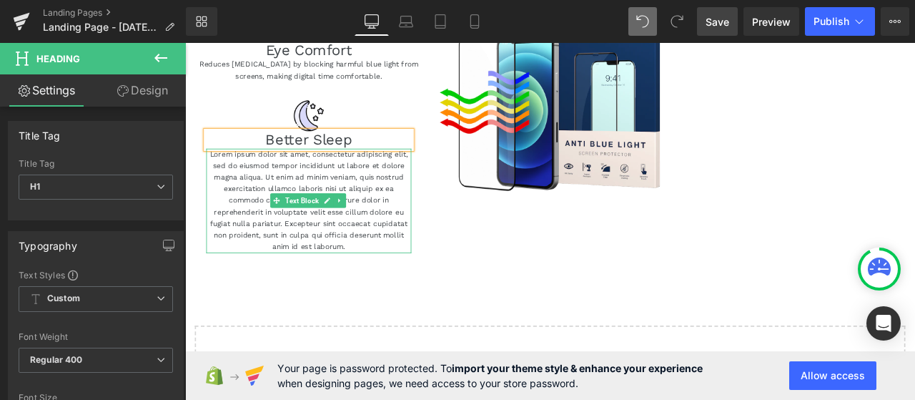
click at [367, 229] on icon at bounding box center [369, 229] width 8 height 9
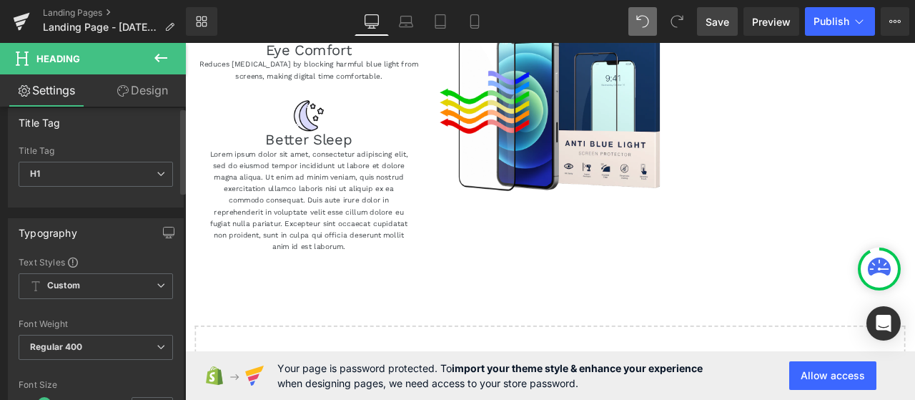
scroll to position [0, 0]
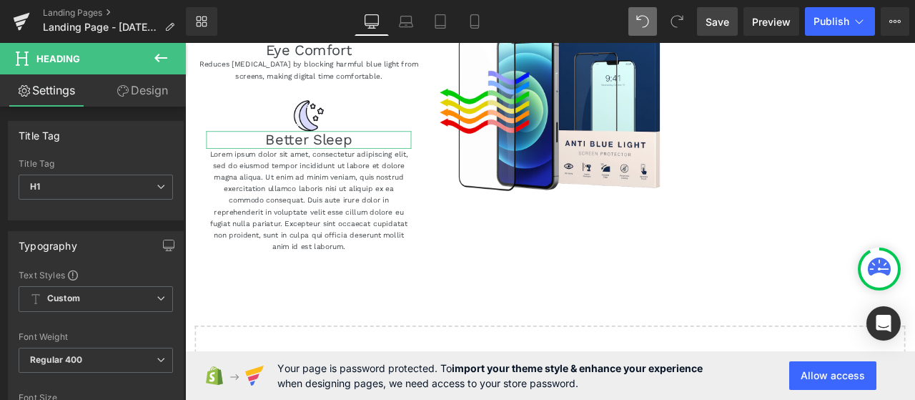
click at [149, 88] on link "Design" at bounding box center [142, 90] width 93 height 32
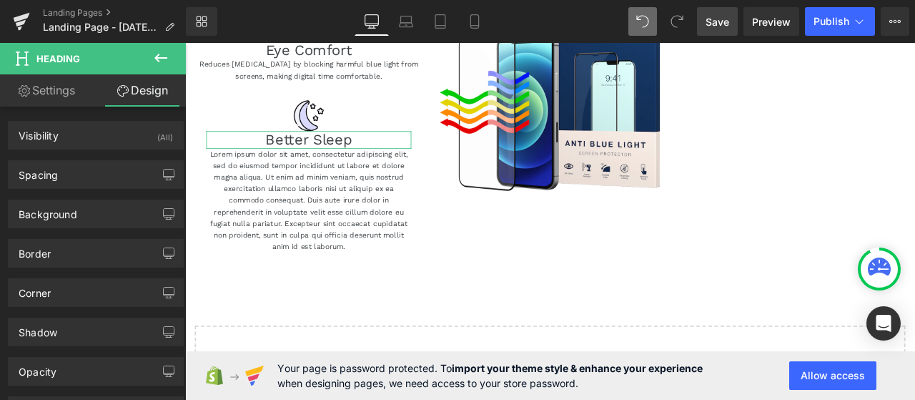
click at [55, 82] on link "Settings" at bounding box center [46, 90] width 93 height 32
type input "100"
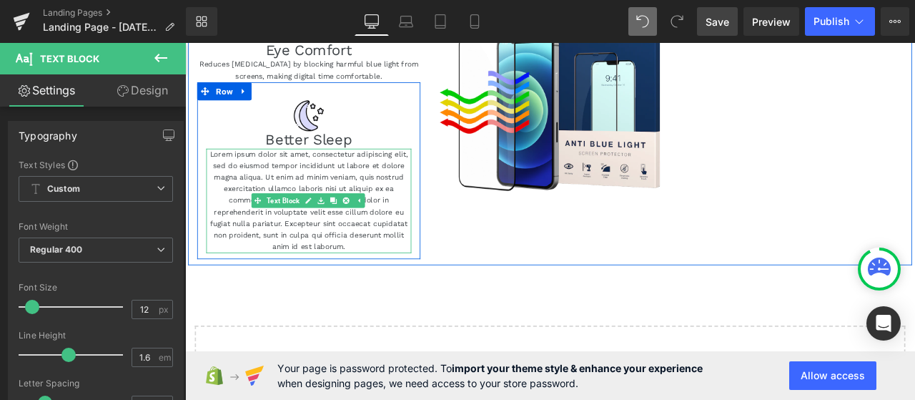
drag, startPoint x: 378, startPoint y: 171, endPoint x: 380, endPoint y: 178, distance: 7.3
click at [380, 178] on p "Lorem ipsum dolor sit amet, consectetur adipiscing elit, sed do eiusmod tempor …" at bounding box center [331, 230] width 243 height 124
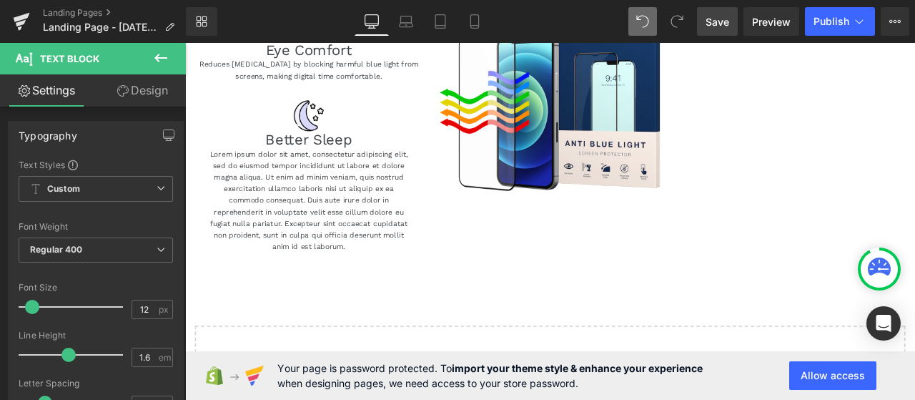
click at [154, 94] on link "Design" at bounding box center [142, 90] width 93 height 32
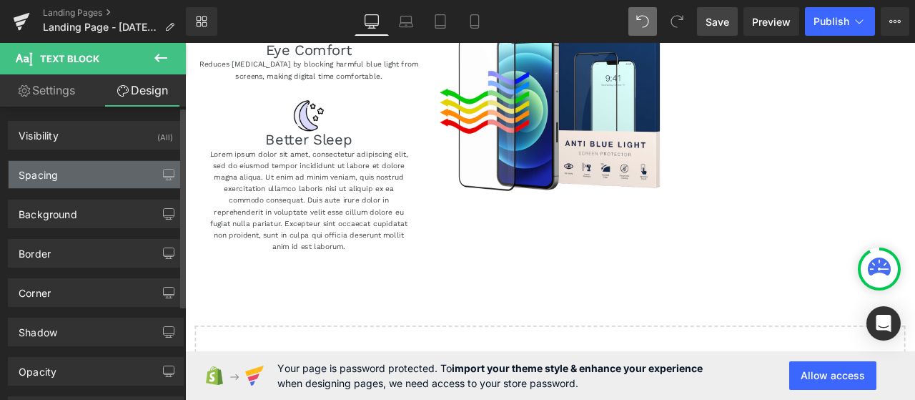
click at [56, 168] on div "Spacing" at bounding box center [38, 171] width 39 height 20
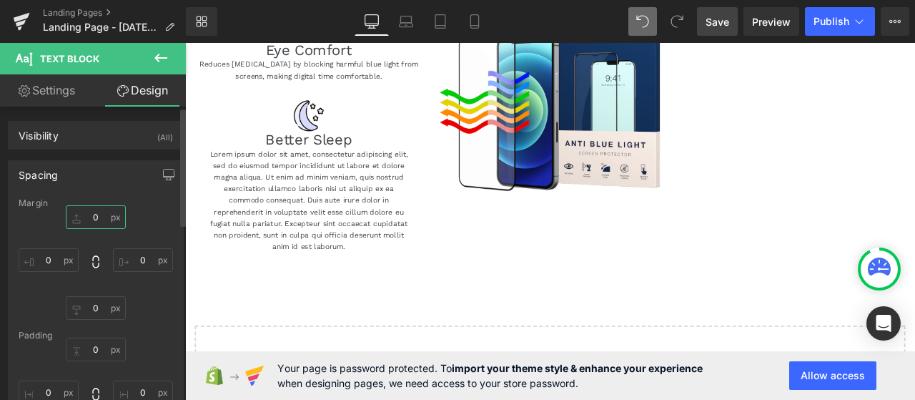
click at [101, 215] on input "0" at bounding box center [96, 217] width 60 height 24
type input "10"
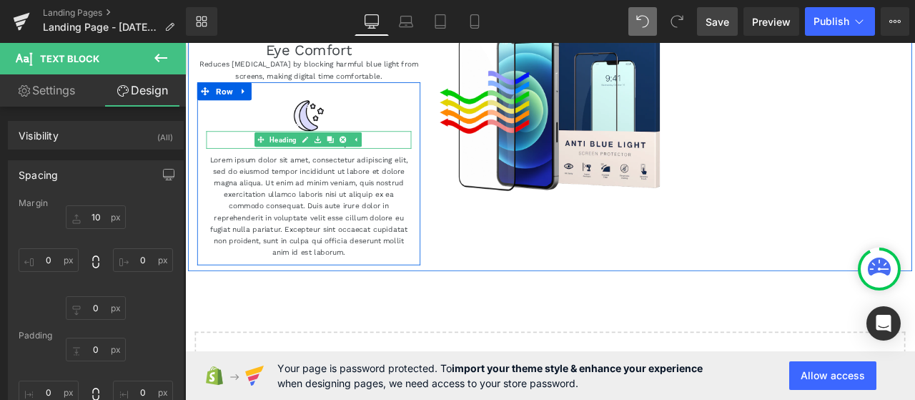
click at [419, 151] on h1 "Better Sleep" at bounding box center [331, 157] width 243 height 21
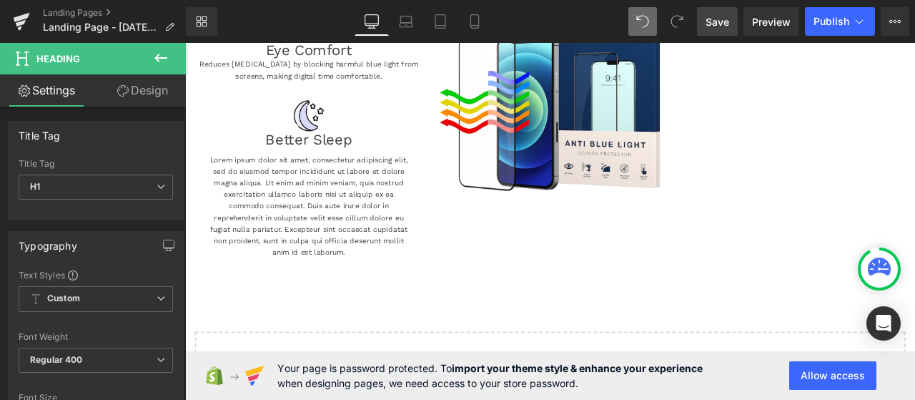
click at [137, 94] on link "Design" at bounding box center [142, 90] width 93 height 32
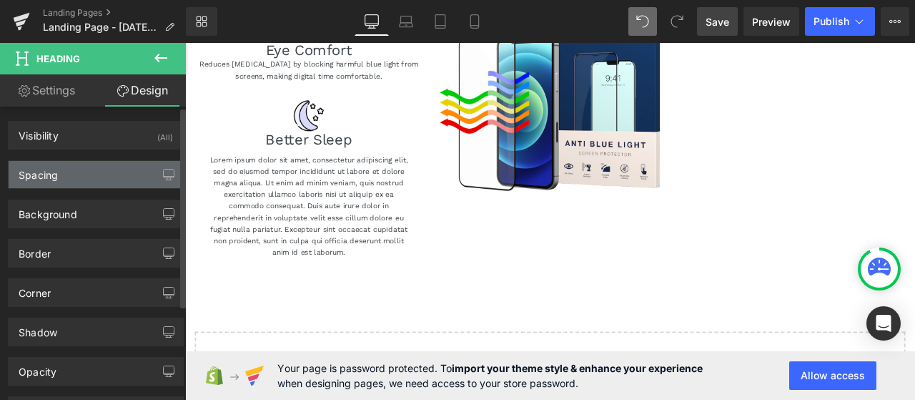
type input "0"
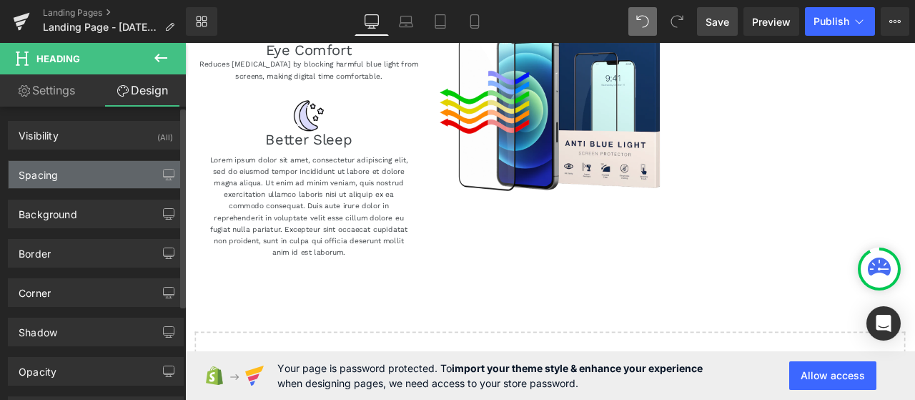
type input "0"
click at [72, 179] on div "Spacing" at bounding box center [96, 174] width 174 height 27
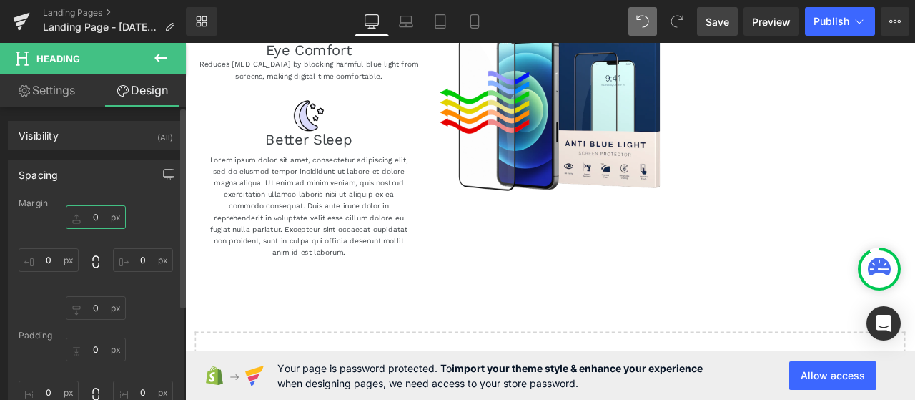
click at [96, 217] on input "0" at bounding box center [96, 217] width 60 height 24
type input "10"
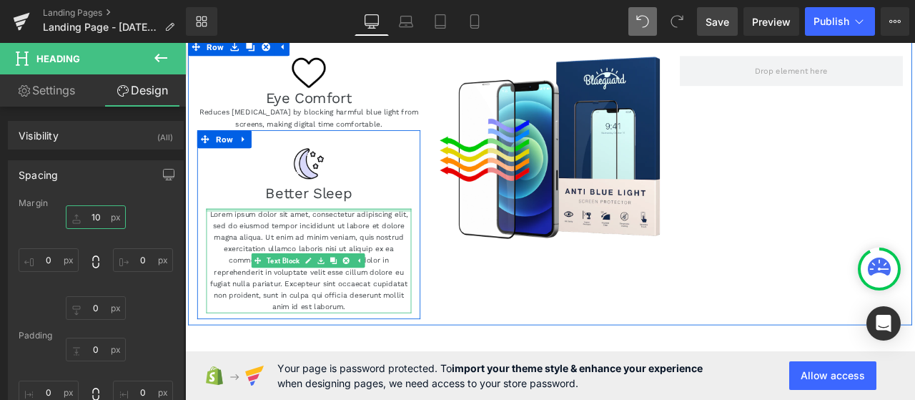
scroll to position [3, 0]
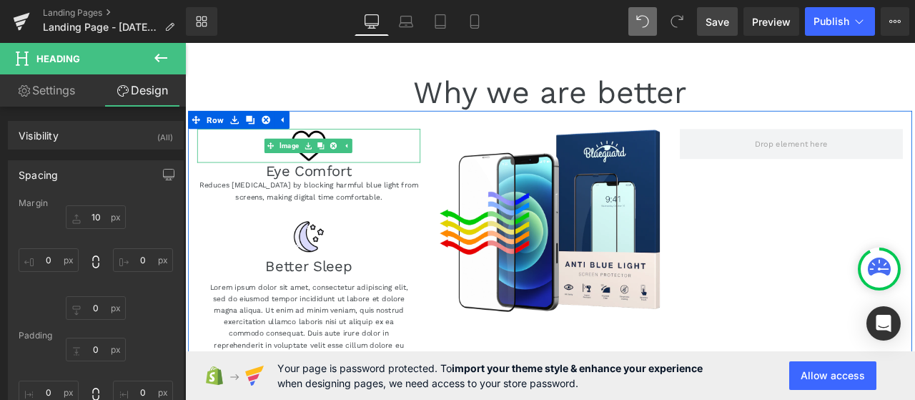
click at [427, 157] on div at bounding box center [331, 163] width 265 height 39
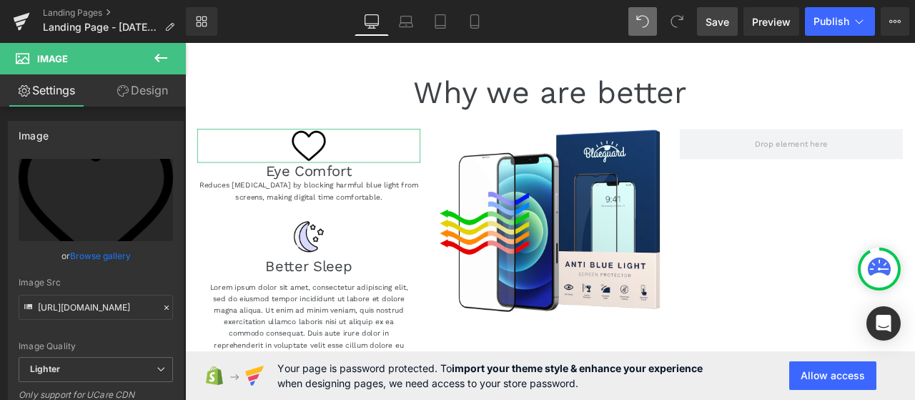
click at [135, 89] on link "Design" at bounding box center [142, 90] width 93 height 32
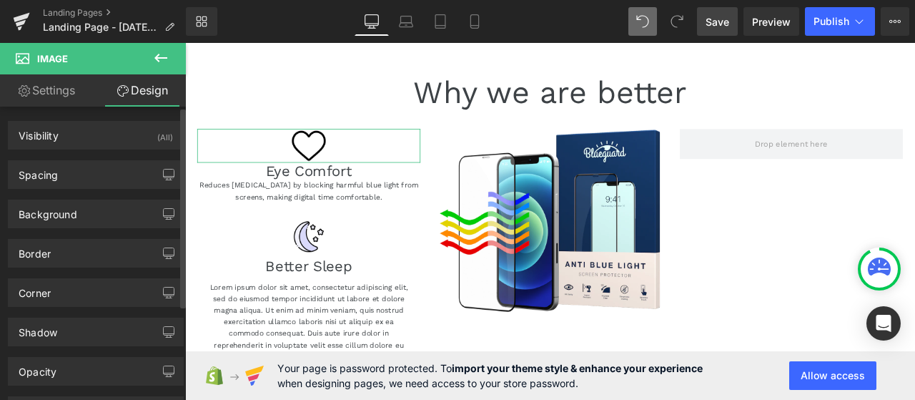
type input "0"
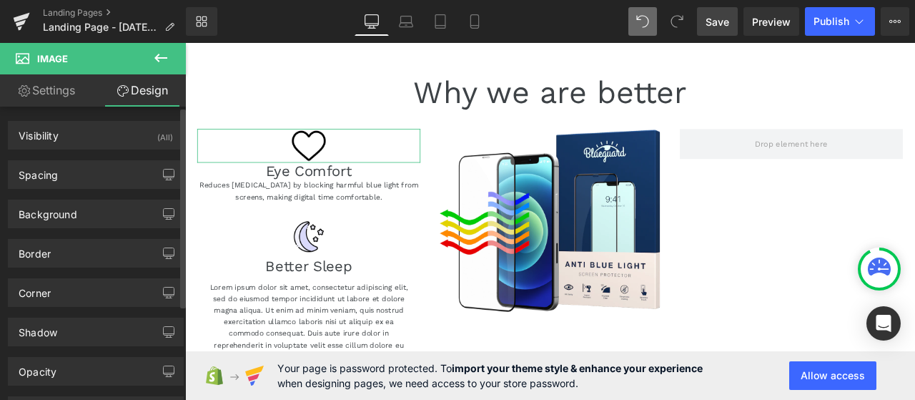
type input "0"
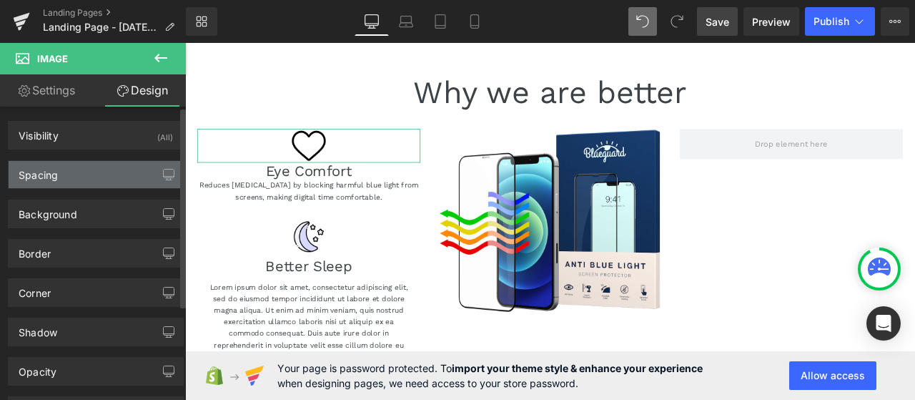
click at [69, 179] on div "Spacing" at bounding box center [96, 174] width 174 height 27
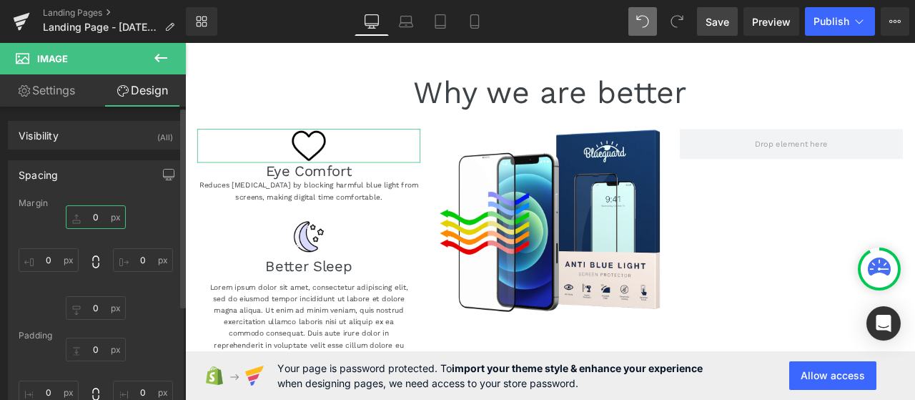
click at [101, 211] on input "0" at bounding box center [96, 217] width 60 height 24
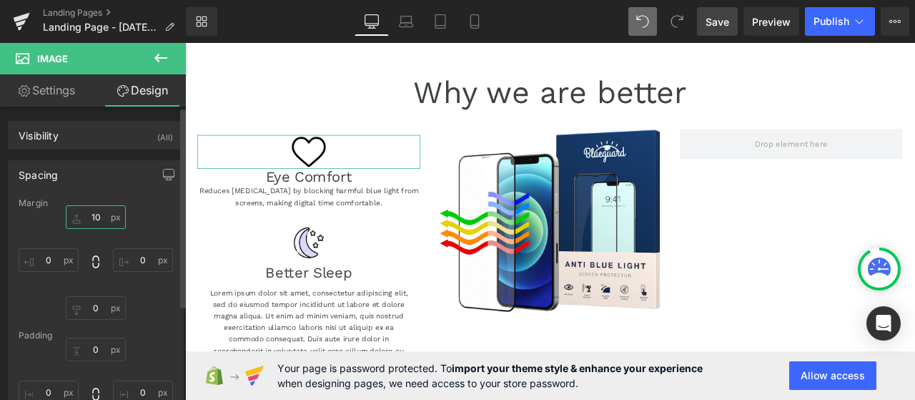
type input "1"
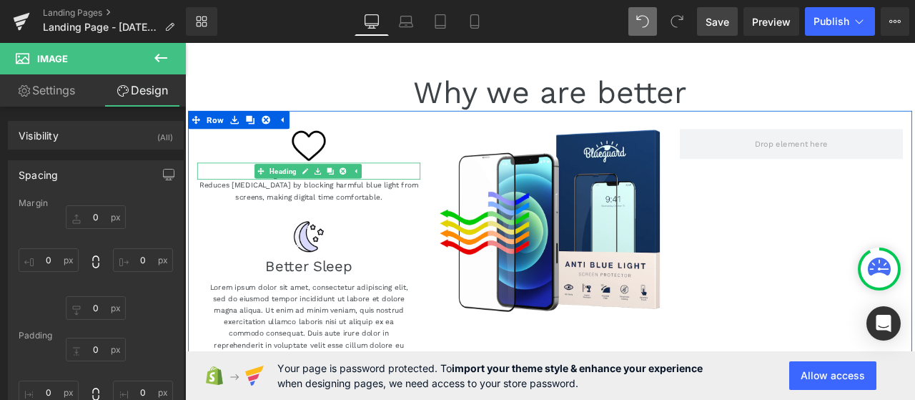
click at [421, 192] on h1 "Eye Comfort" at bounding box center [331, 194] width 265 height 21
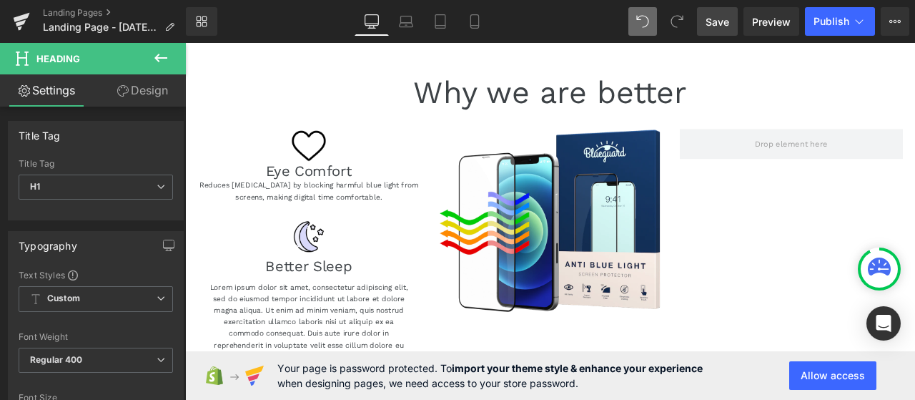
click at [150, 78] on link "Design" at bounding box center [142, 90] width 93 height 32
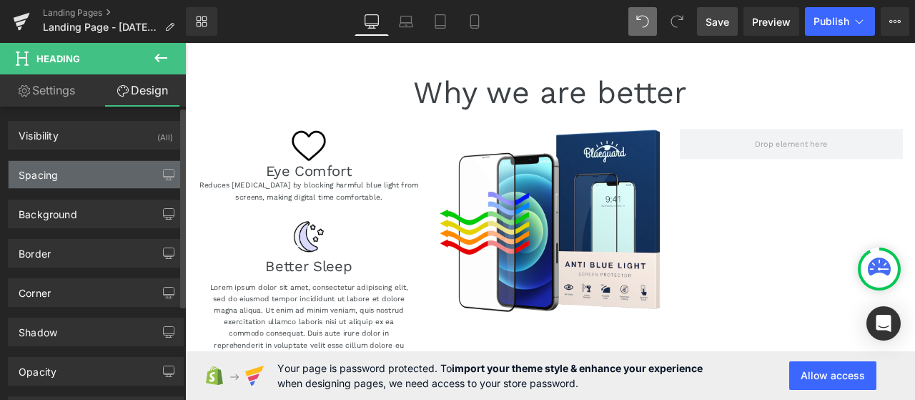
click at [82, 165] on div "Spacing" at bounding box center [96, 174] width 174 height 27
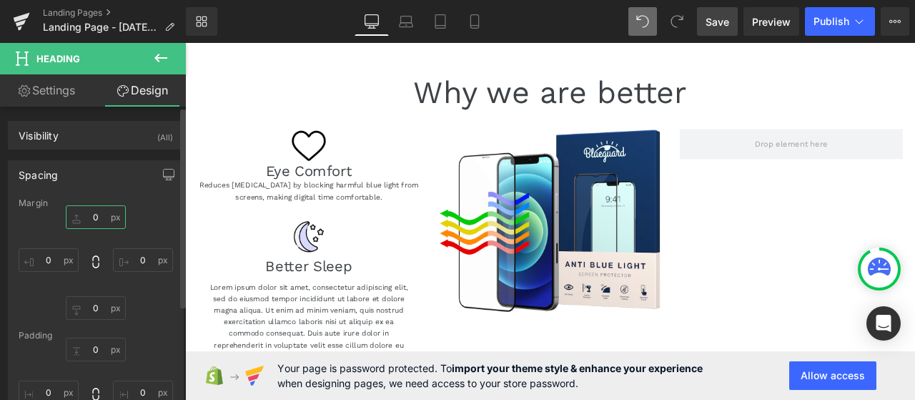
click at [102, 214] on input "0" at bounding box center [96, 217] width 60 height 24
type input "10"
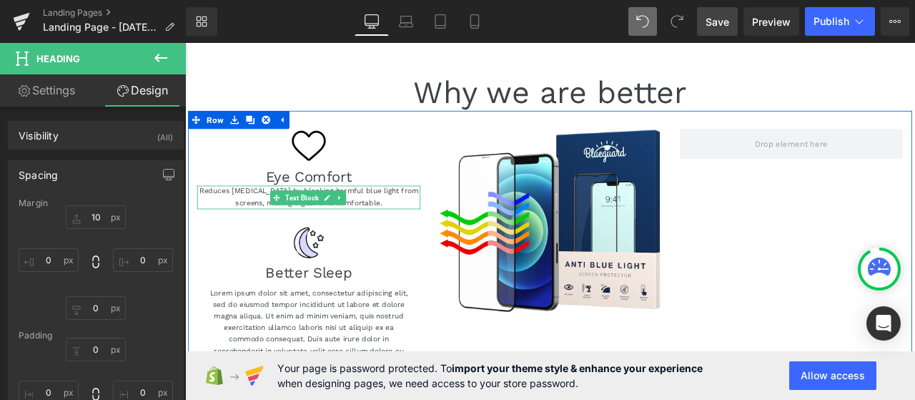
click at [436, 232] on p "Reduces eye strain by blocking harmful blue light from screens, making digital …" at bounding box center [331, 225] width 265 height 27
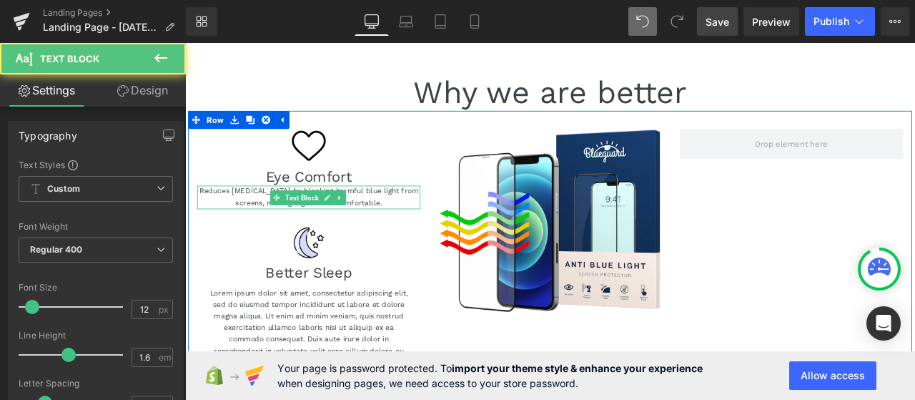
click at [237, 229] on p "Reduces eye strain by blocking harmful blue light from screens, making digital …" at bounding box center [331, 225] width 265 height 27
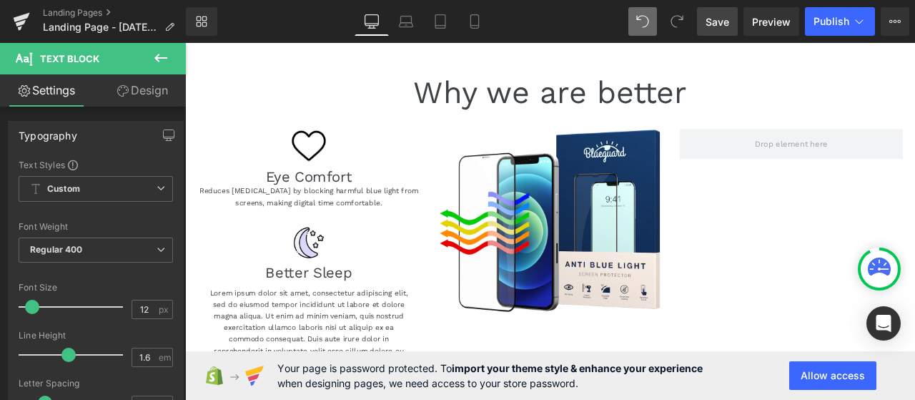
click at [139, 87] on link "Design" at bounding box center [142, 90] width 93 height 32
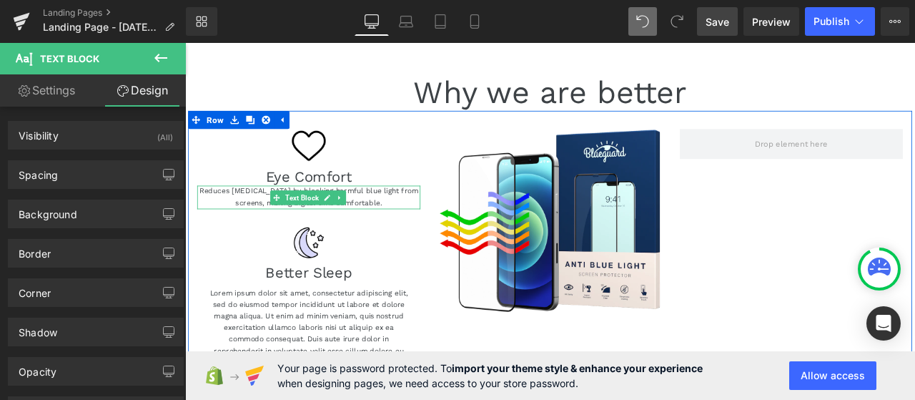
click at [436, 231] on p "Reduces eye strain by blocking harmful blue light from screens, making digital …" at bounding box center [331, 225] width 265 height 27
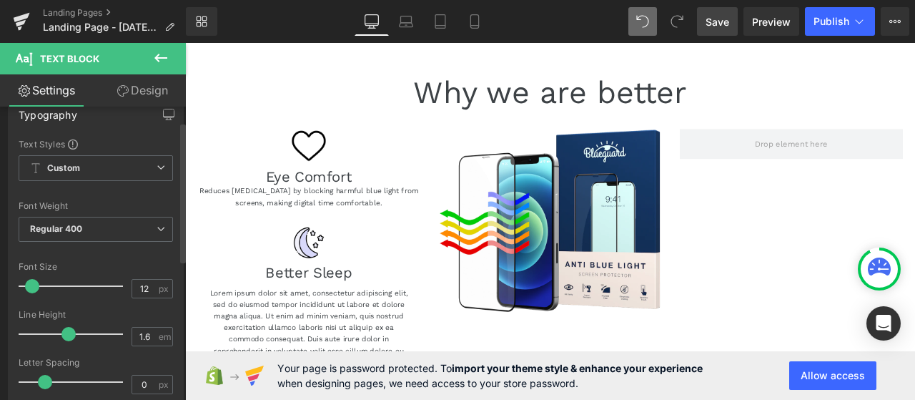
scroll to position [0, 0]
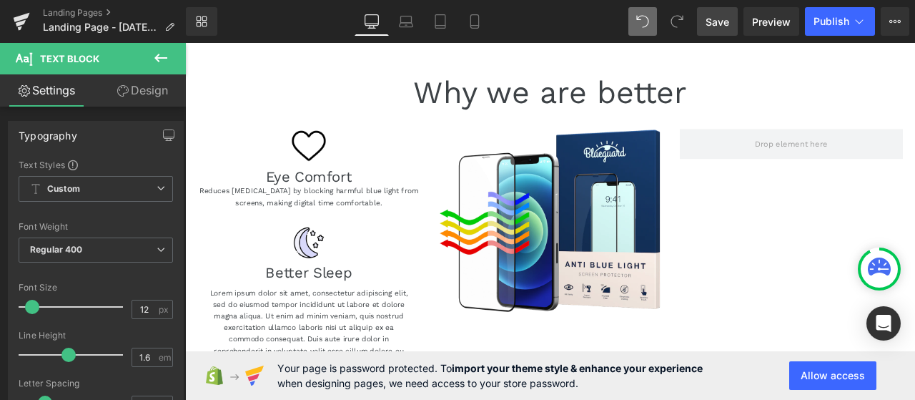
click at [146, 94] on link "Design" at bounding box center [142, 90] width 93 height 32
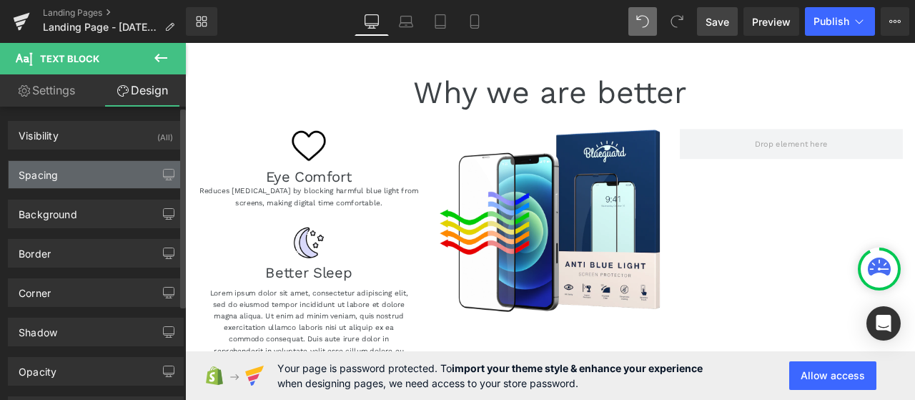
click at [63, 175] on div "Spacing" at bounding box center [96, 174] width 174 height 27
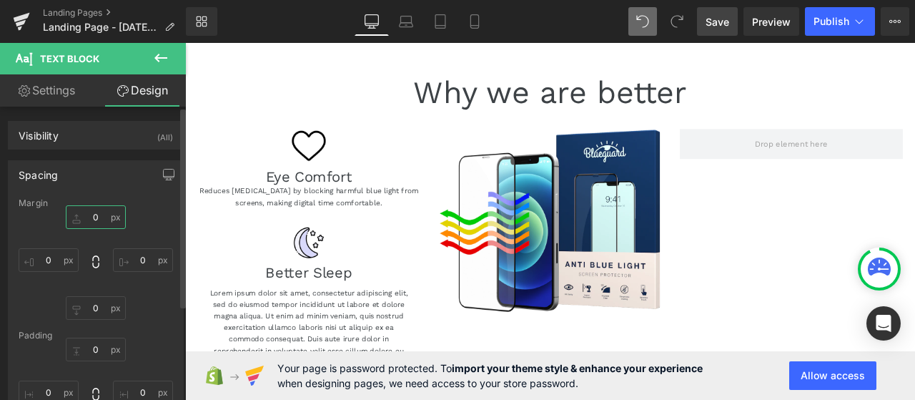
click at [97, 214] on input "0" at bounding box center [96, 217] width 60 height 24
type input "10"
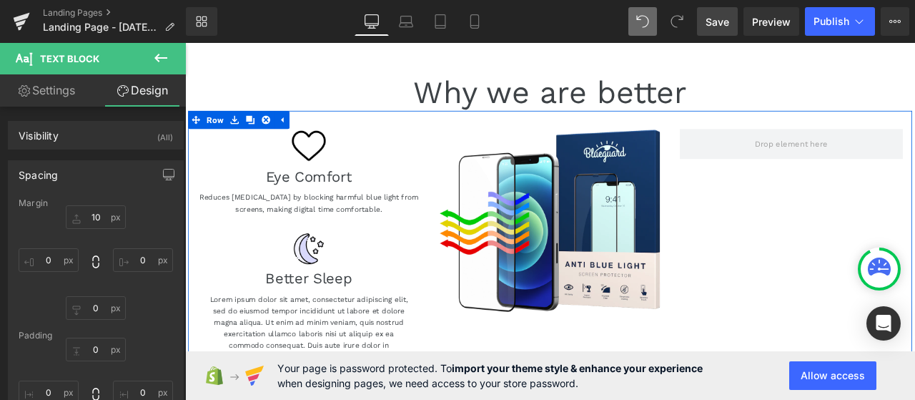
click at [807, 311] on div "Image Eye Comfort Heading Reduces eye strain by blocking harmful blue light fro…" at bounding box center [618, 300] width 858 height 354
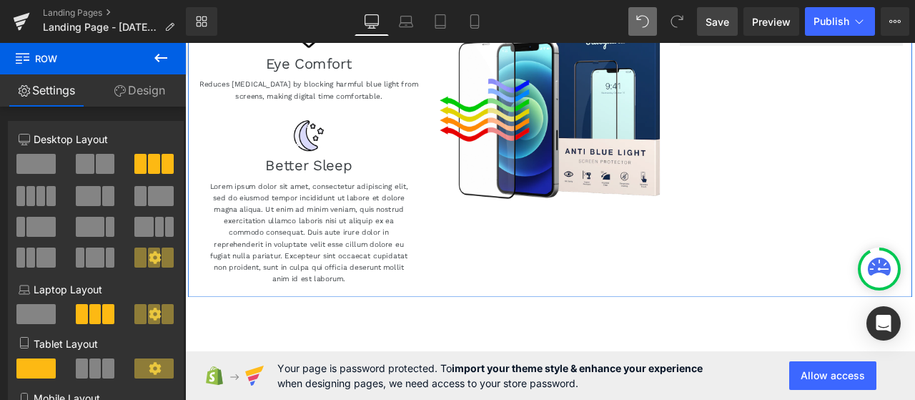
scroll to position [146, 0]
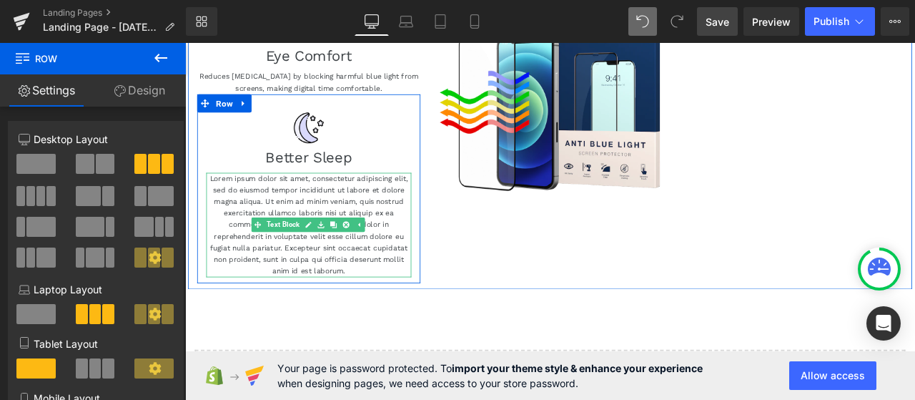
drag, startPoint x: 370, startPoint y: 306, endPoint x: 406, endPoint y: 306, distance: 36.5
click at [370, 306] on p "Lorem ipsum dolor sit amet, consectetur adipiscing elit, sed do eiusmod tempor …" at bounding box center [331, 259] width 243 height 124
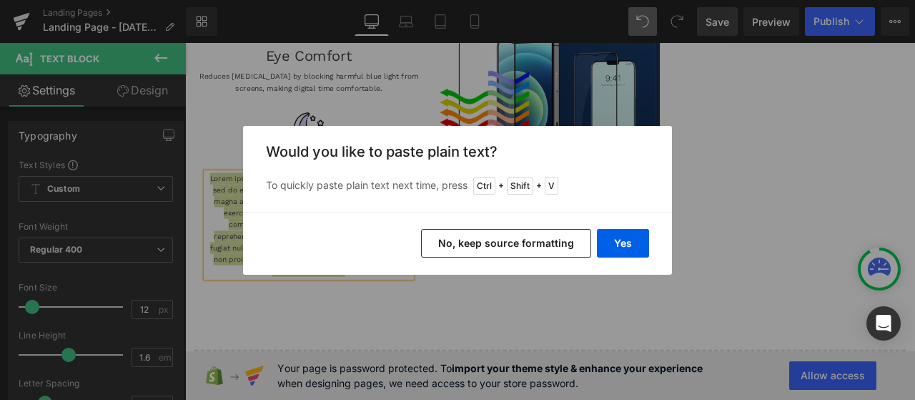
click at [563, 238] on button "No, keep source formatting" at bounding box center [506, 243] width 170 height 29
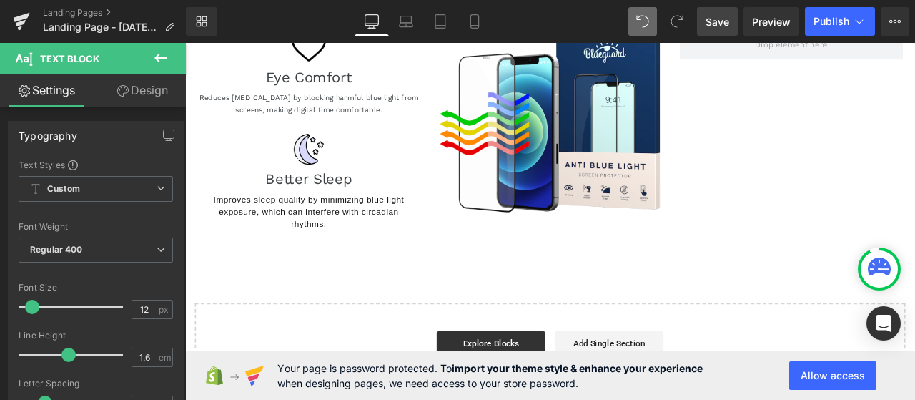
scroll to position [143, 0]
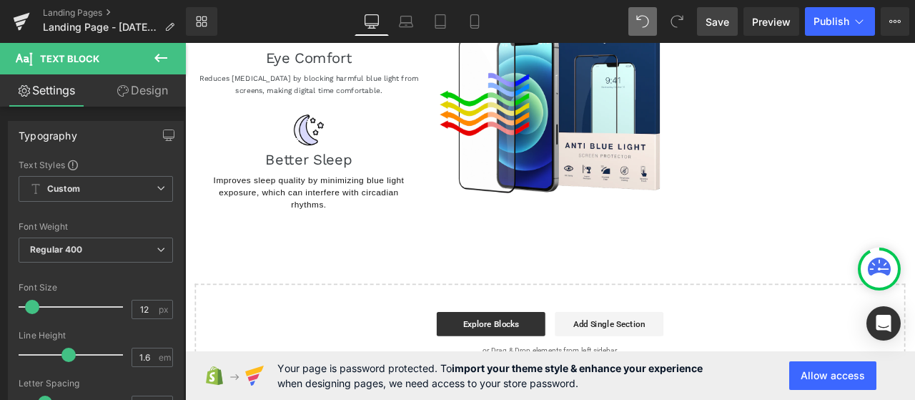
click at [167, 49] on icon at bounding box center [160, 57] width 17 height 17
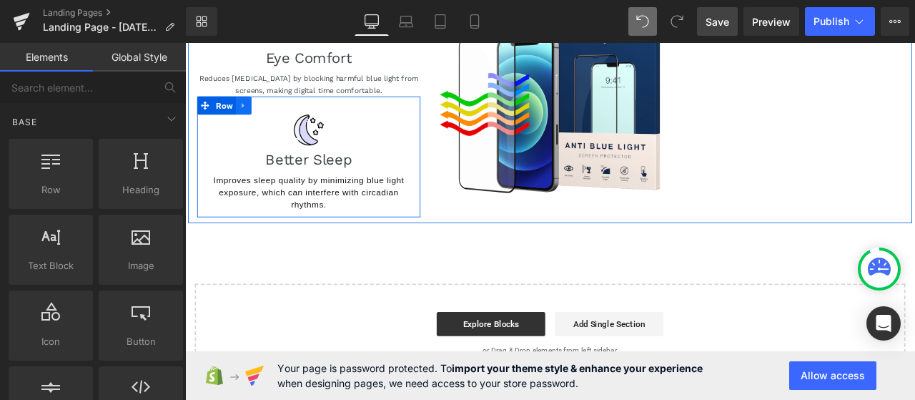
click at [251, 123] on link at bounding box center [254, 117] width 19 height 21
click at [272, 118] on icon at bounding box center [273, 117] width 10 height 10
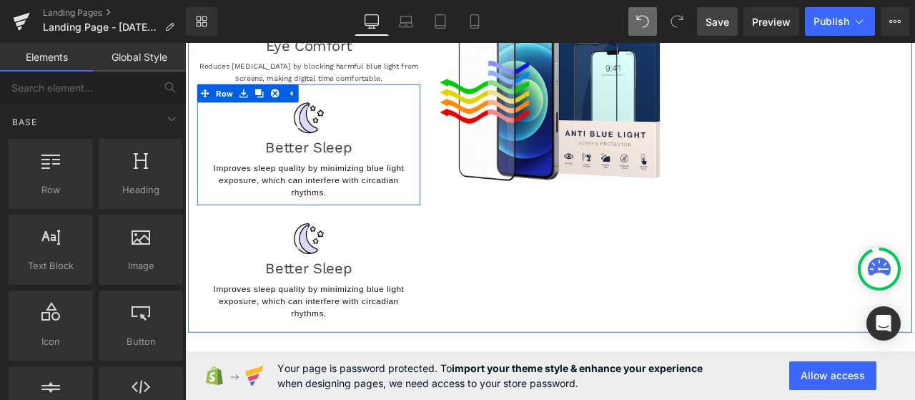
scroll to position [285, 0]
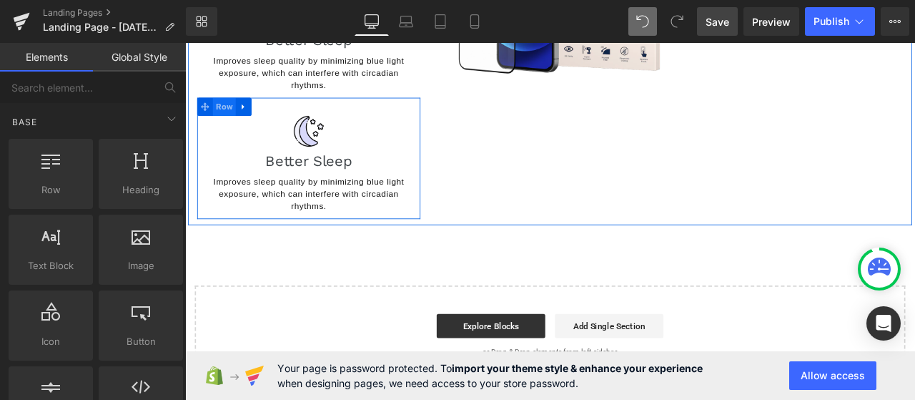
click at [241, 111] on span "Row" at bounding box center [231, 118] width 27 height 21
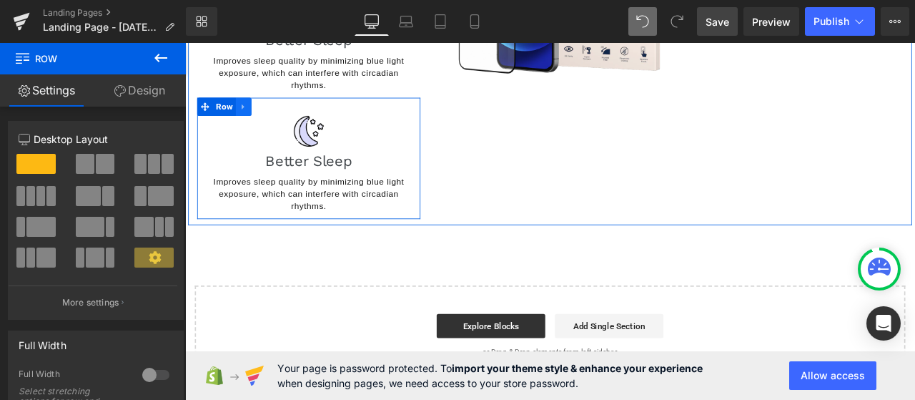
click at [252, 119] on icon at bounding box center [253, 119] width 3 height 6
click at [265, 119] on link at bounding box center [273, 118] width 19 height 21
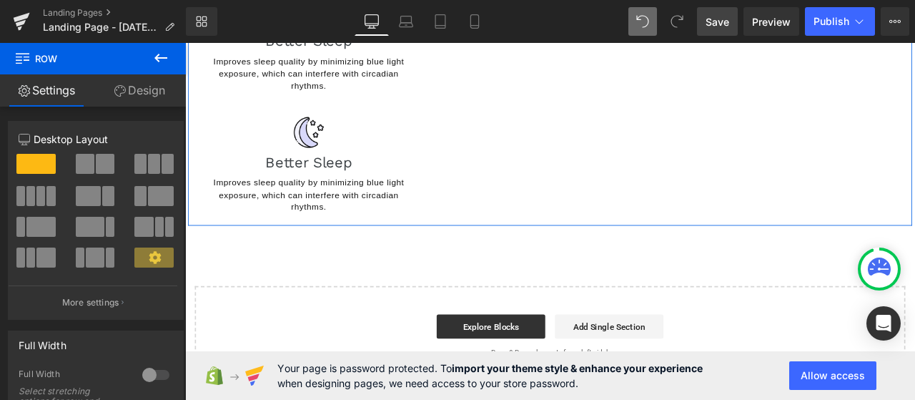
scroll to position [428, 0]
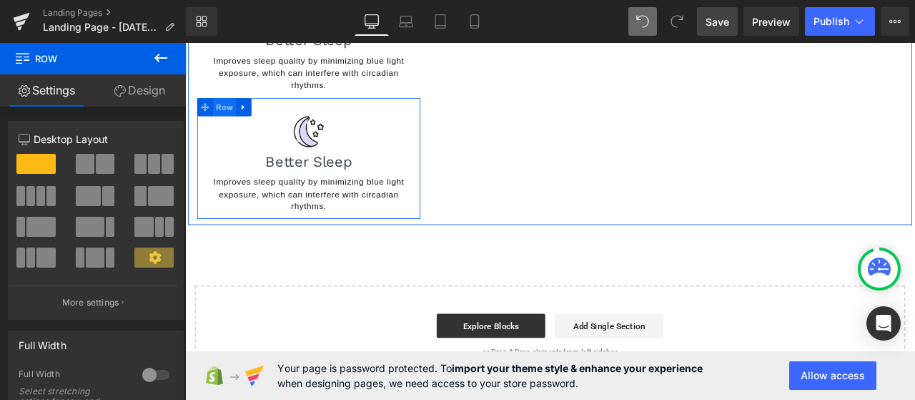
click at [218, 127] on span "Row" at bounding box center [231, 119] width 27 height 21
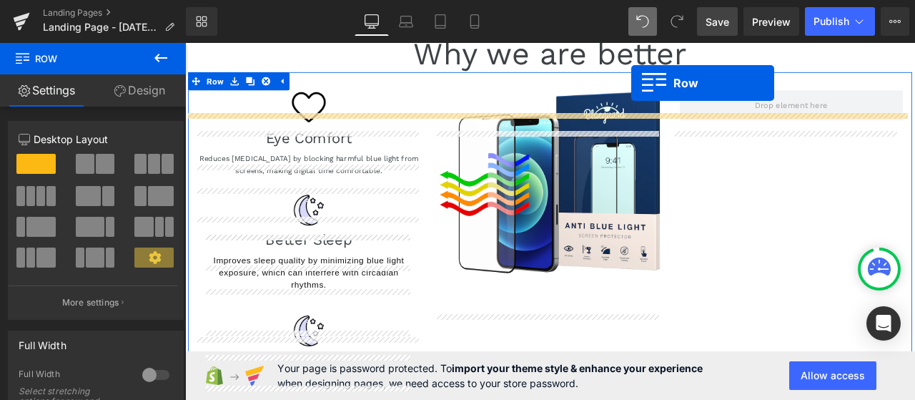
scroll to position [0, 0]
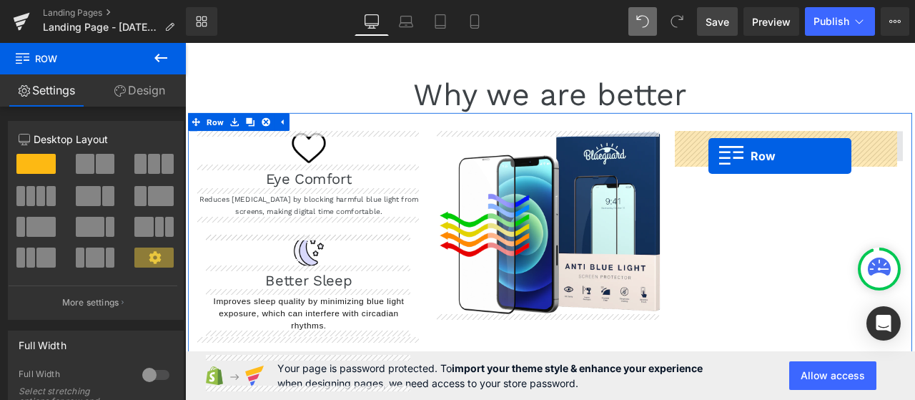
drag, startPoint x: 219, startPoint y: 114, endPoint x: 805, endPoint y: 176, distance: 589.5
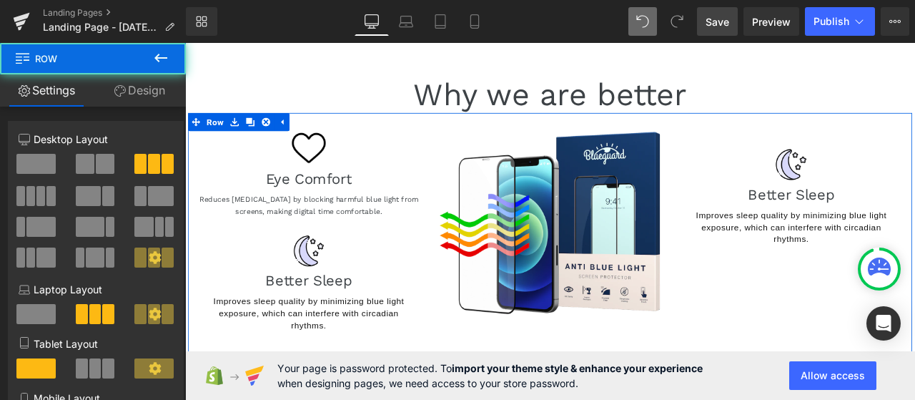
click at [821, 336] on div "Image Eye Comfort Heading Reduces eye strain by blocking harmful blue light fro…" at bounding box center [618, 334] width 858 height 417
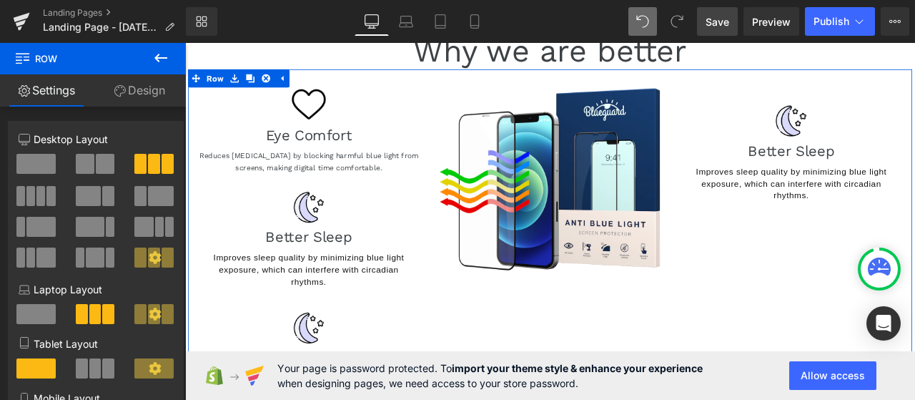
scroll to position [71, 0]
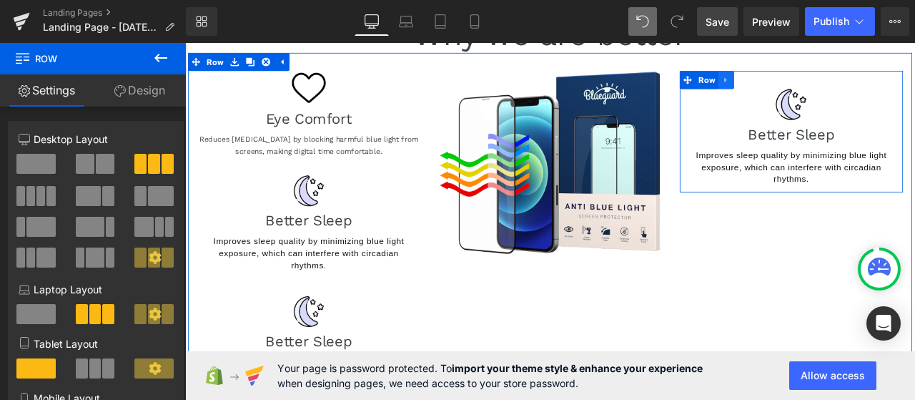
click at [821, 84] on icon at bounding box center [826, 87] width 10 height 11
click at [840, 89] on icon at bounding box center [845, 87] width 10 height 11
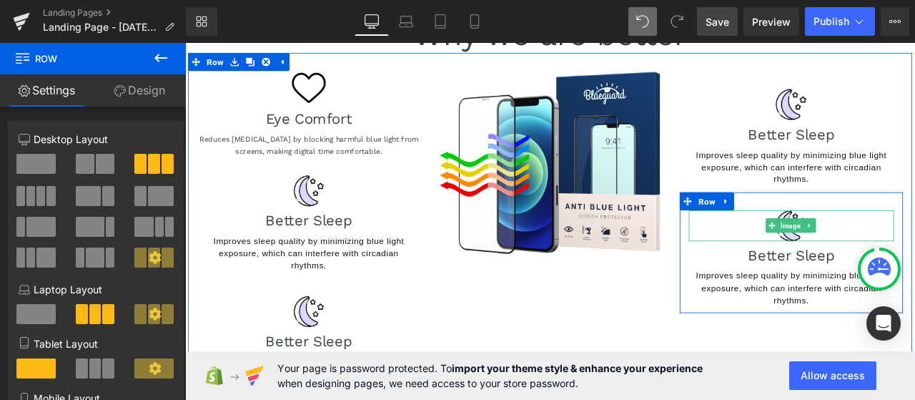
click at [811, 267] on div at bounding box center [903, 259] width 243 height 36
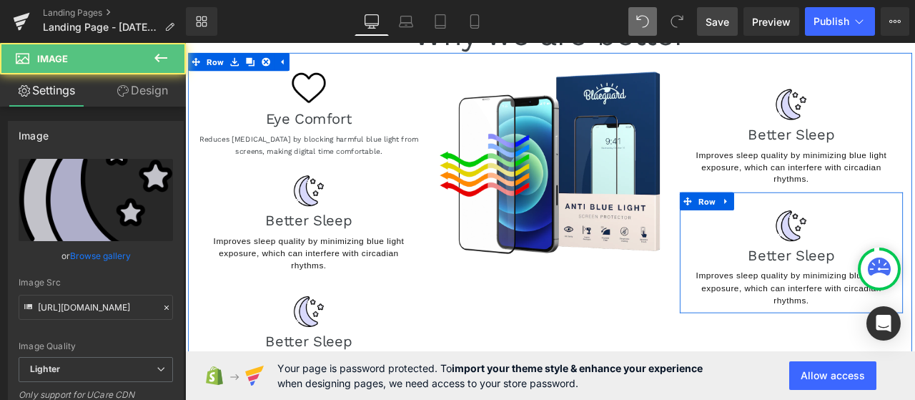
click at [821, 227] on link at bounding box center [826, 229] width 19 height 21
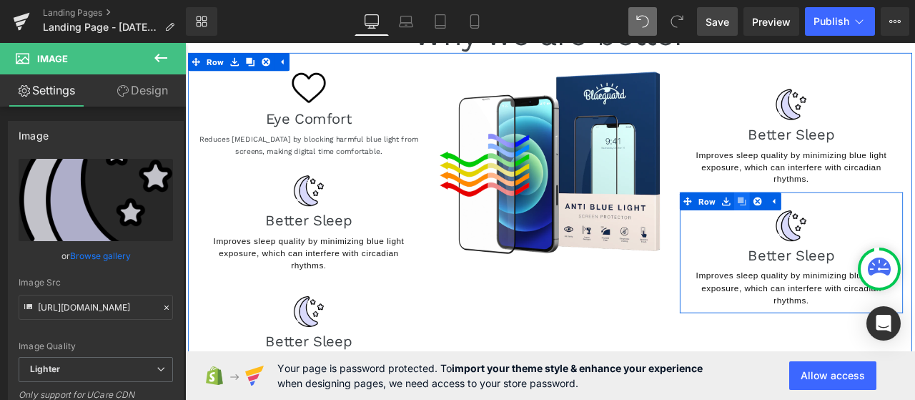
click at [836, 227] on link at bounding box center [845, 229] width 19 height 21
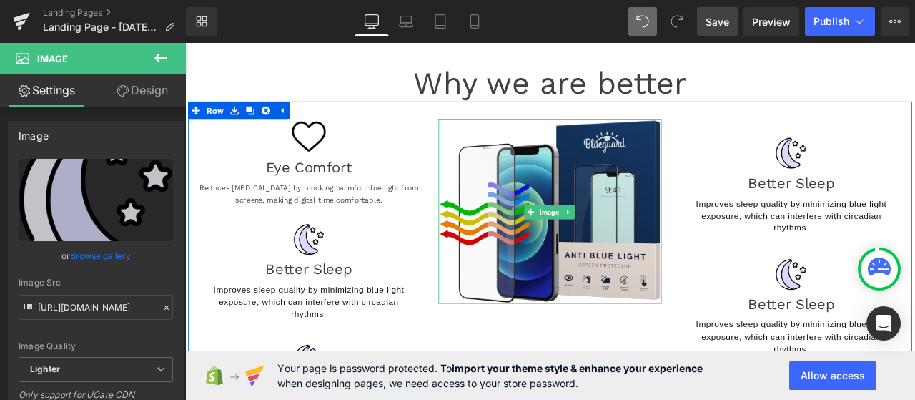
scroll to position [0, 0]
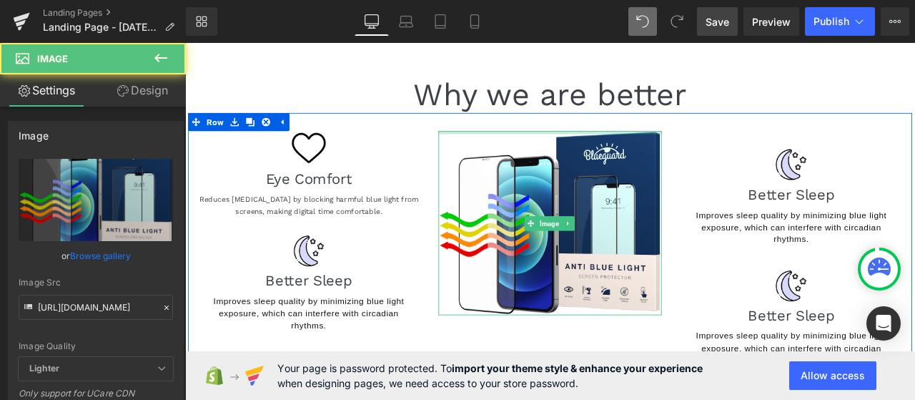
click at [485, 147] on div at bounding box center [617, 149] width 265 height 4
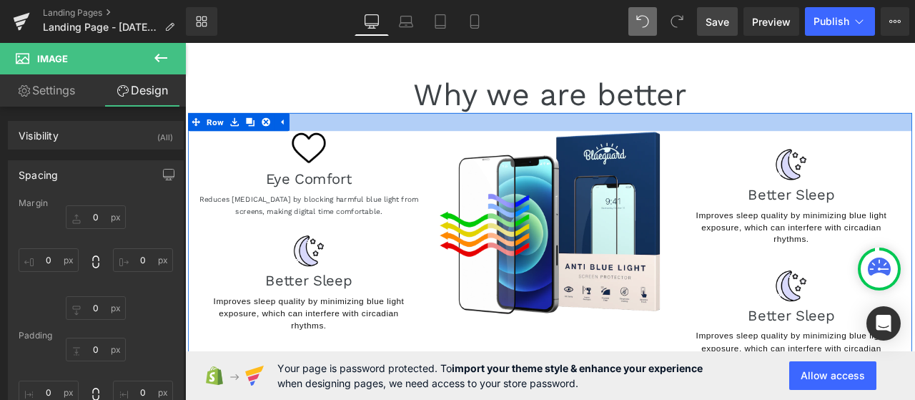
click at [474, 139] on div at bounding box center [618, 136] width 858 height 21
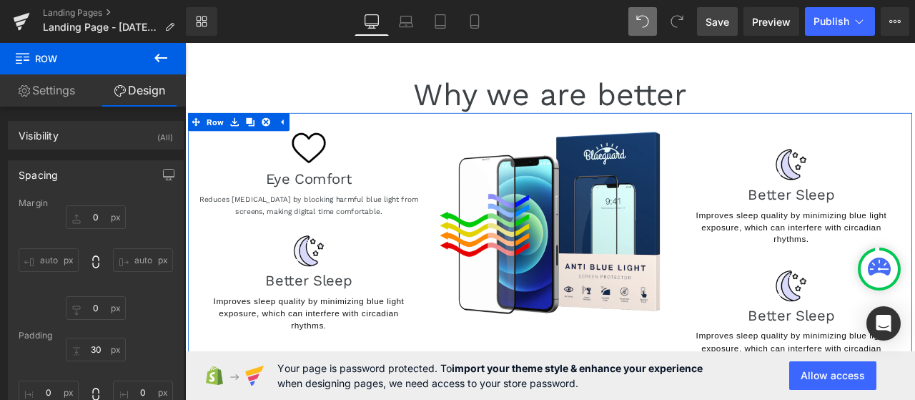
click at [58, 94] on link "Settings" at bounding box center [46, 90] width 93 height 32
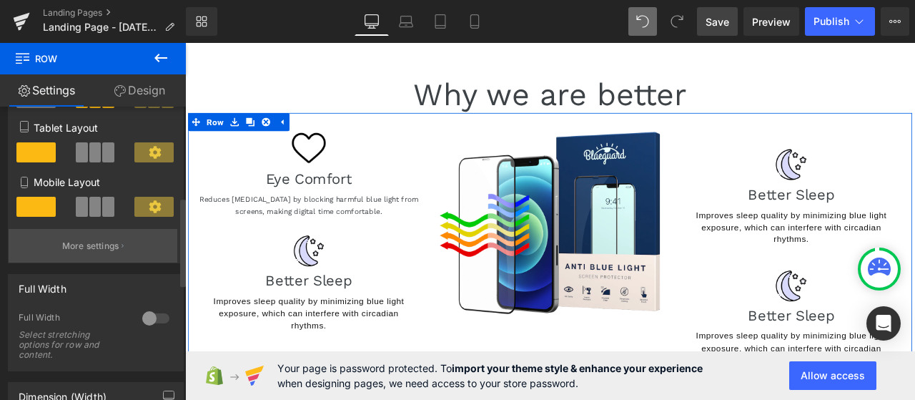
scroll to position [214, 0]
click at [109, 252] on p "More settings" at bounding box center [90, 247] width 57 height 13
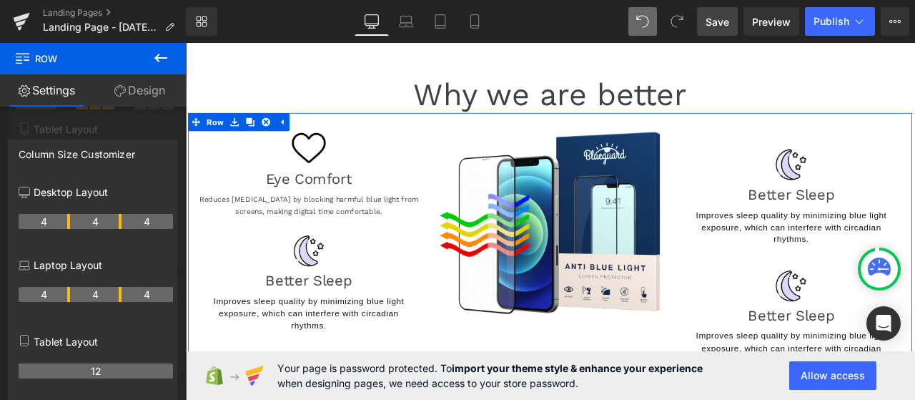
click at [156, 89] on link "Design" at bounding box center [139, 90] width 93 height 32
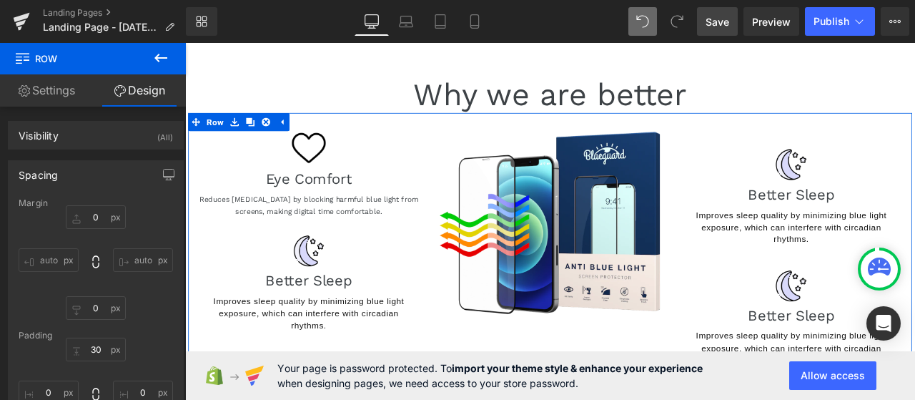
type input "0"
type input "30"
type input "0"
type input "10"
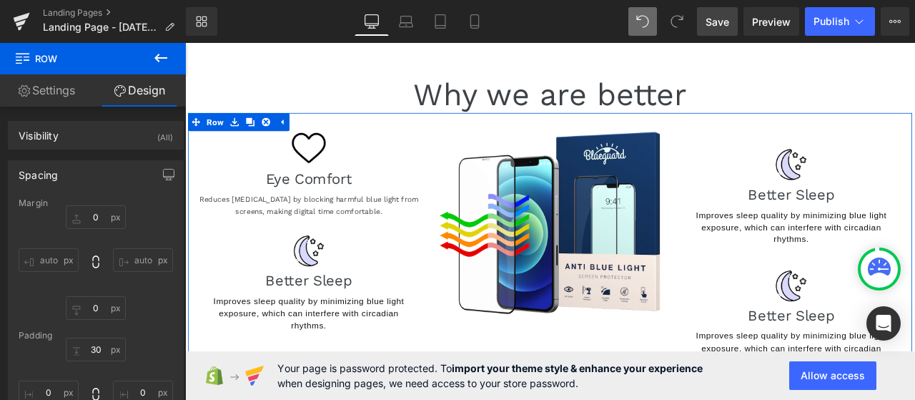
type input "0"
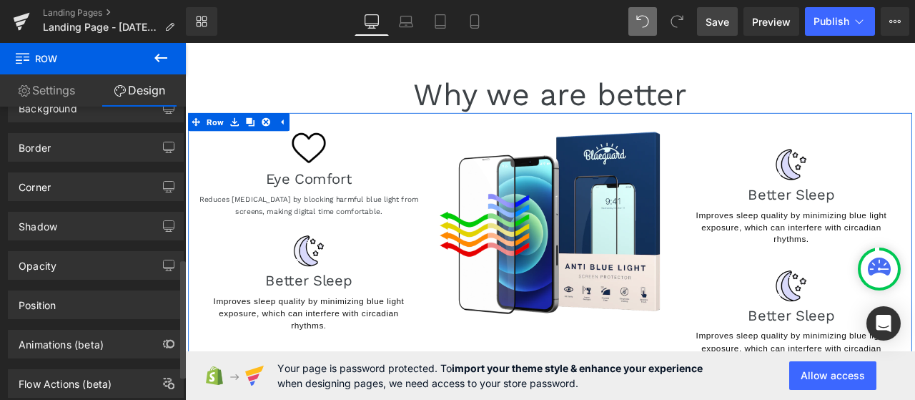
scroll to position [435, 0]
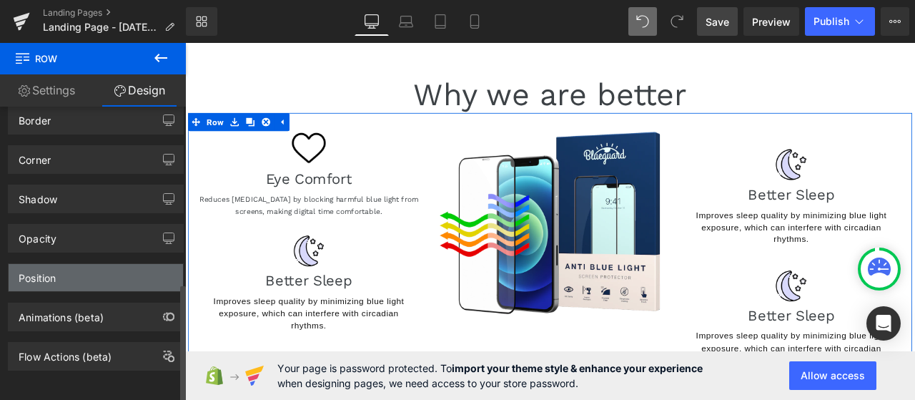
click at [86, 279] on div "Position" at bounding box center [96, 277] width 174 height 27
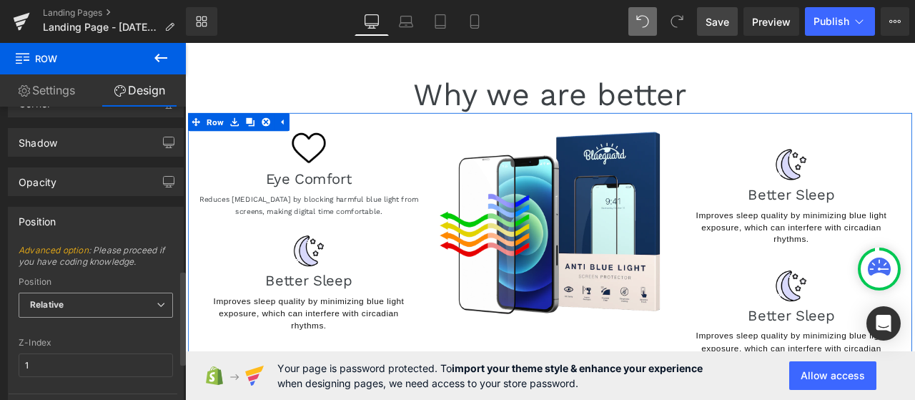
scroll to position [507, 0]
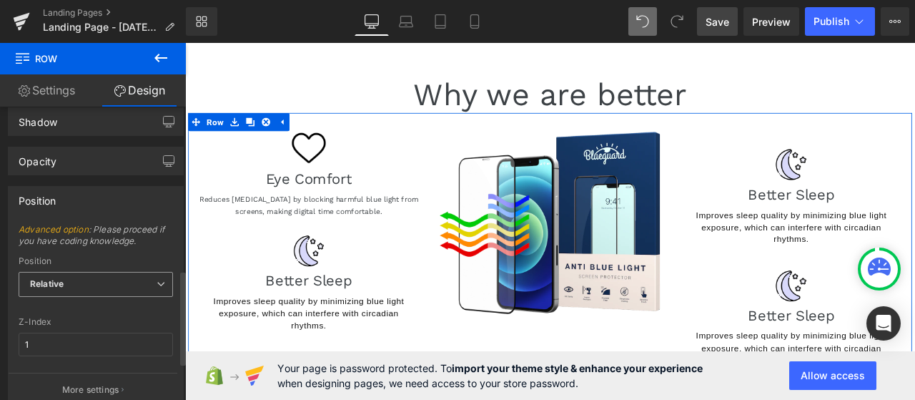
click at [149, 277] on span "Relative" at bounding box center [96, 284] width 154 height 25
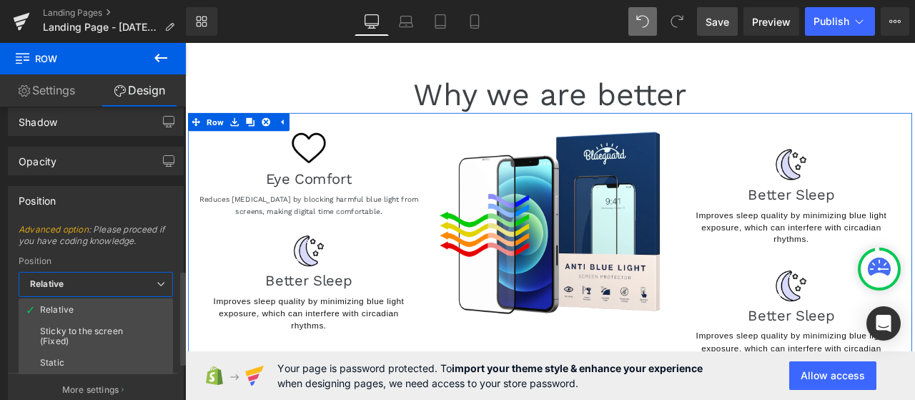
click at [157, 280] on icon at bounding box center [161, 284] width 9 height 9
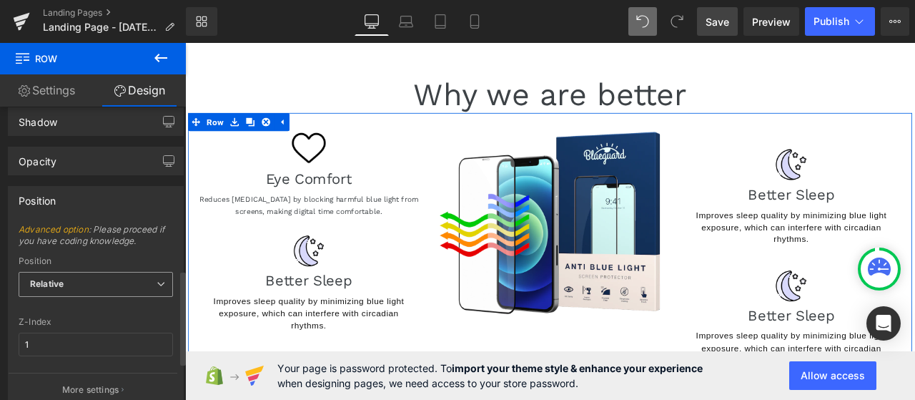
click at [157, 280] on icon at bounding box center [161, 284] width 9 height 9
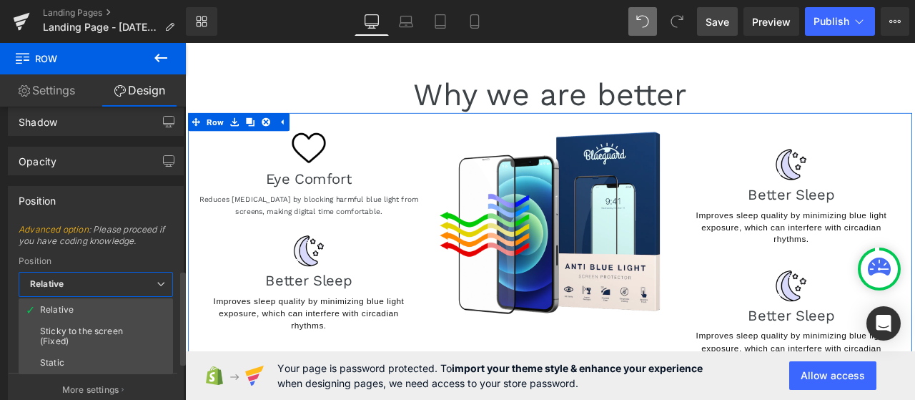
click at [157, 280] on icon at bounding box center [161, 284] width 9 height 9
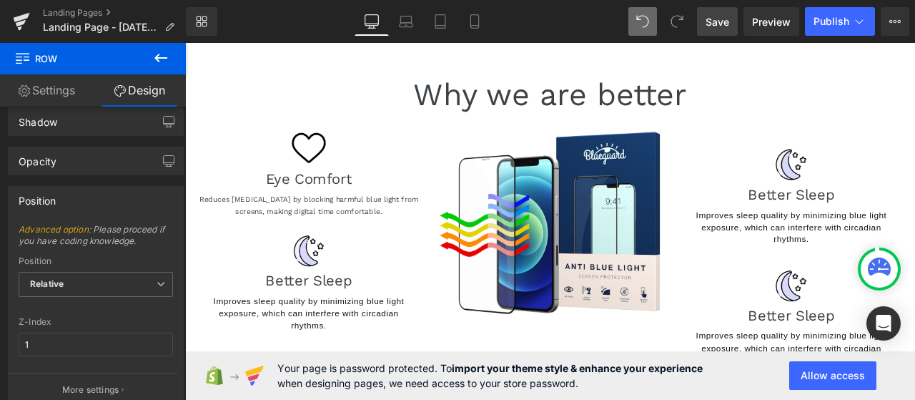
drag, startPoint x: 157, startPoint y: 58, endPoint x: 164, endPoint y: 56, distance: 7.3
click at [157, 58] on icon at bounding box center [160, 58] width 13 height 9
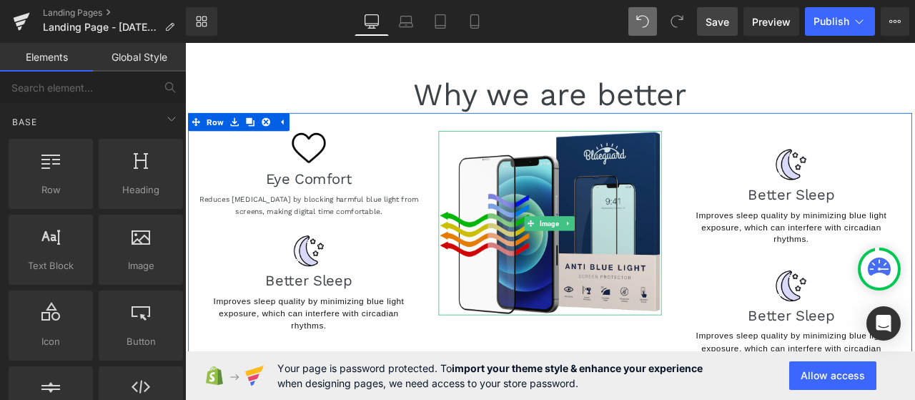
drag, startPoint x: 520, startPoint y: 164, endPoint x: 496, endPoint y: 166, distance: 24.4
click at [520, 164] on img at bounding box center [617, 256] width 265 height 218
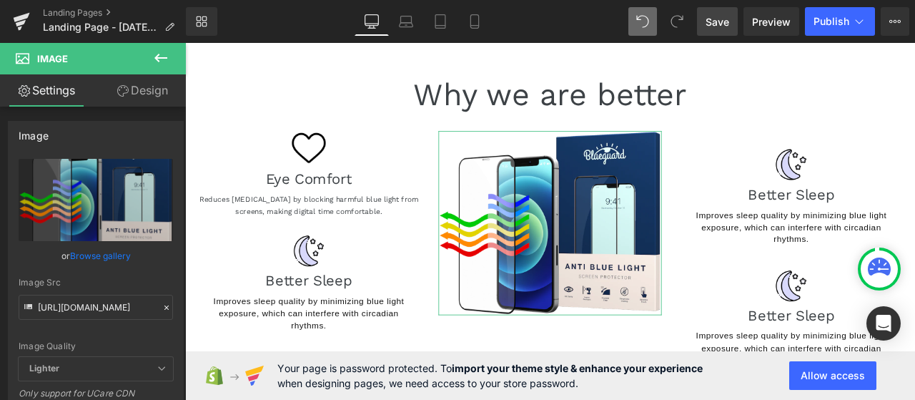
drag, startPoint x: 144, startPoint y: 90, endPoint x: 86, endPoint y: 188, distance: 114.1
click at [144, 90] on link "Design" at bounding box center [142, 90] width 93 height 32
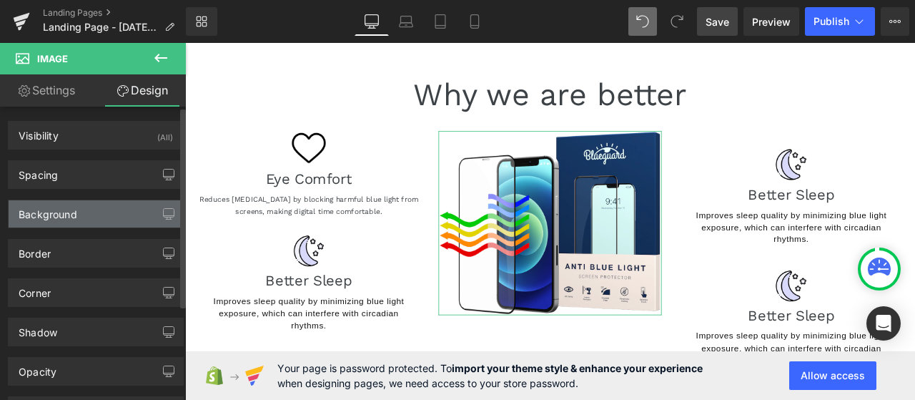
type input "0"
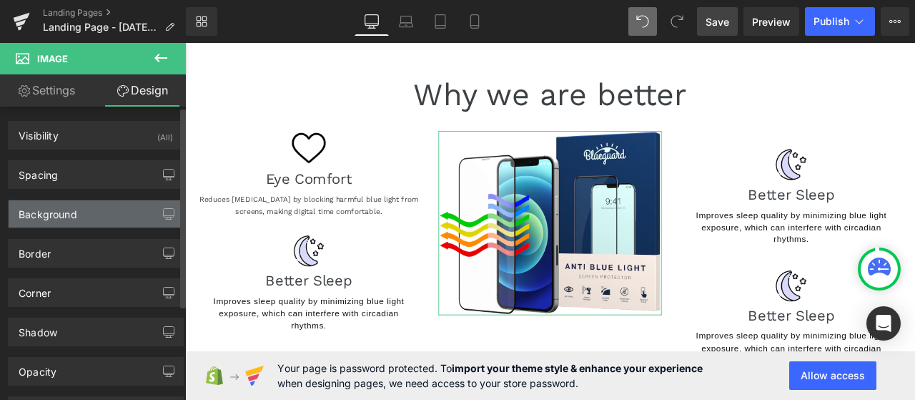
type input "0"
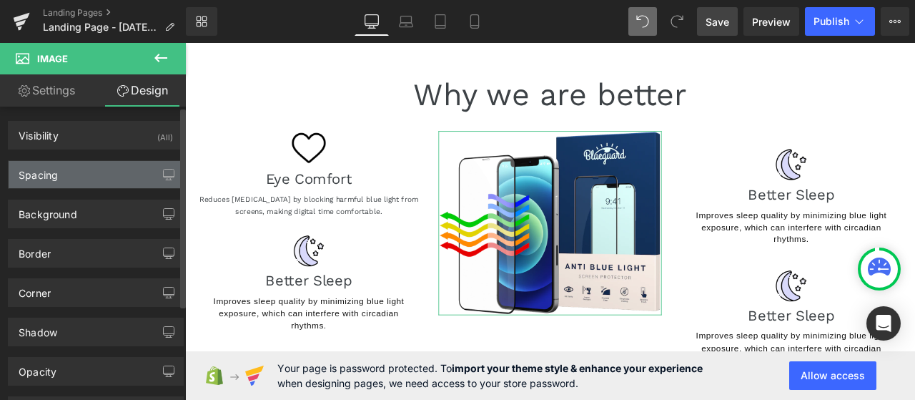
click at [60, 169] on div "Spacing" at bounding box center [96, 174] width 174 height 27
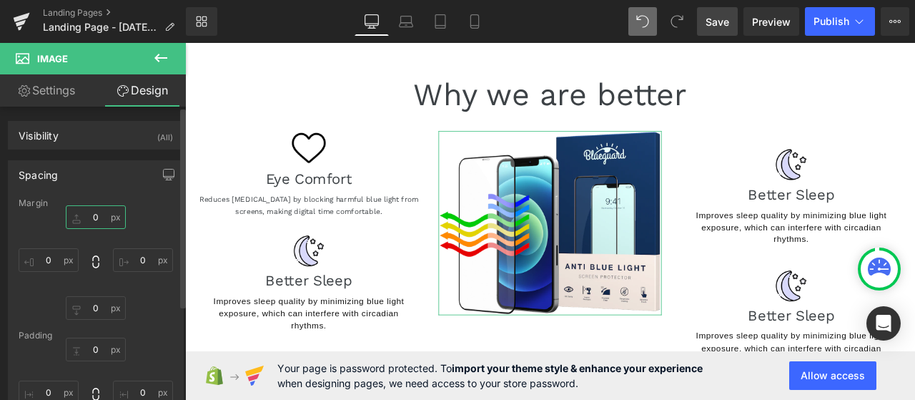
click at [99, 215] on input "0" at bounding box center [96, 217] width 60 height 24
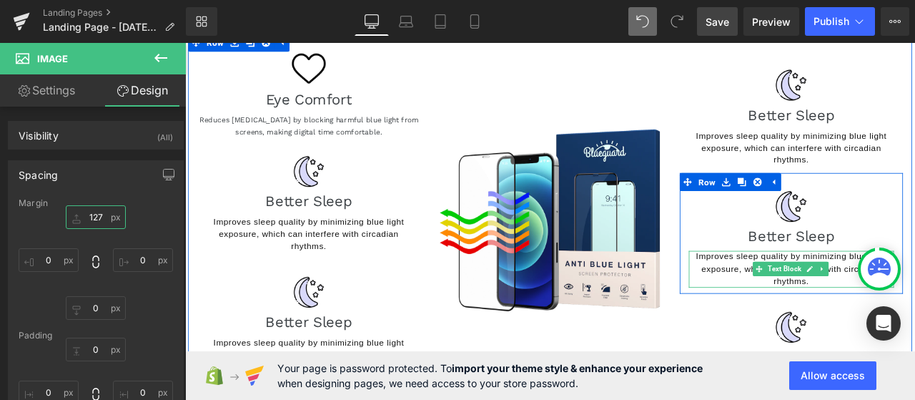
scroll to position [71, 0]
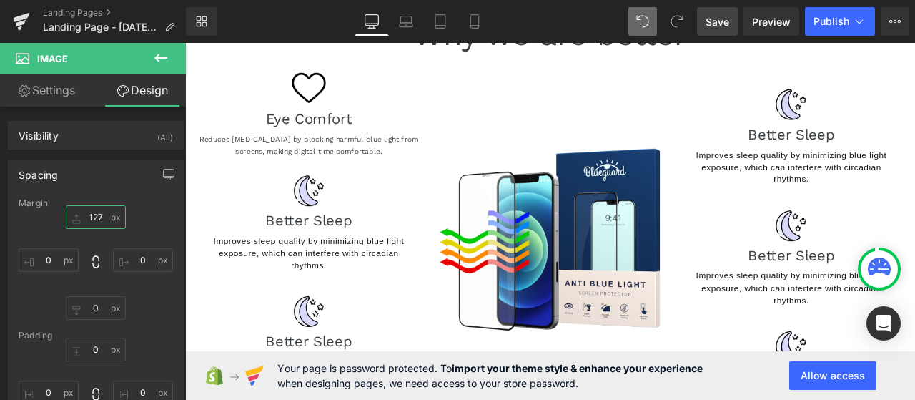
type input "127"
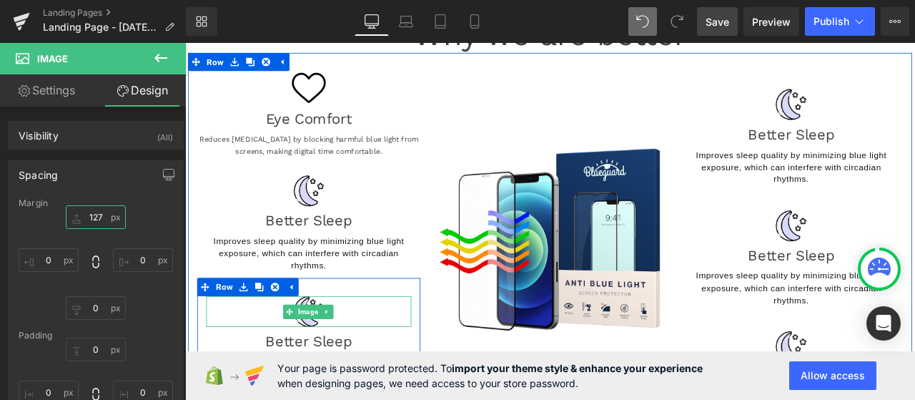
drag, startPoint x: 323, startPoint y: 364, endPoint x: 197, endPoint y: 250, distance: 170.1
click at [323, 364] on span "Image" at bounding box center [330, 360] width 29 height 17
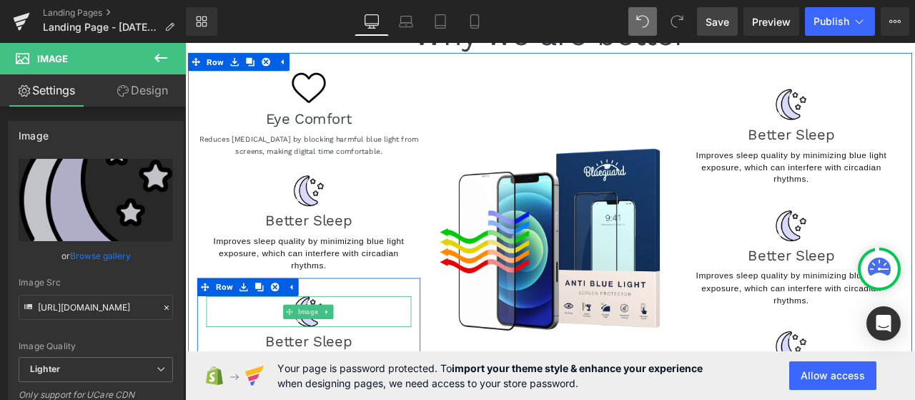
click at [322, 352] on span "Image" at bounding box center [330, 360] width 29 height 17
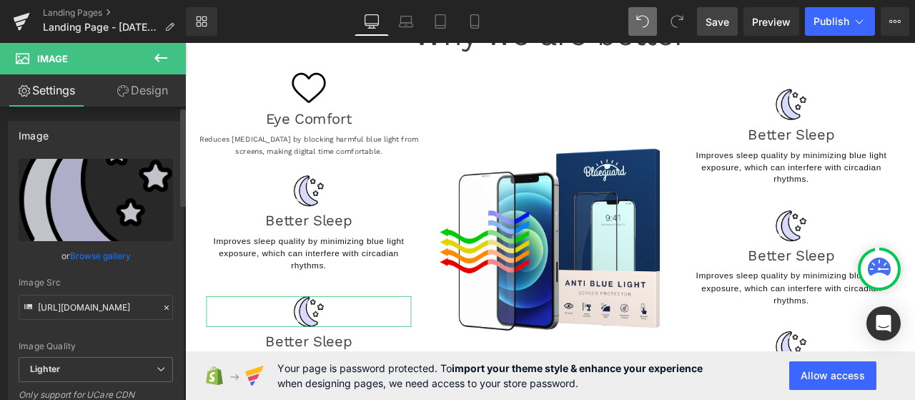
click at [92, 247] on link "Browse gallery" at bounding box center [100, 255] width 61 height 25
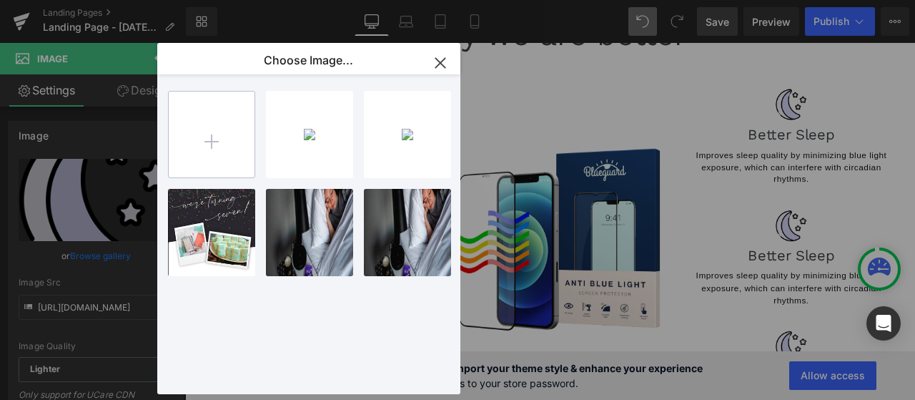
click at [221, 125] on input "file" at bounding box center [212, 135] width 86 height 86
type input "C:\fakepath\security-update.png"
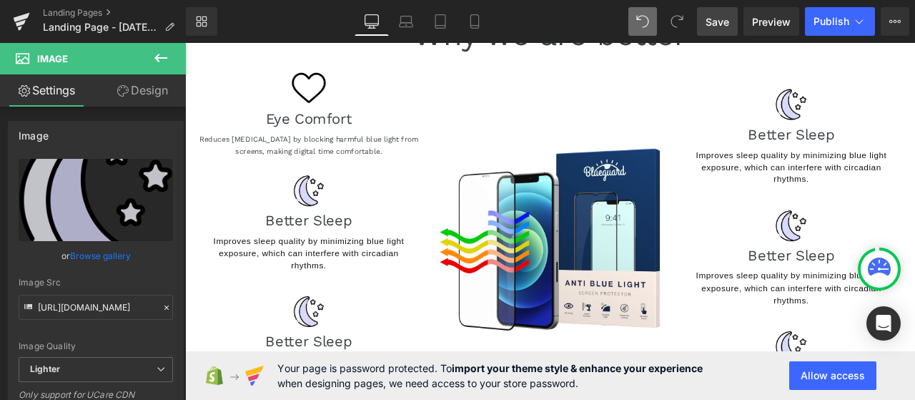
drag, startPoint x: 758, startPoint y: 177, endPoint x: 644, endPoint y: 151, distance: 116.5
click at [83, 251] on link "Browse gallery" at bounding box center [100, 255] width 61 height 25
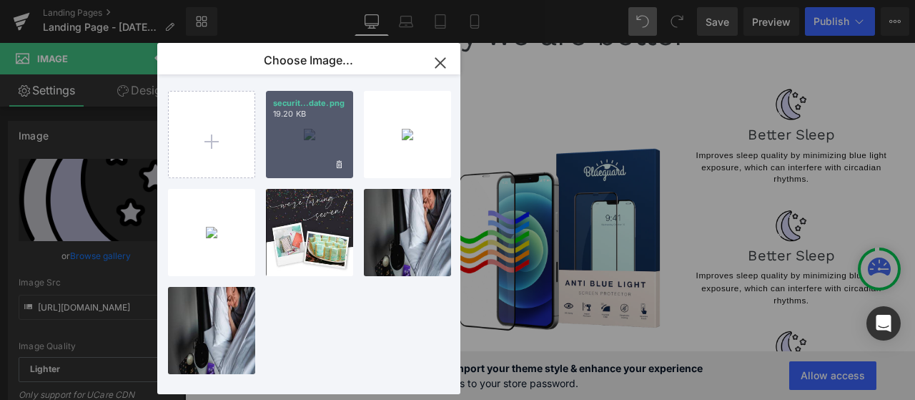
click at [313, 139] on div "securit...date.png 19.20 KB" at bounding box center [309, 134] width 87 height 87
type input "https://ucarecdn.com/d2ab7881-8788-4eec-b19c-6d7fbba8ff44/-/format/auto/-/previ…"
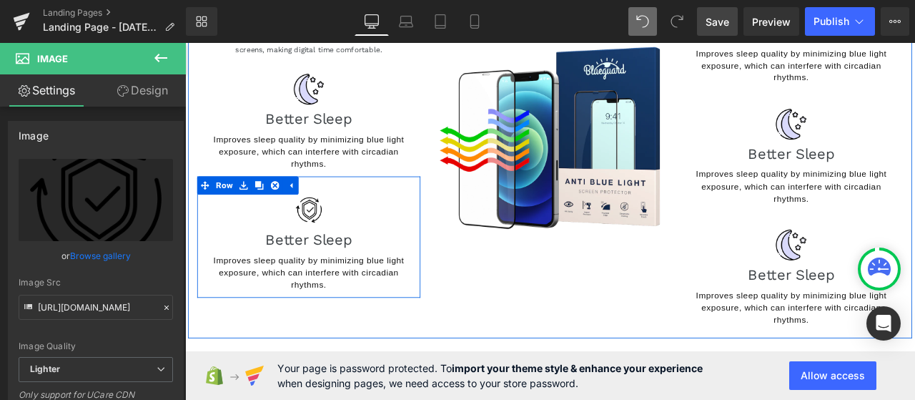
scroll to position [214, 0]
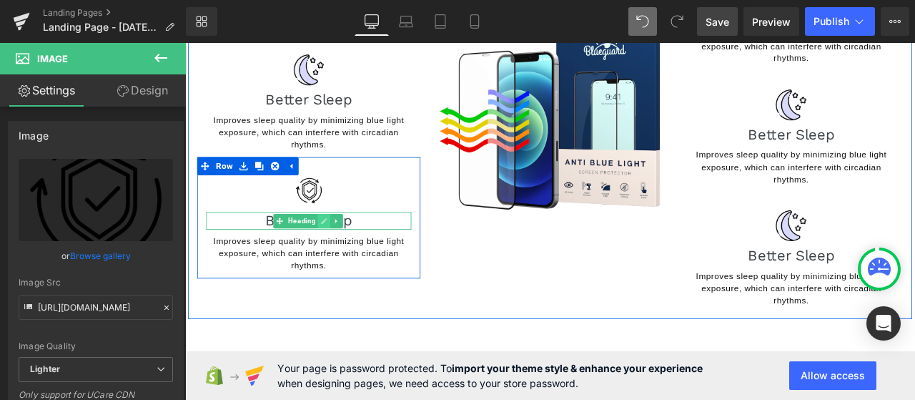
click at [347, 252] on icon at bounding box center [350, 253] width 7 height 7
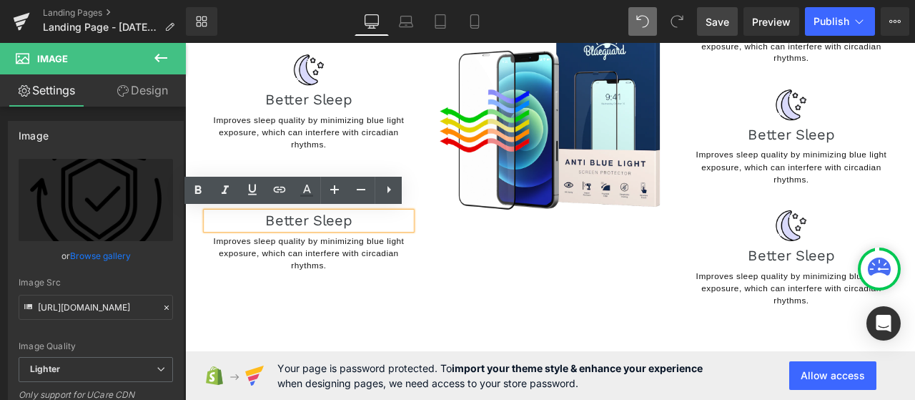
click at [400, 255] on h1 "Better Sleep" at bounding box center [331, 253] width 243 height 21
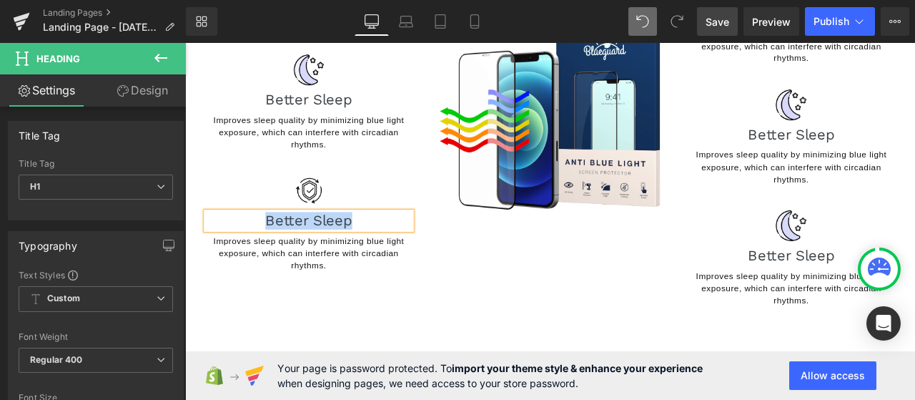
paste div
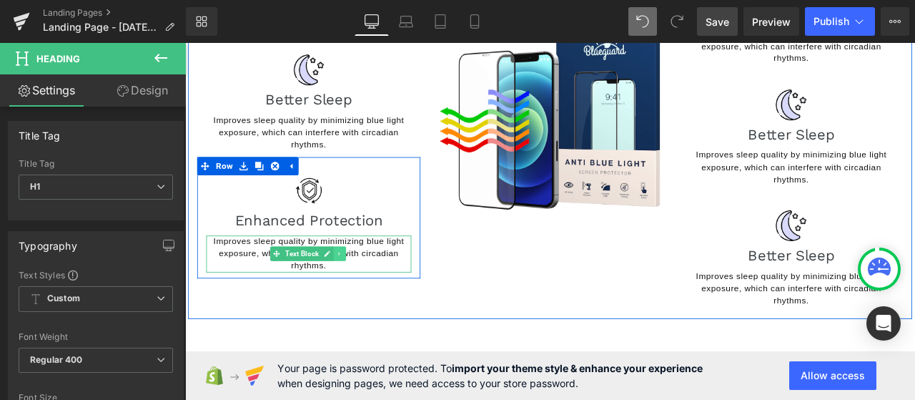
click at [365, 292] on icon at bounding box center [369, 292] width 8 height 9
click at [356, 301] on p "Improves sleep quality by minimizing blue light exposure, which can interfere w…" at bounding box center [331, 293] width 243 height 44
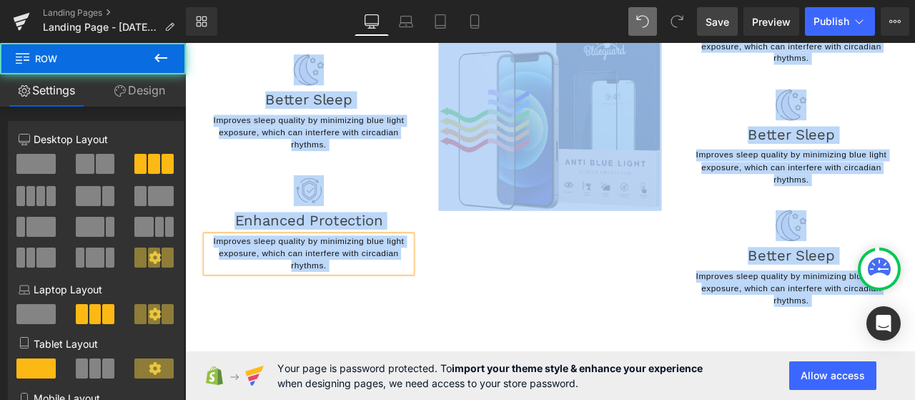
click at [551, 322] on div "Image Eye Comfort Heading Reduces eye strain by blocking harmful blue light fro…" at bounding box center [618, 140] width 858 height 458
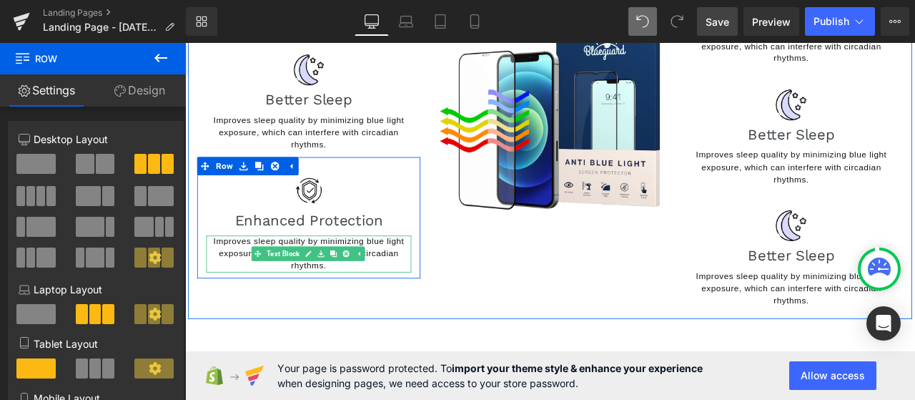
click at [370, 278] on span "Improves sleep quality by minimizing blue light exposure, which can interfere w…" at bounding box center [332, 292] width 226 height 40
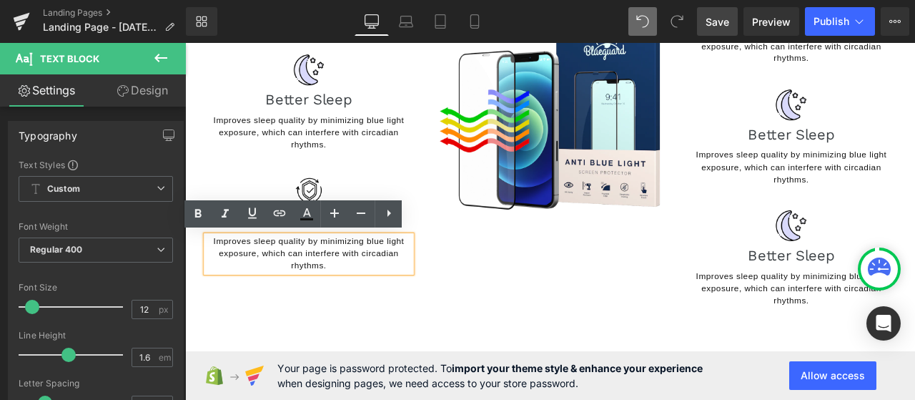
click at [359, 305] on p "Improves sleep quality by minimizing blue light exposure, which can interfere w…" at bounding box center [331, 293] width 243 height 44
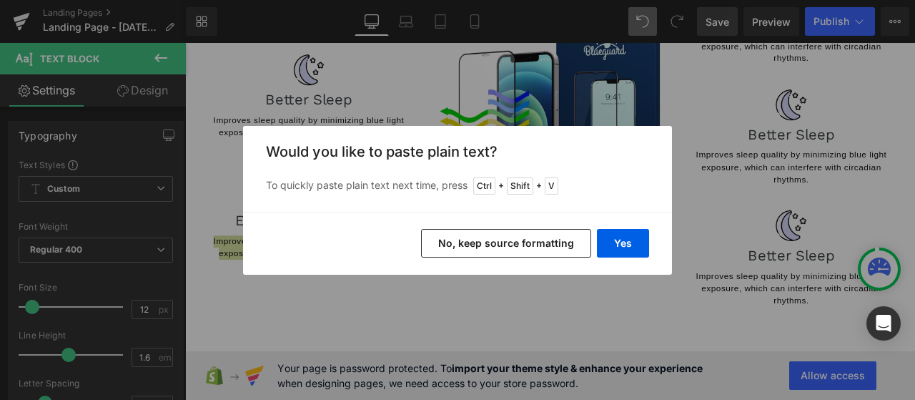
click at [505, 245] on button "No, keep source formatting" at bounding box center [506, 243] width 170 height 29
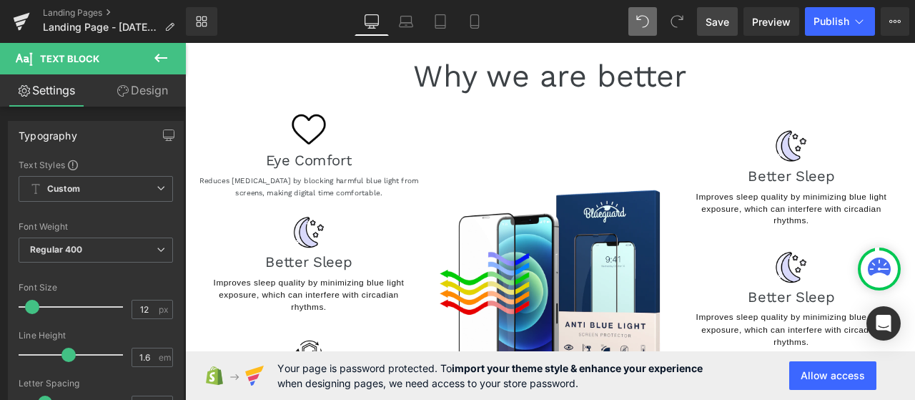
scroll to position [0, 0]
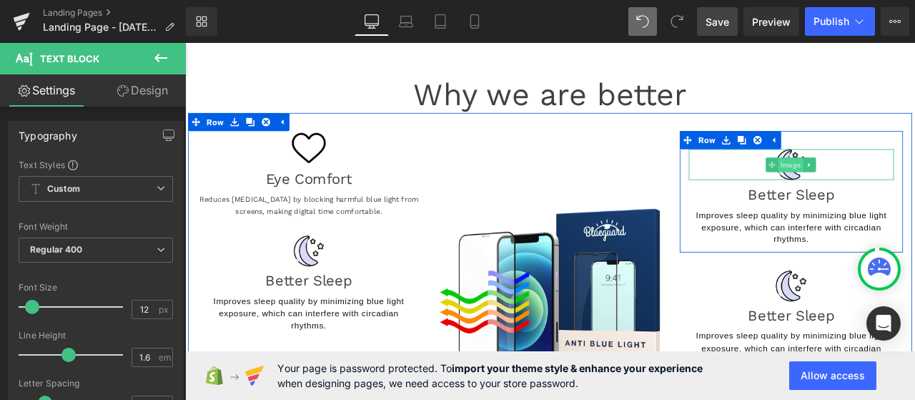
click at [892, 189] on span "Image" at bounding box center [902, 187] width 29 height 17
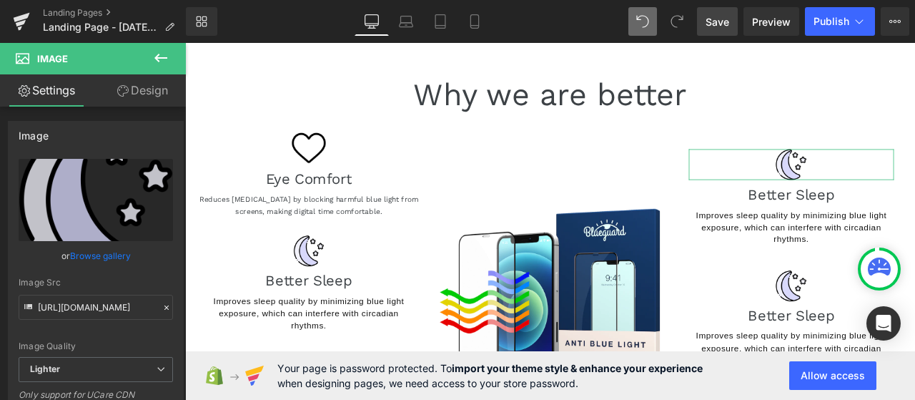
click at [102, 260] on link "Browse gallery" at bounding box center [100, 255] width 61 height 25
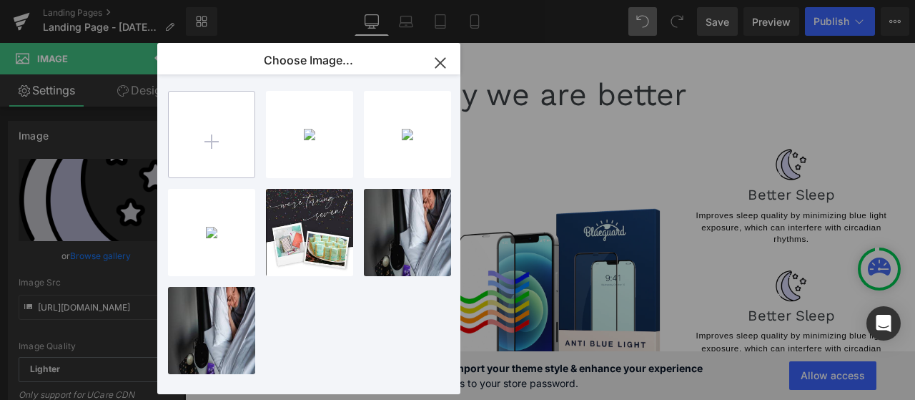
click at [225, 142] on input "file" at bounding box center [212, 135] width 86 height 86
type input "C:\fakepath\laptop.png"
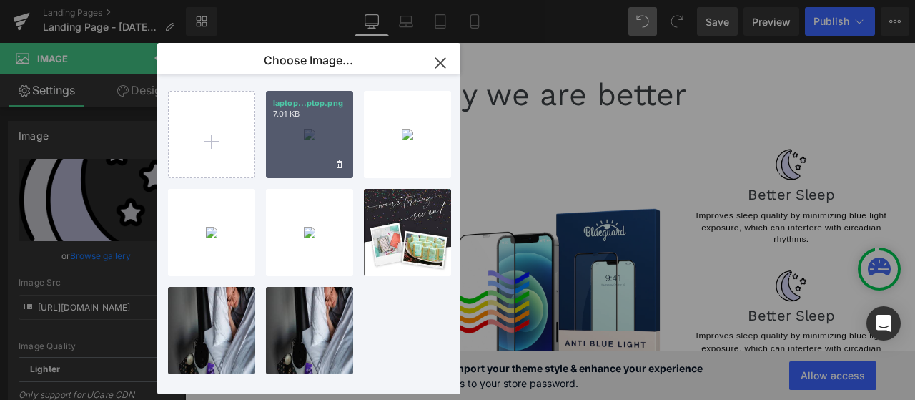
click at [320, 147] on div "laptop...ptop.png 7.01 KB" at bounding box center [309, 134] width 87 height 87
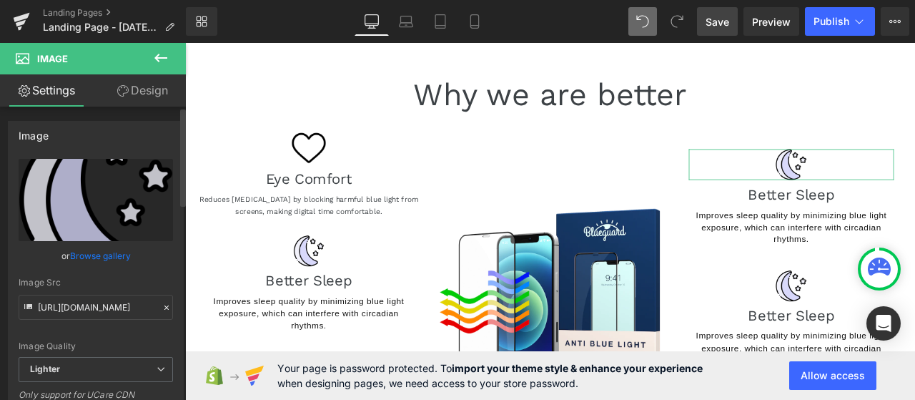
click at [96, 260] on link "Browse gallery" at bounding box center [100, 255] width 61 height 25
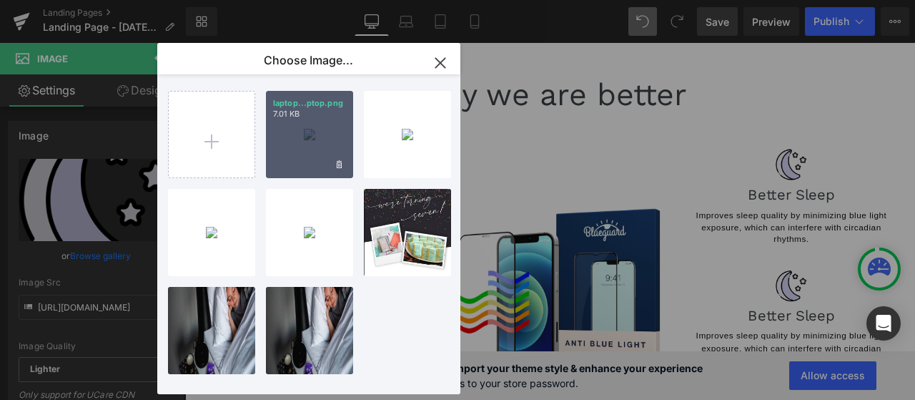
click at [282, 145] on div "laptop...ptop.png 7.01 KB" at bounding box center [309, 134] width 87 height 87
type input "https://ucarecdn.com/bcc6bbaf-4da5-40e3-ba9e-703bc924ff87/-/format/auto/-/previ…"
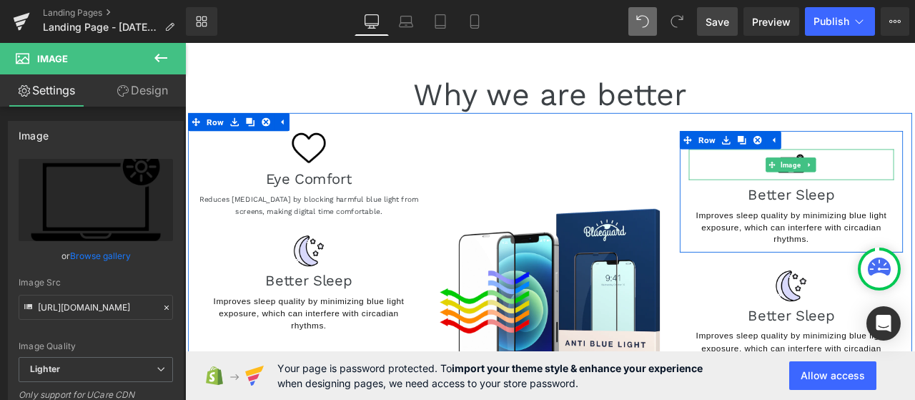
click at [840, 192] on div at bounding box center [903, 187] width 243 height 36
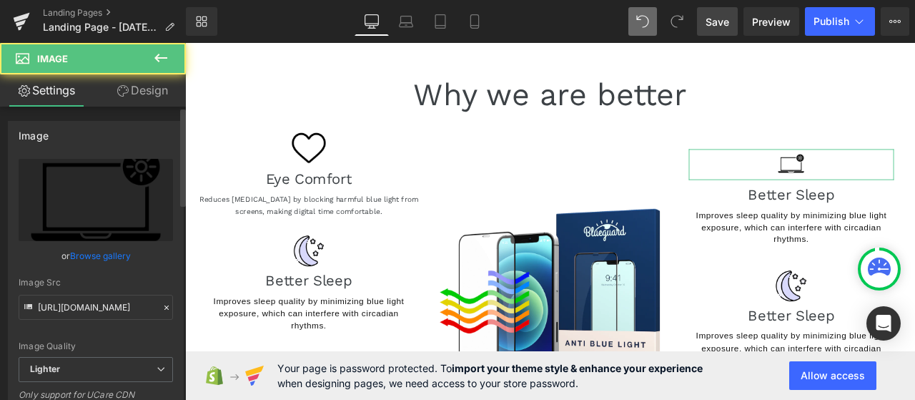
click at [66, 257] on div "or Browse gallery" at bounding box center [96, 255] width 154 height 15
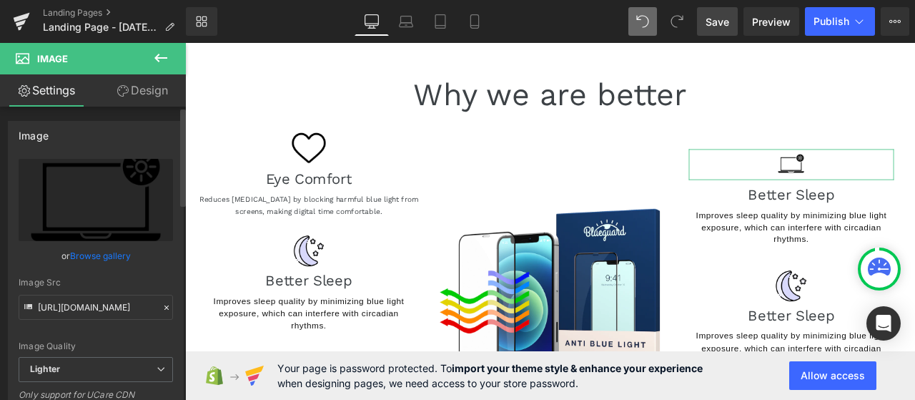
click at [97, 252] on link "Browse gallery" at bounding box center [100, 255] width 61 height 25
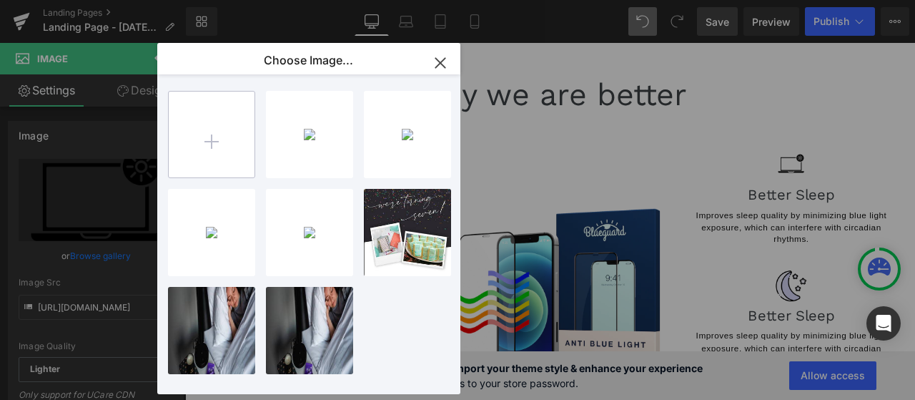
click at [194, 145] on input "file" at bounding box center [212, 135] width 86 height 86
type input "C:\fakepath\heart (1).png"
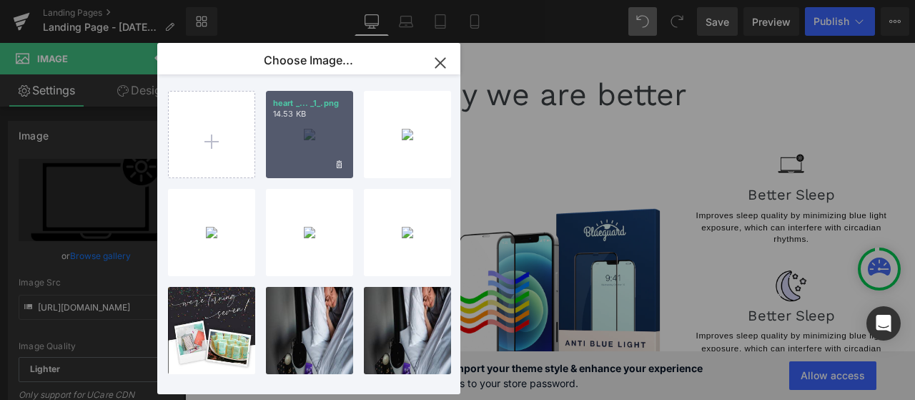
click at [319, 139] on div "heart _... _1_.png 14.53 KB" at bounding box center [309, 134] width 87 height 87
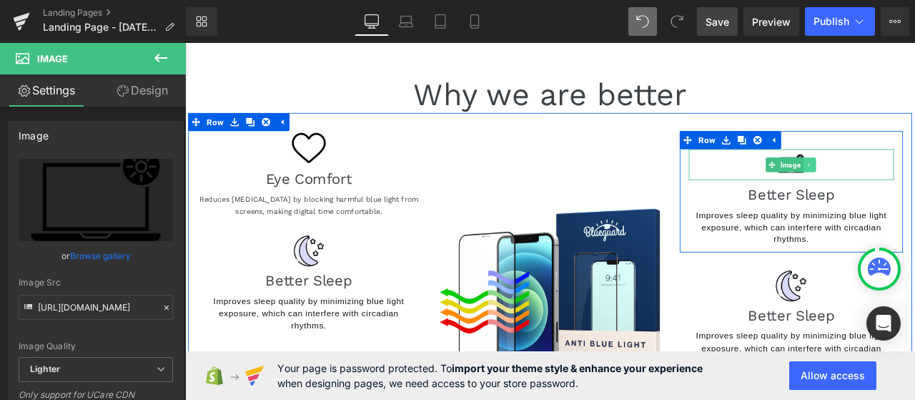
click at [914, 179] on link at bounding box center [925, 187] width 15 height 17
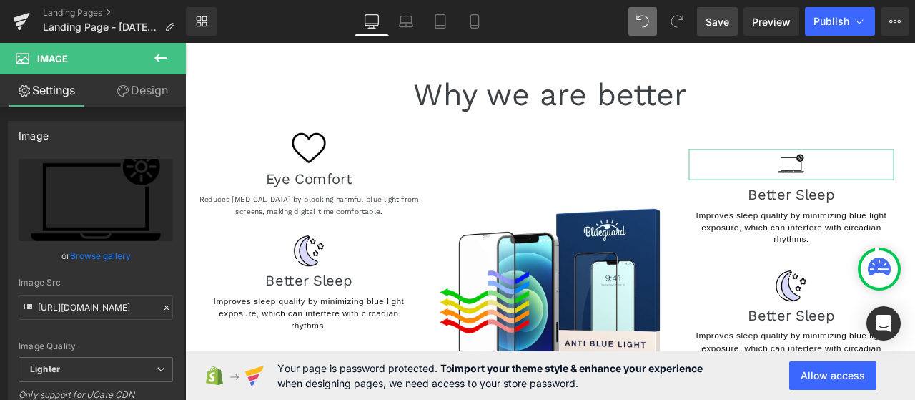
click at [106, 253] on link "Browse gallery" at bounding box center [100, 255] width 61 height 25
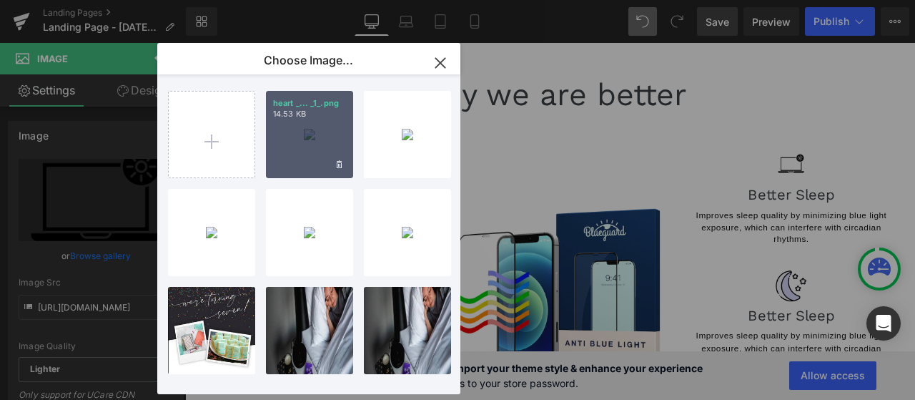
click at [295, 164] on div "heart _... _1_.png 14.53 KB" at bounding box center [309, 134] width 87 height 87
type input "https://ucarecdn.com/cb767878-4d7e-4a09-87f5-0255a83615cf/-/format/auto/-/previ…"
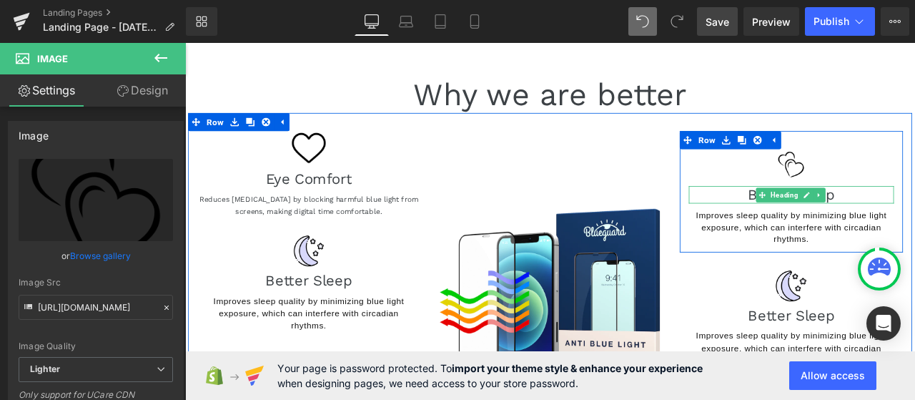
drag, startPoint x: 902, startPoint y: 224, endPoint x: 967, endPoint y: 216, distance: 66.2
click at [902, 224] on span "Heading" at bounding box center [895, 222] width 38 height 17
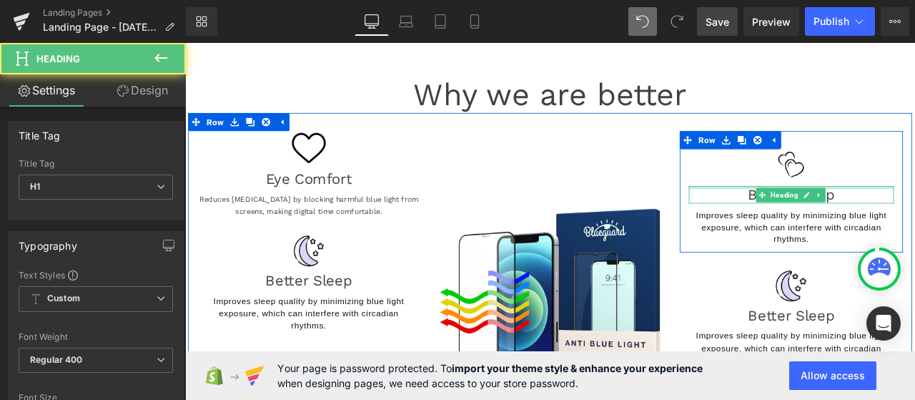
drag, startPoint x: 969, startPoint y: 214, endPoint x: 962, endPoint y: 221, distance: 10.6
click at [914, 214] on div "Better Sleep Heading" at bounding box center [903, 222] width 243 height 21
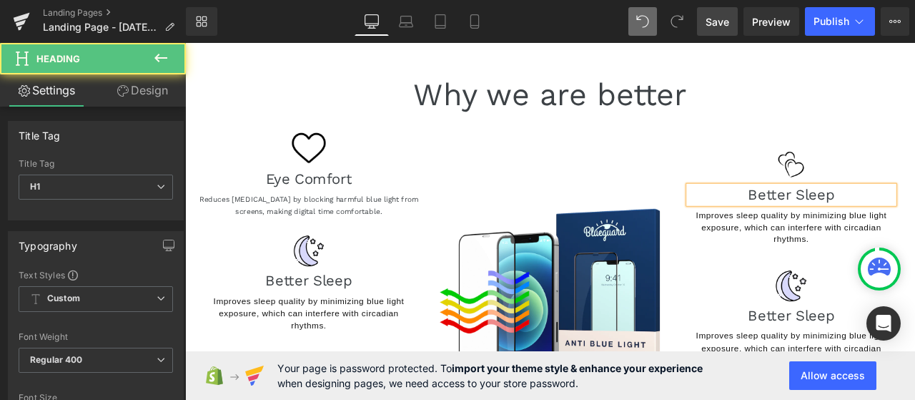
click at [914, 221] on h1 "Better Sleep" at bounding box center [903, 222] width 243 height 21
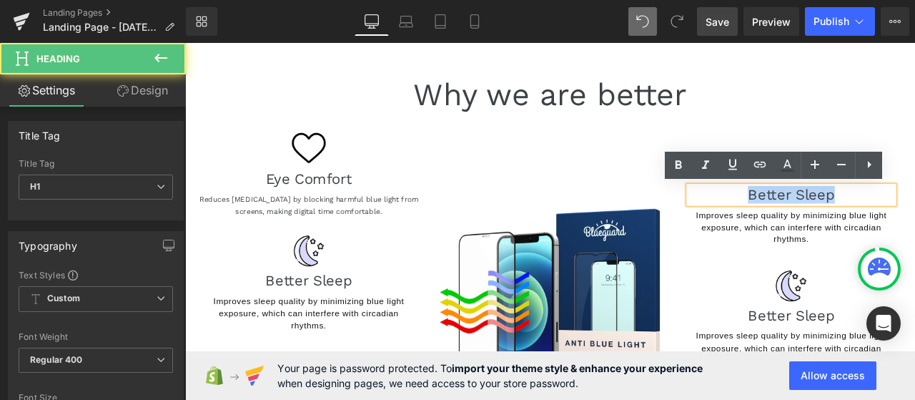
drag, startPoint x: 949, startPoint y: 222, endPoint x: 840, endPoint y: 220, distance: 109.4
click at [840, 220] on h1 "Better Sleep" at bounding box center [903, 222] width 243 height 21
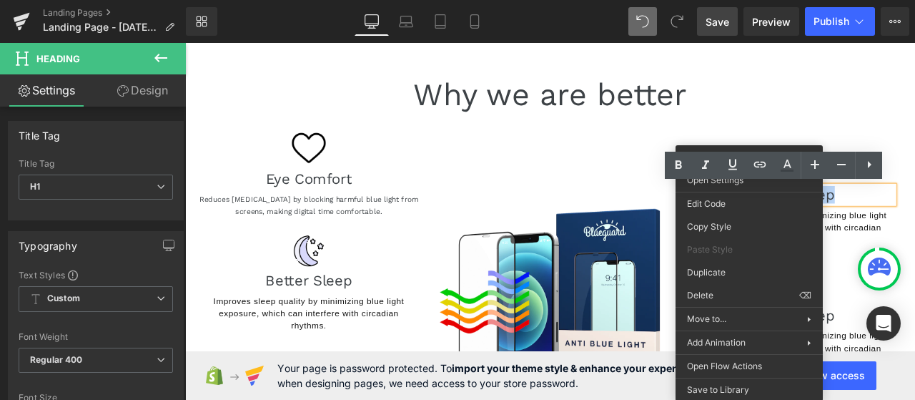
click at [714, 181] on div "Image" at bounding box center [618, 301] width 286 height 309
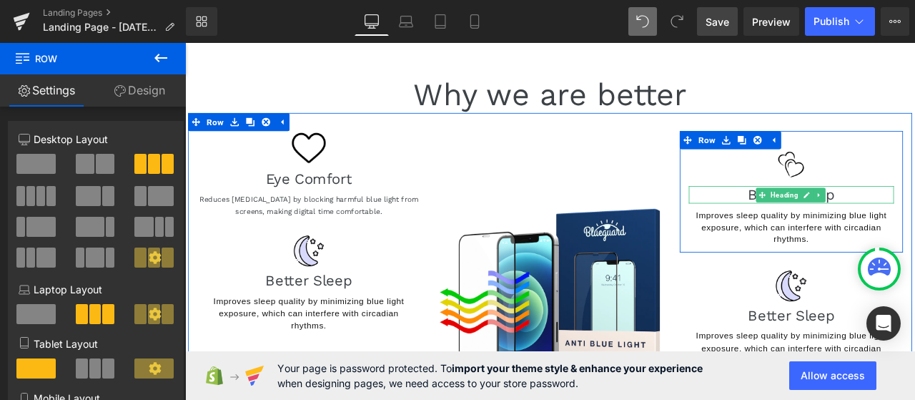
click at [914, 216] on h1 "Better Sleep" at bounding box center [903, 222] width 243 height 21
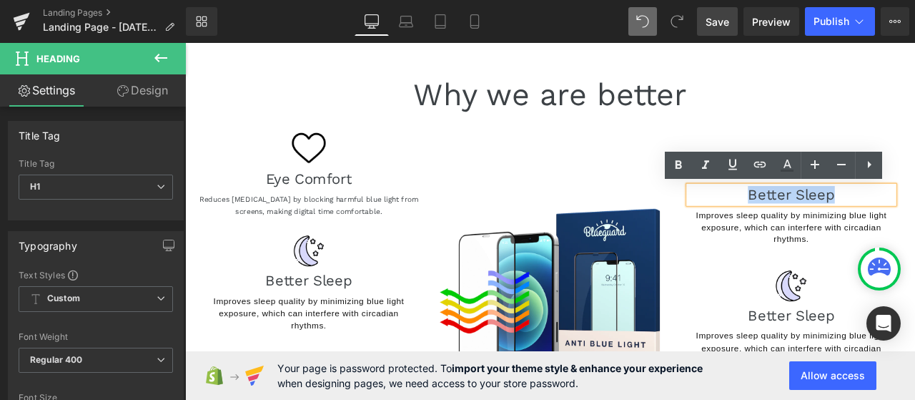
drag, startPoint x: 959, startPoint y: 220, endPoint x: 824, endPoint y: 226, distance: 135.2
click at [824, 226] on h1 "Better Sleep" at bounding box center [903, 222] width 243 height 21
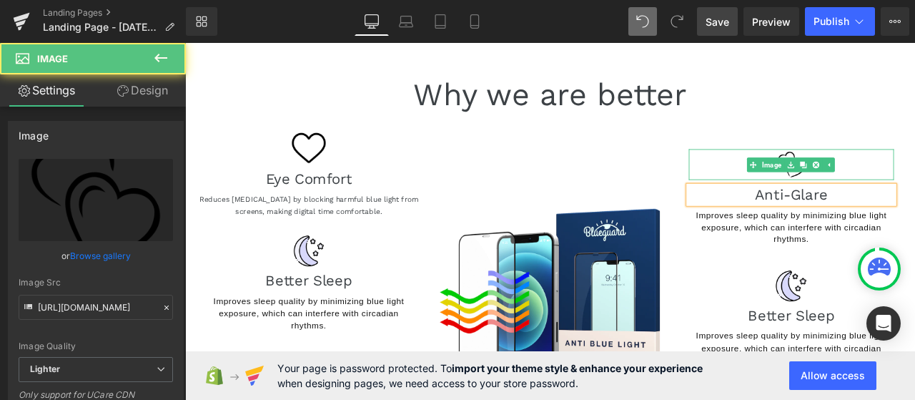
click at [914, 189] on div at bounding box center [903, 187] width 243 height 36
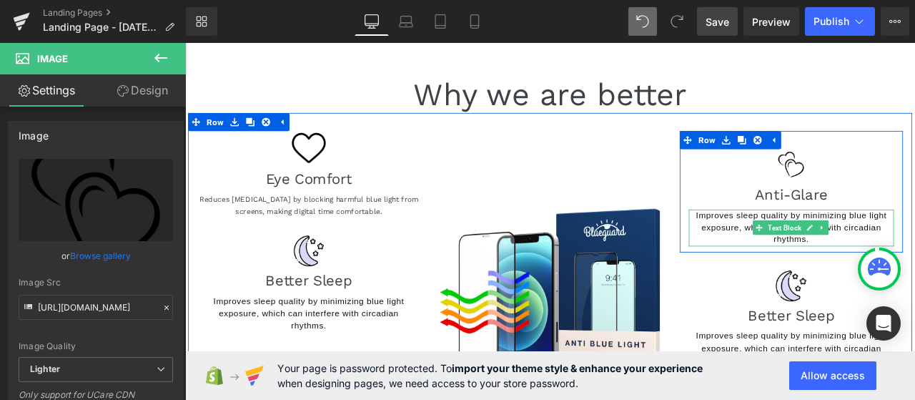
drag, startPoint x: 875, startPoint y: 267, endPoint x: 977, endPoint y: 272, distance: 101.6
click at [876, 267] on span "Text Block" at bounding box center [895, 262] width 45 height 17
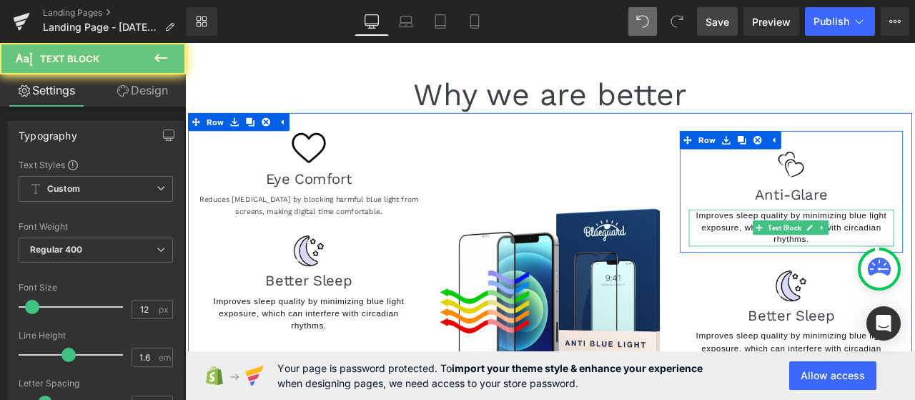
click at [914, 272] on p "Improves sleep quality by minimizing blue light exposure, which can interfere w…" at bounding box center [903, 262] width 243 height 44
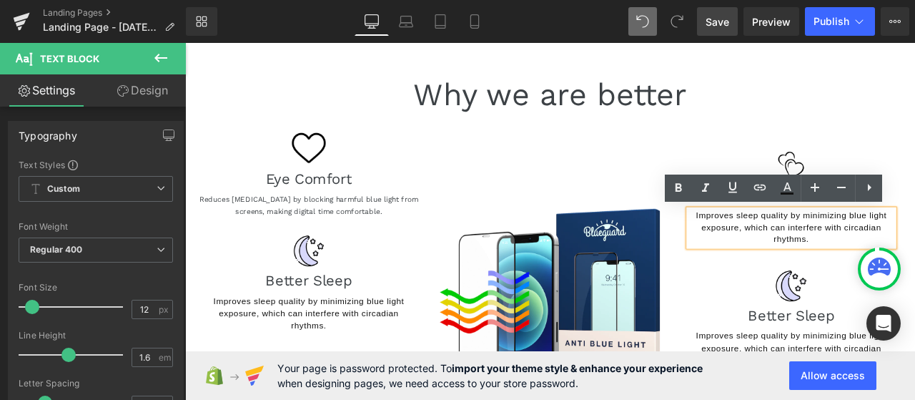
click at [914, 267] on p "Improves sleep quality by minimizing blue light exposure, which can interfere w…" at bounding box center [903, 262] width 243 height 44
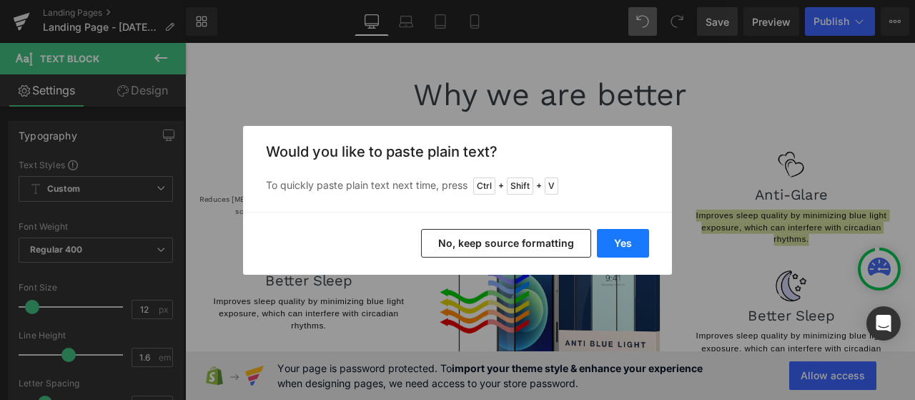
click at [644, 251] on button "Yes" at bounding box center [623, 243] width 52 height 29
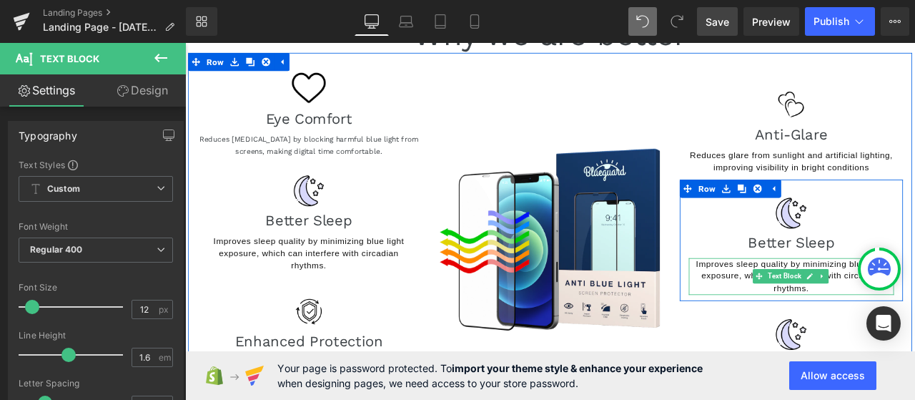
scroll to position [143, 0]
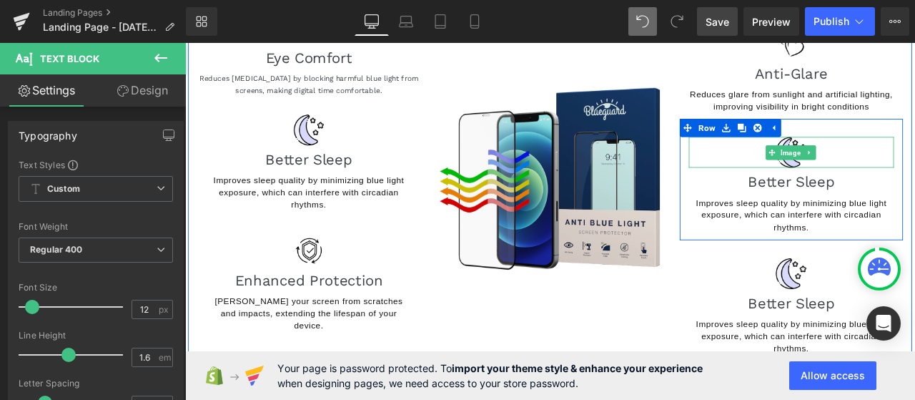
drag, startPoint x: 861, startPoint y: 168, endPoint x: 489, endPoint y: 169, distance: 371.8
click at [859, 168] on div at bounding box center [903, 172] width 243 height 36
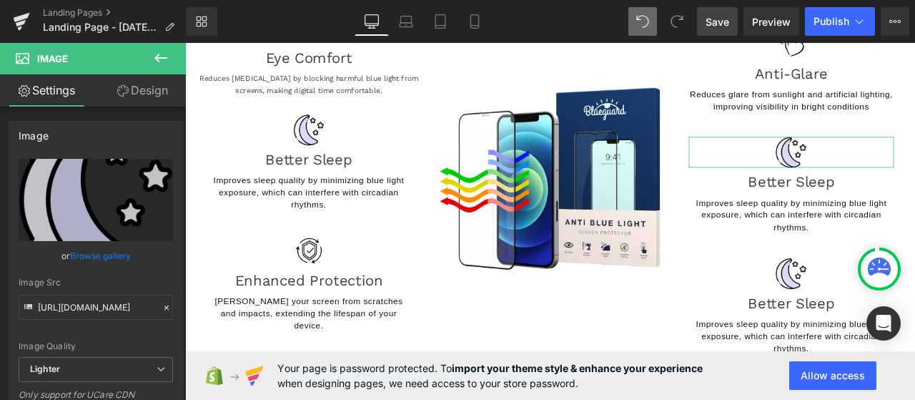
click at [89, 247] on link "Browse gallery" at bounding box center [100, 255] width 61 height 25
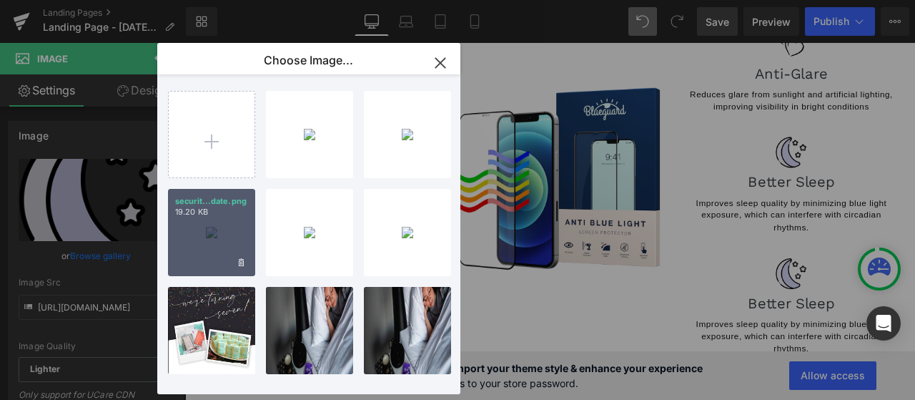
click at [212, 232] on div "securit...date.png 19.20 KB" at bounding box center [211, 232] width 87 height 87
type input "https://ucarecdn.com/d2ab7881-8788-4eec-b19c-6d7fbba8ff44/-/format/auto/-/previ…"
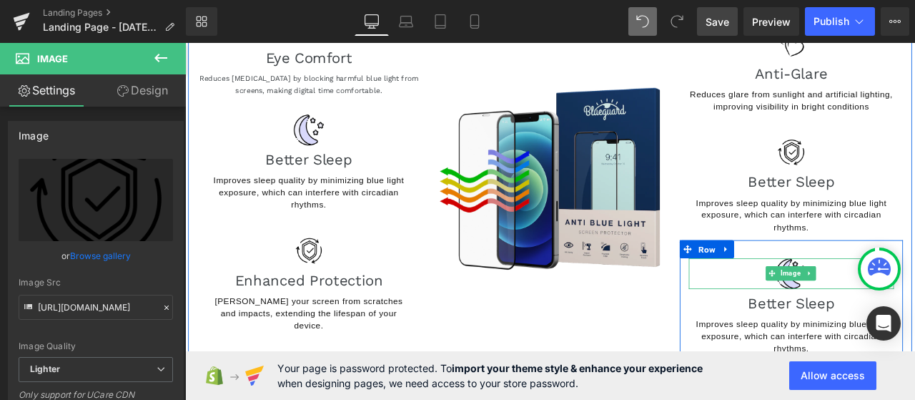
drag, startPoint x: 889, startPoint y: 307, endPoint x: 587, endPoint y: 243, distance: 308.5
click at [889, 307] on span "Image" at bounding box center [902, 315] width 29 height 17
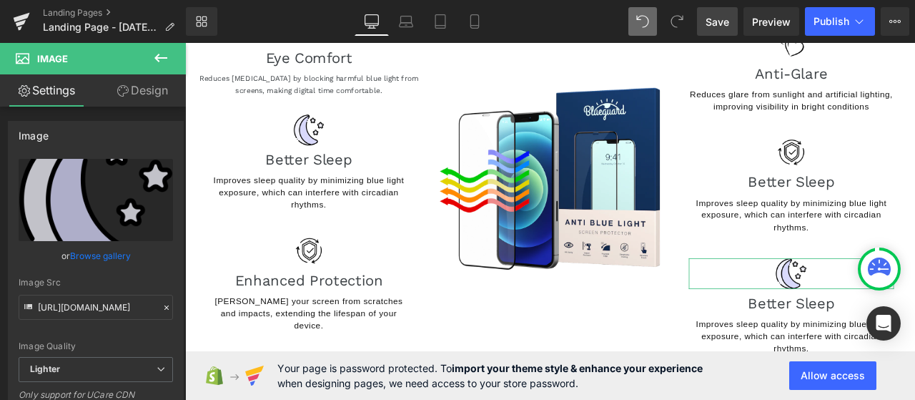
drag, startPoint x: 92, startPoint y: 244, endPoint x: 129, endPoint y: 247, distance: 37.3
click at [93, 244] on link "Browse gallery" at bounding box center [100, 255] width 61 height 25
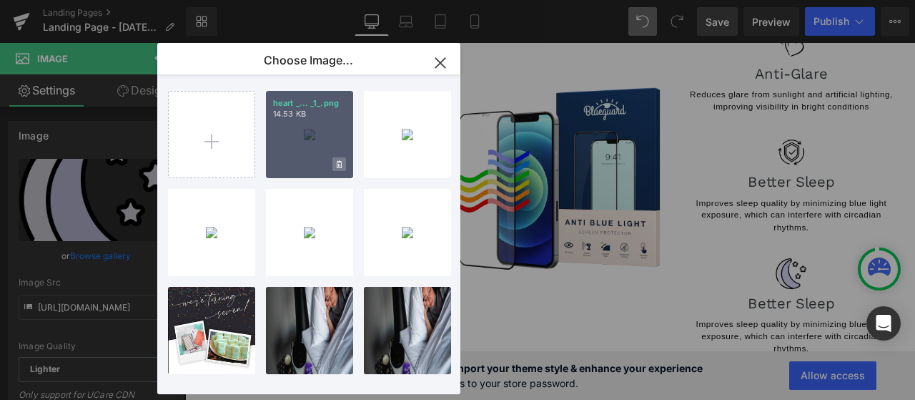
click at [332, 158] on span at bounding box center [339, 164] width 14 height 14
click at [329, 118] on div "Delete image? Yes No" at bounding box center [309, 134] width 87 height 87
type input "https://ucarecdn.com/cb767878-4d7e-4a09-87f5-0255a83615cf/-/format/auto/-/previ…"
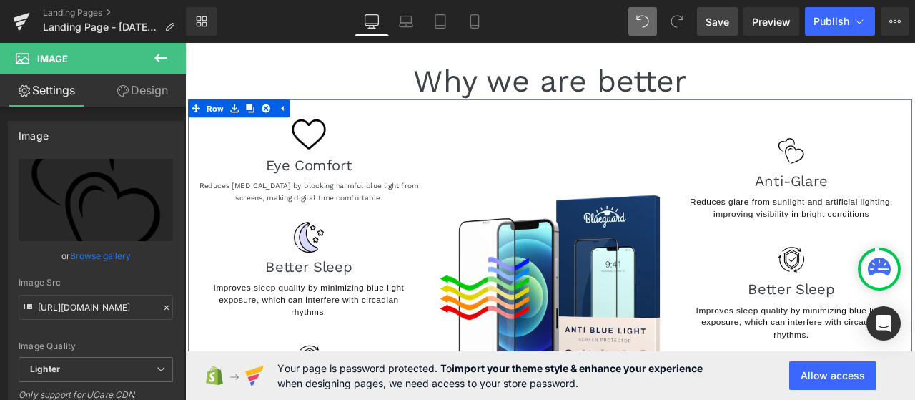
scroll to position [0, 0]
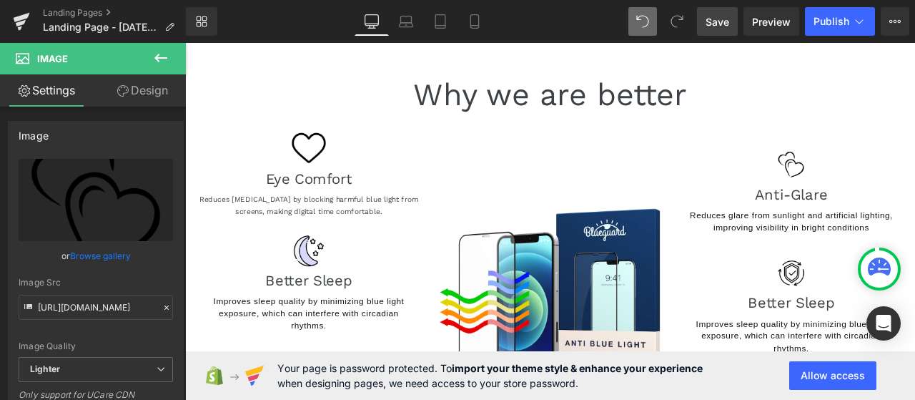
click at [713, 11] on link "Save" at bounding box center [717, 21] width 41 height 29
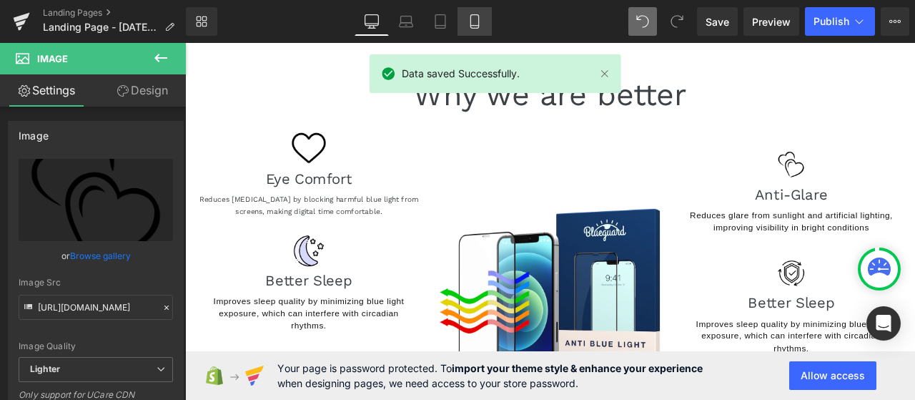
click at [469, 23] on icon at bounding box center [475, 21] width 14 height 14
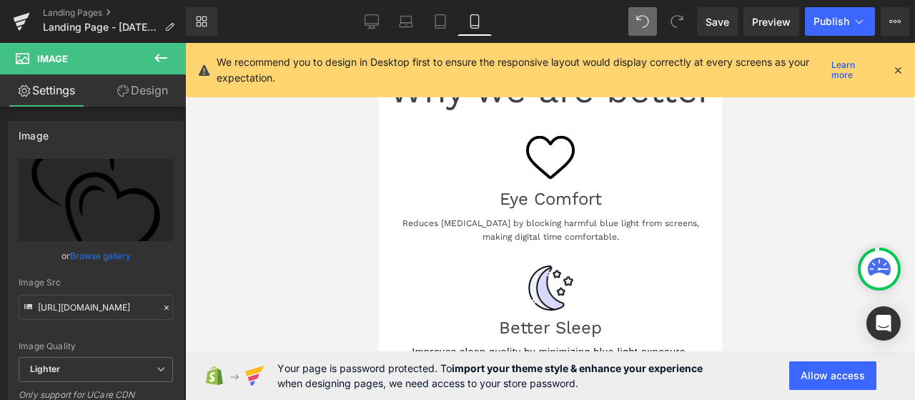
click at [902, 62] on div at bounding box center [897, 70] width 11 height 16
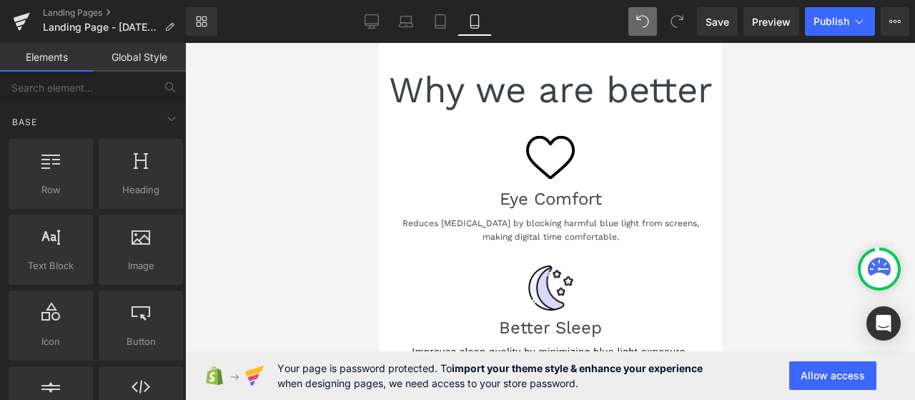
drag, startPoint x: 16, startPoint y: 14, endPoint x: 356, endPoint y: 92, distance: 349.1
click at [357, 92] on div at bounding box center [550, 221] width 730 height 357
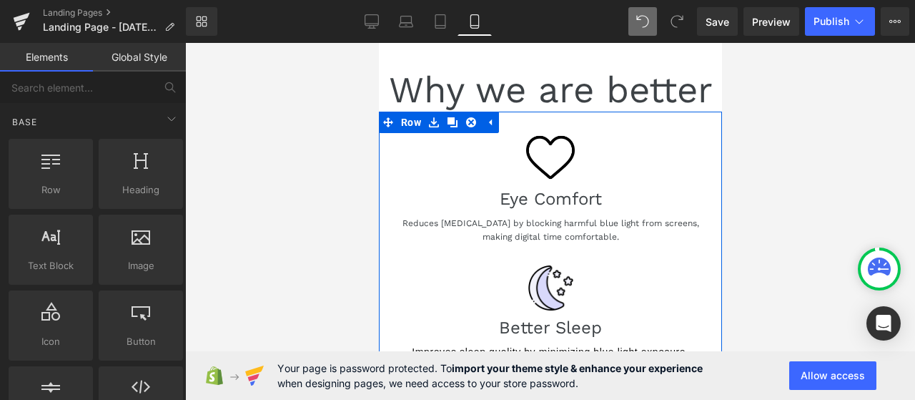
click at [402, 137] on div at bounding box center [550, 157] width 322 height 49
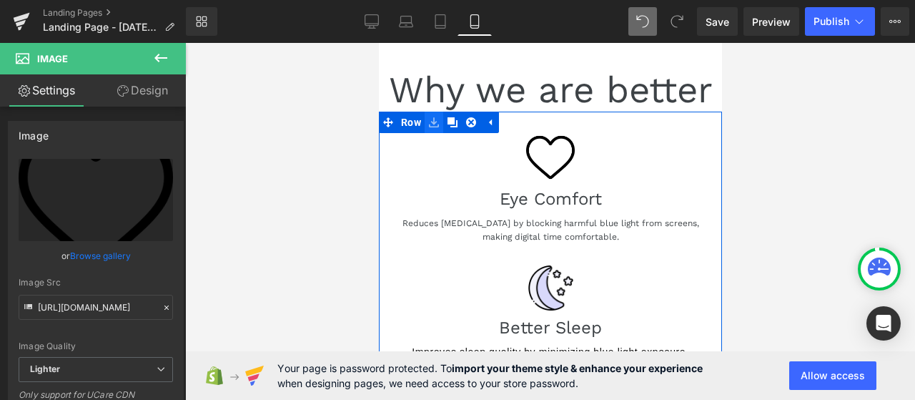
click at [433, 125] on icon at bounding box center [433, 122] width 10 height 11
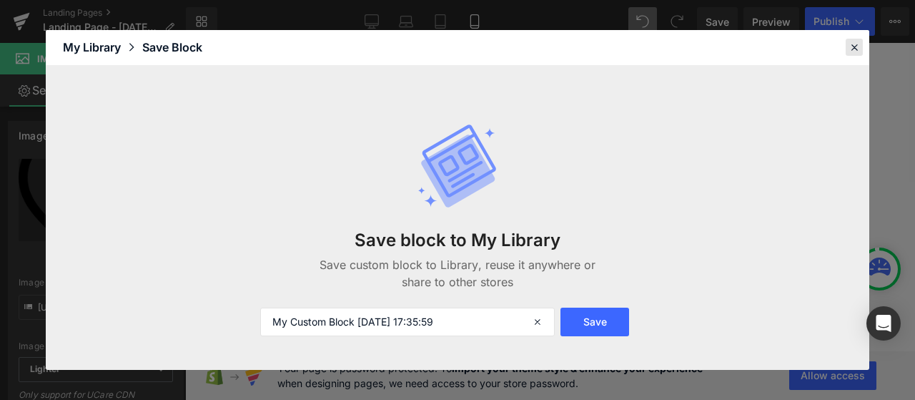
click at [850, 48] on icon at bounding box center [854, 47] width 13 height 13
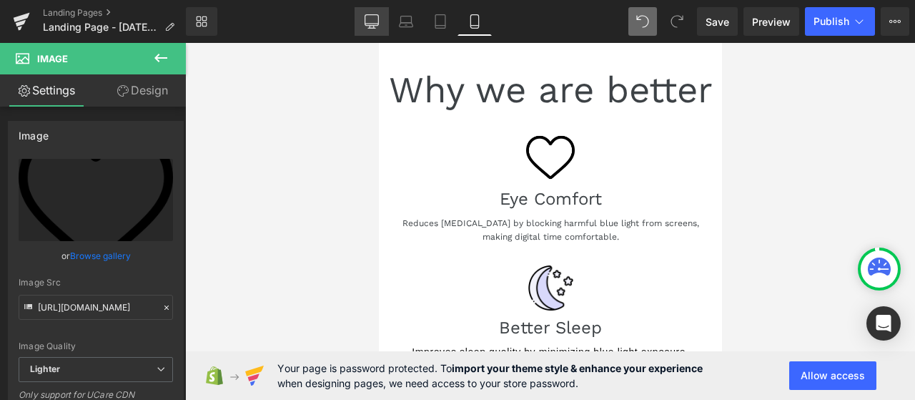
click at [362, 20] on link "Desktop" at bounding box center [372, 21] width 34 height 29
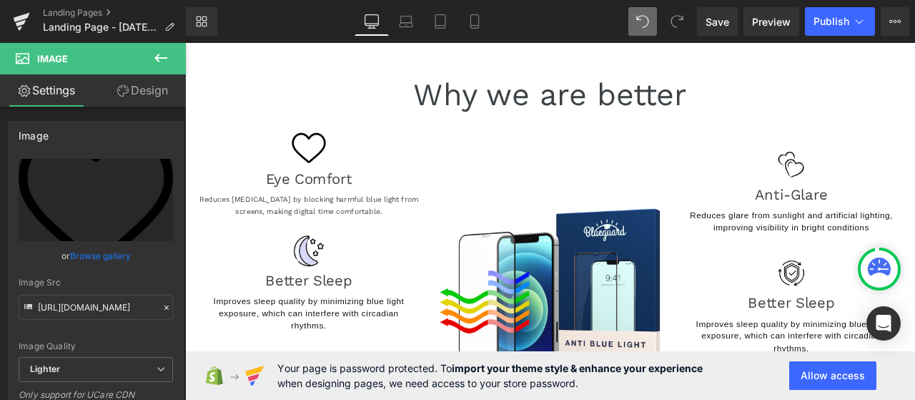
click at [253, 87] on h1 "Why we are better" at bounding box center [617, 104] width 865 height 44
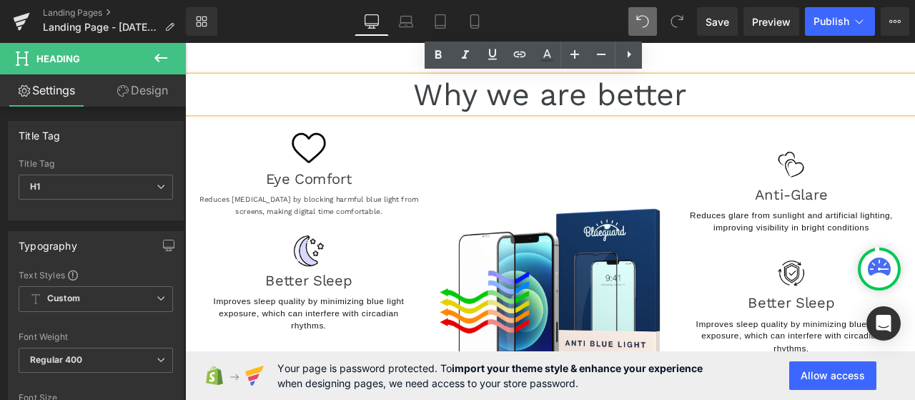
click at [309, 55] on main "Why we are better Heading Image Eye Comfort Heading Reduces eye strain by block…" at bounding box center [617, 401] width 865 height 716
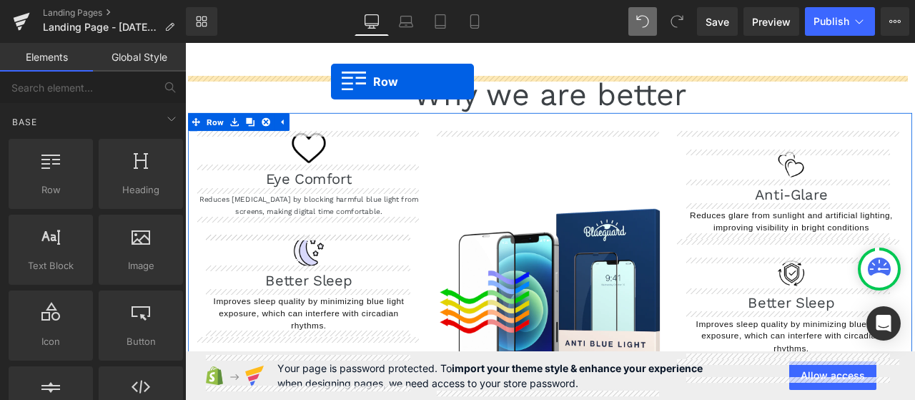
drag, startPoint x: 270, startPoint y: 219, endPoint x: 358, endPoint y: 89, distance: 157.0
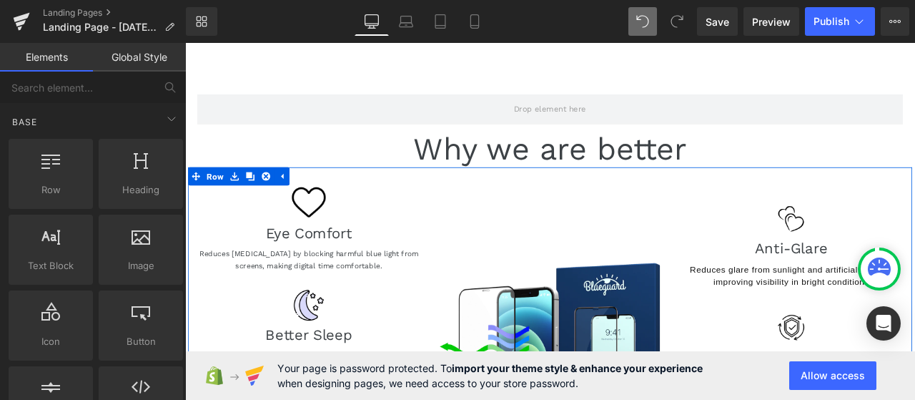
drag, startPoint x: 350, startPoint y: 84, endPoint x: 327, endPoint y: 102, distance: 29.5
click at [185, 43] on div at bounding box center [185, 43] width 0 height 0
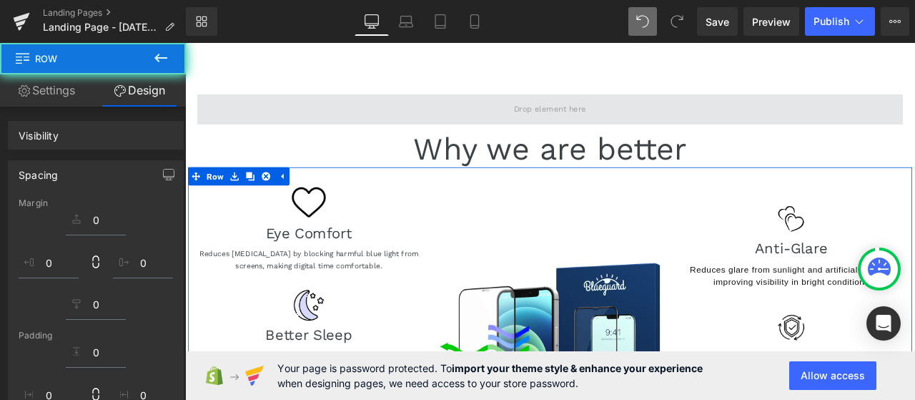
click at [295, 135] on span at bounding box center [617, 122] width 836 height 36
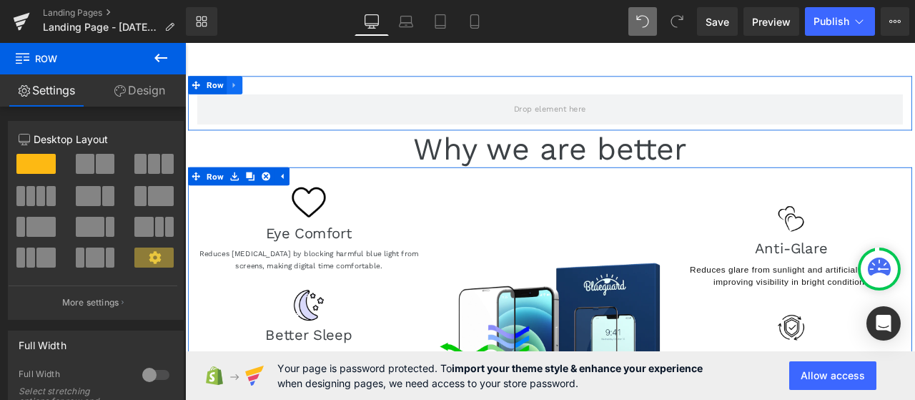
click at [242, 88] on icon at bounding box center [244, 93] width 10 height 11
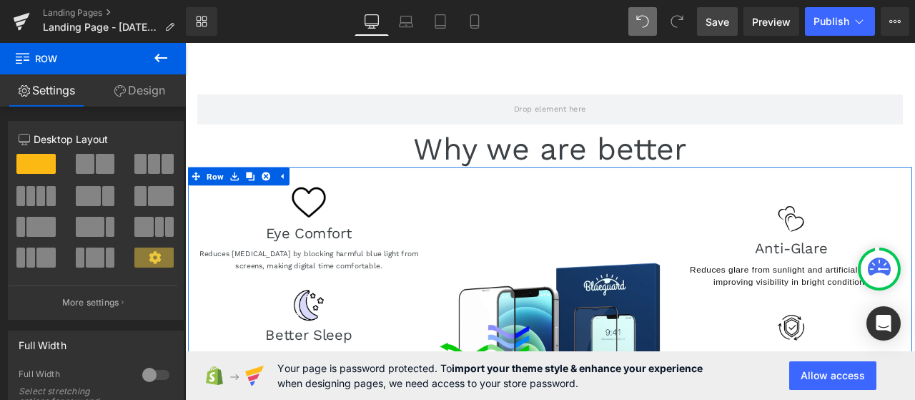
click at [706, 24] on link "Save" at bounding box center [717, 21] width 41 height 29
